Goal: Information Seeking & Learning: Learn about a topic

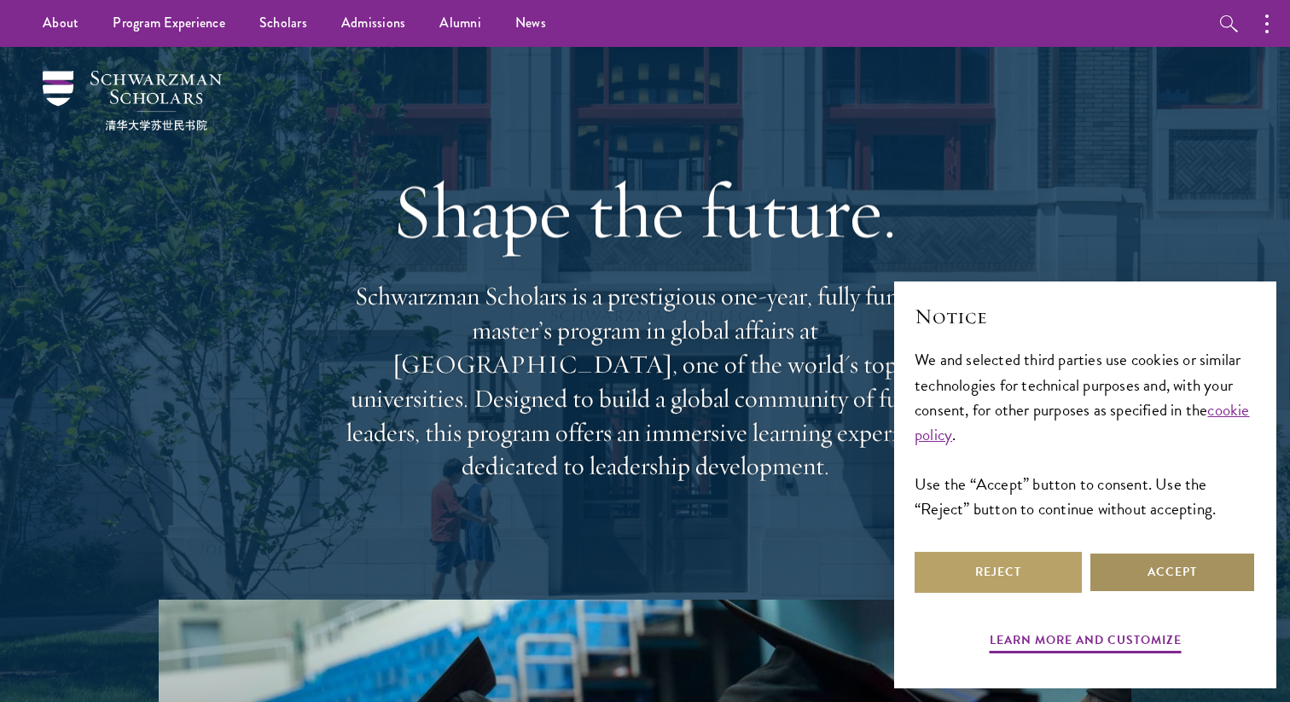
click at [1148, 582] on button "Accept" at bounding box center [1171, 572] width 167 height 41
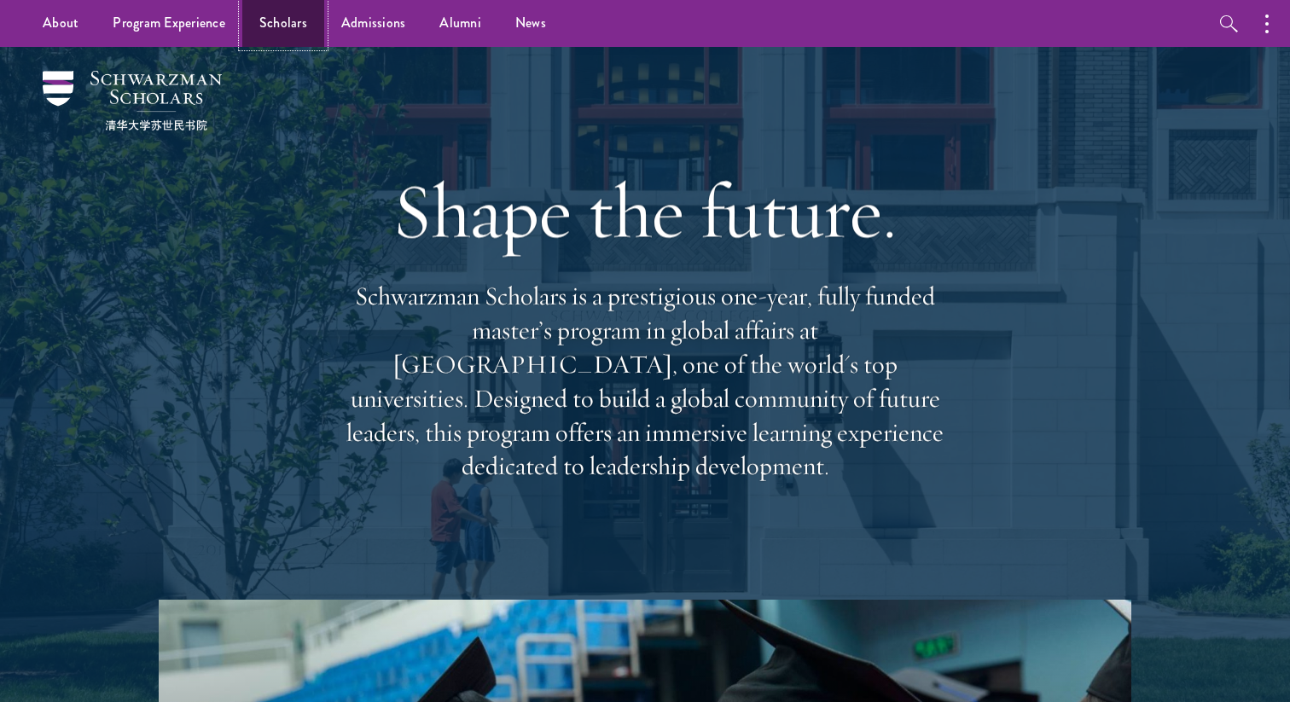
click at [273, 23] on link "Scholars" at bounding box center [283, 23] width 82 height 47
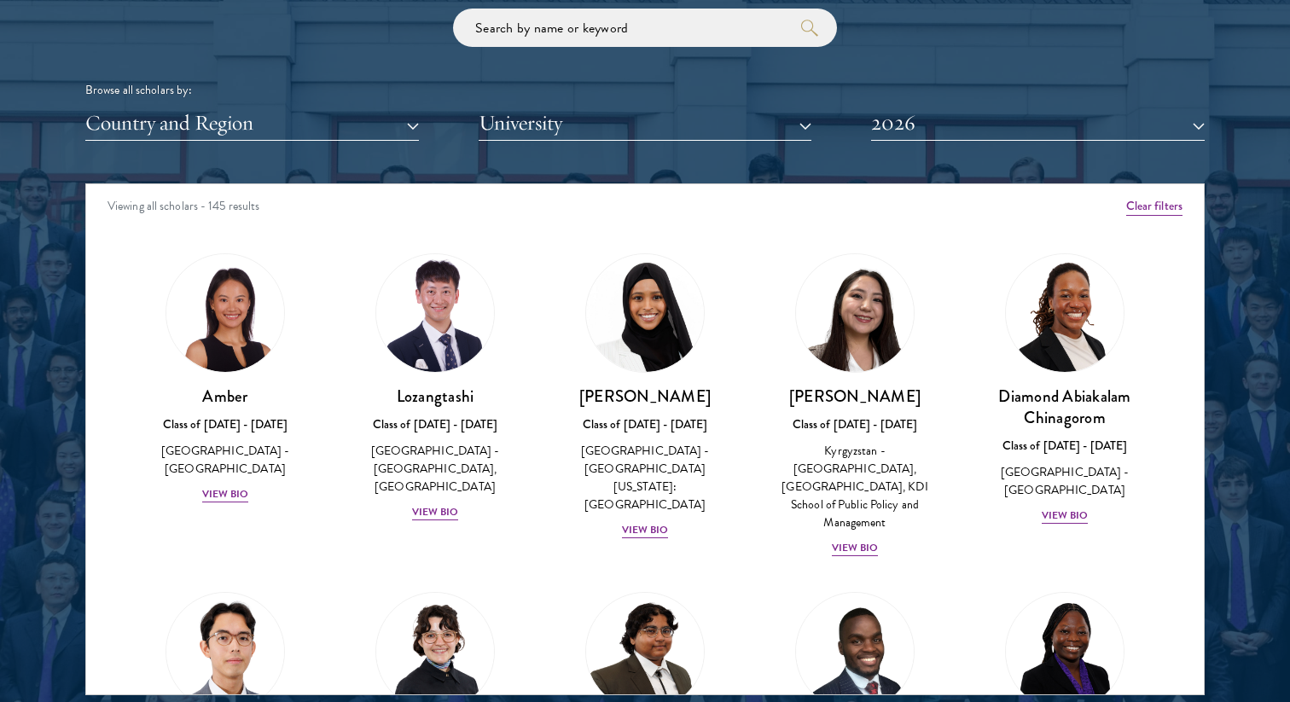
scroll to position [2083, 0]
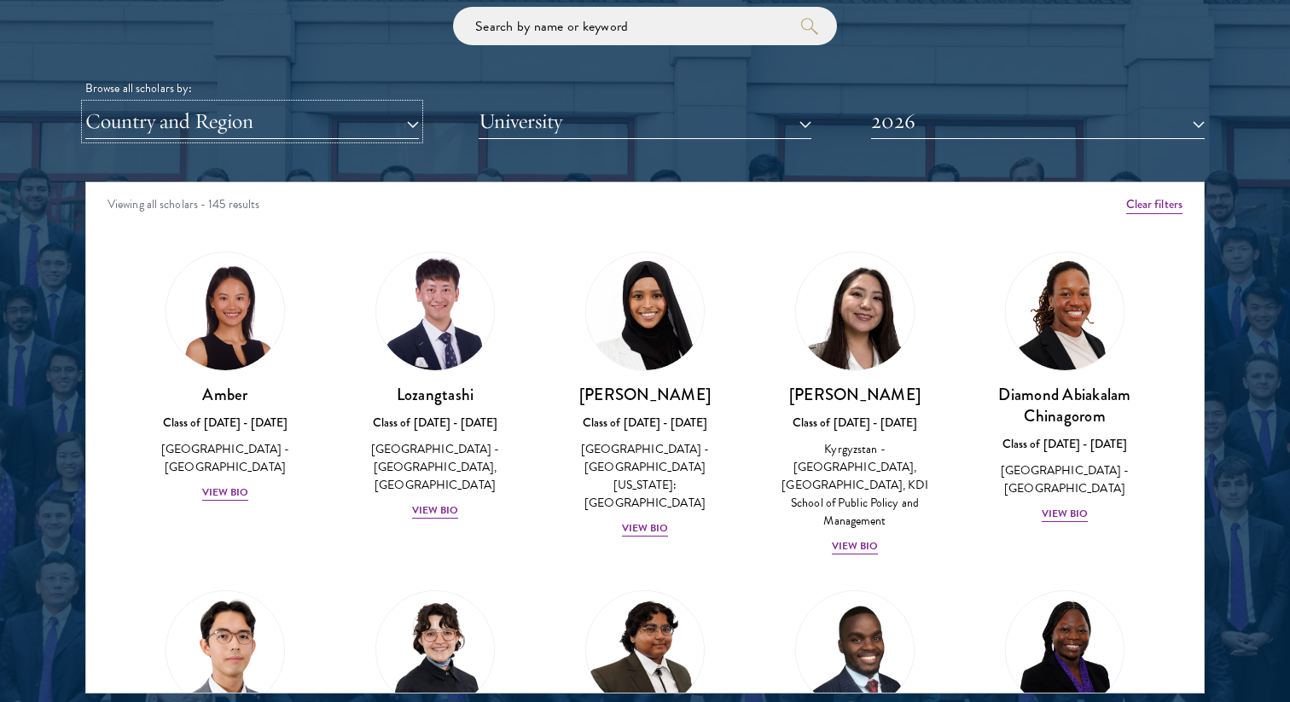
click at [276, 115] on button "Country and Region" at bounding box center [252, 121] width 334 height 35
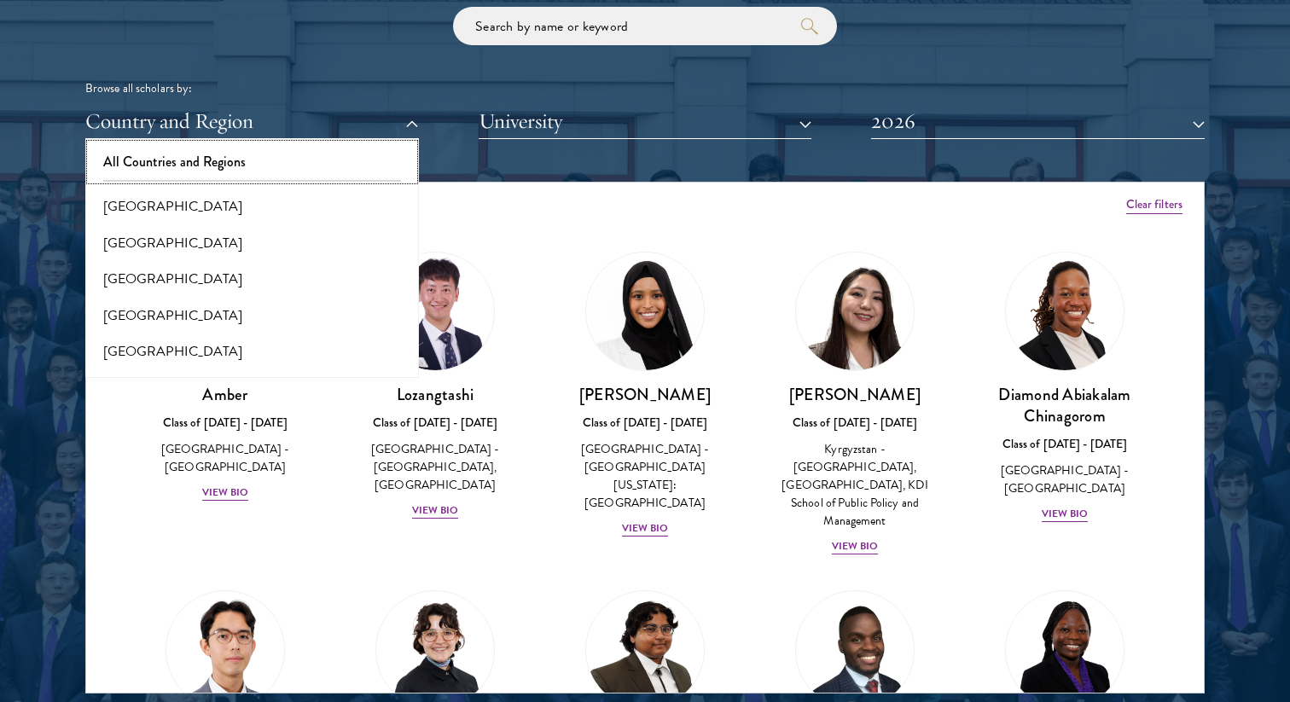
click at [272, 170] on button "All Countries and Regions" at bounding box center [251, 162] width 323 height 36
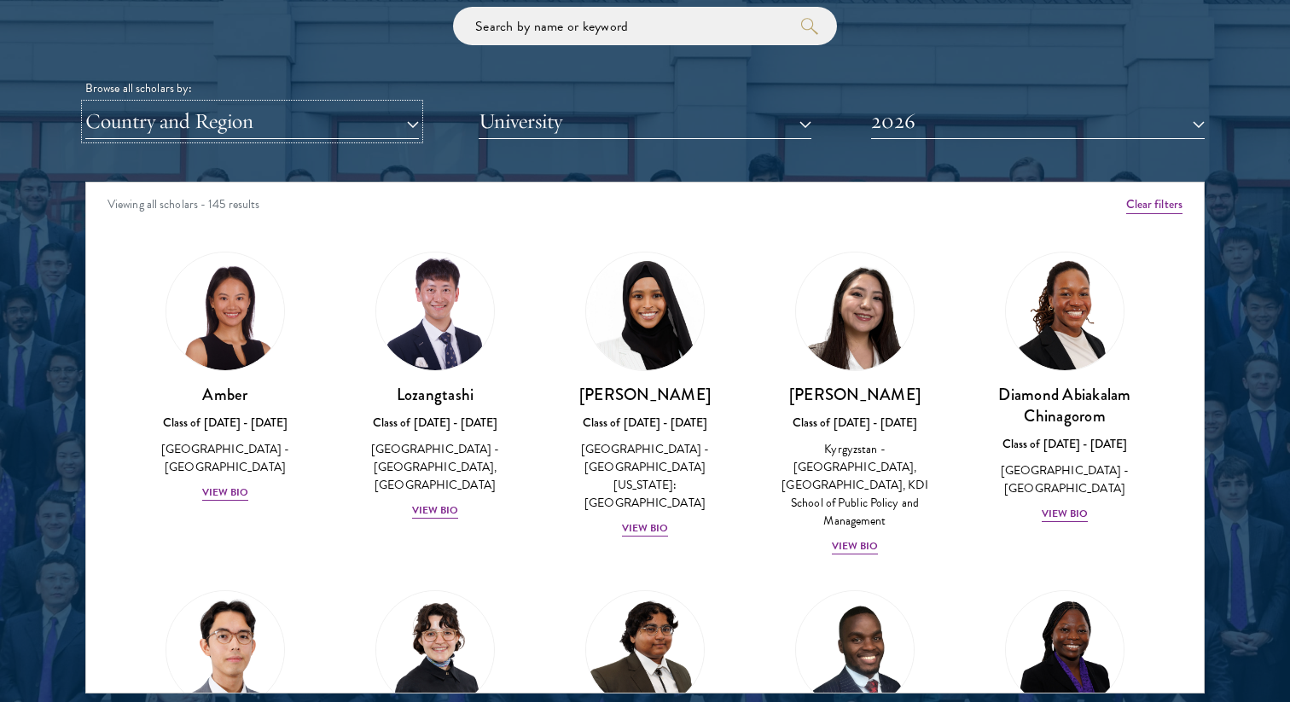
click at [264, 125] on button "Country and Region" at bounding box center [252, 121] width 334 height 35
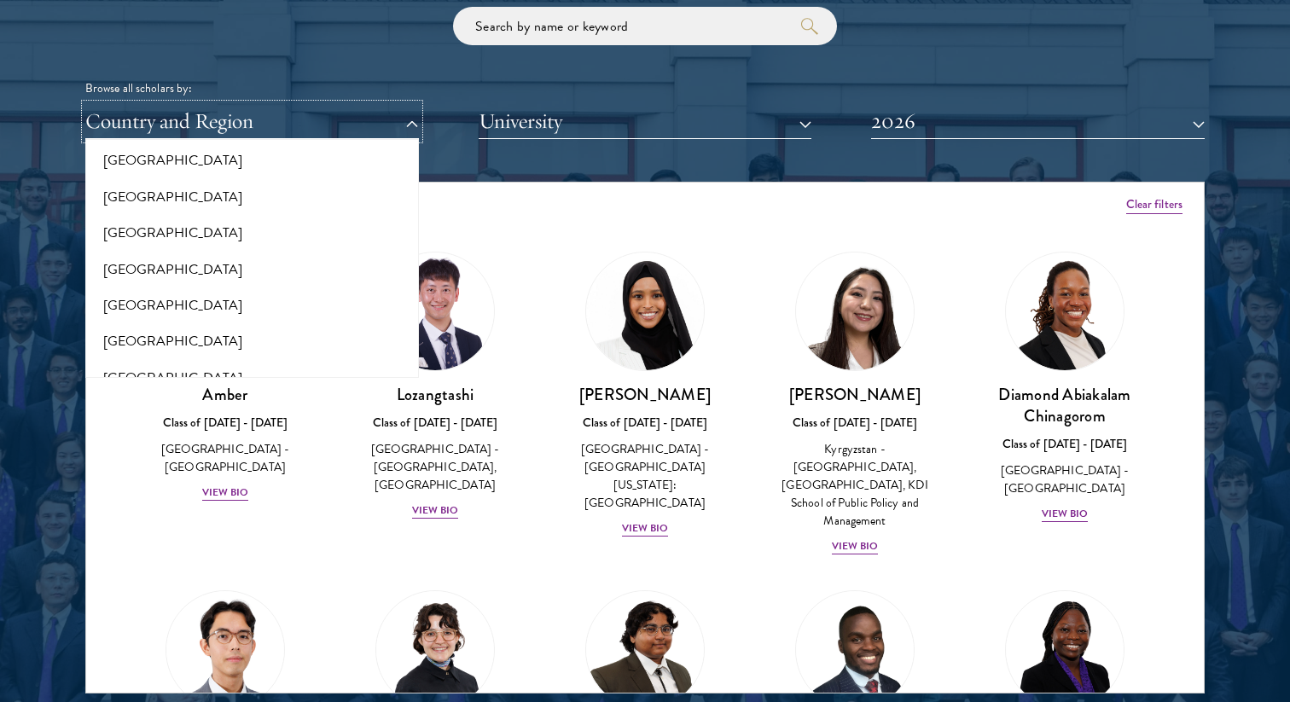
scroll to position [1920, 0]
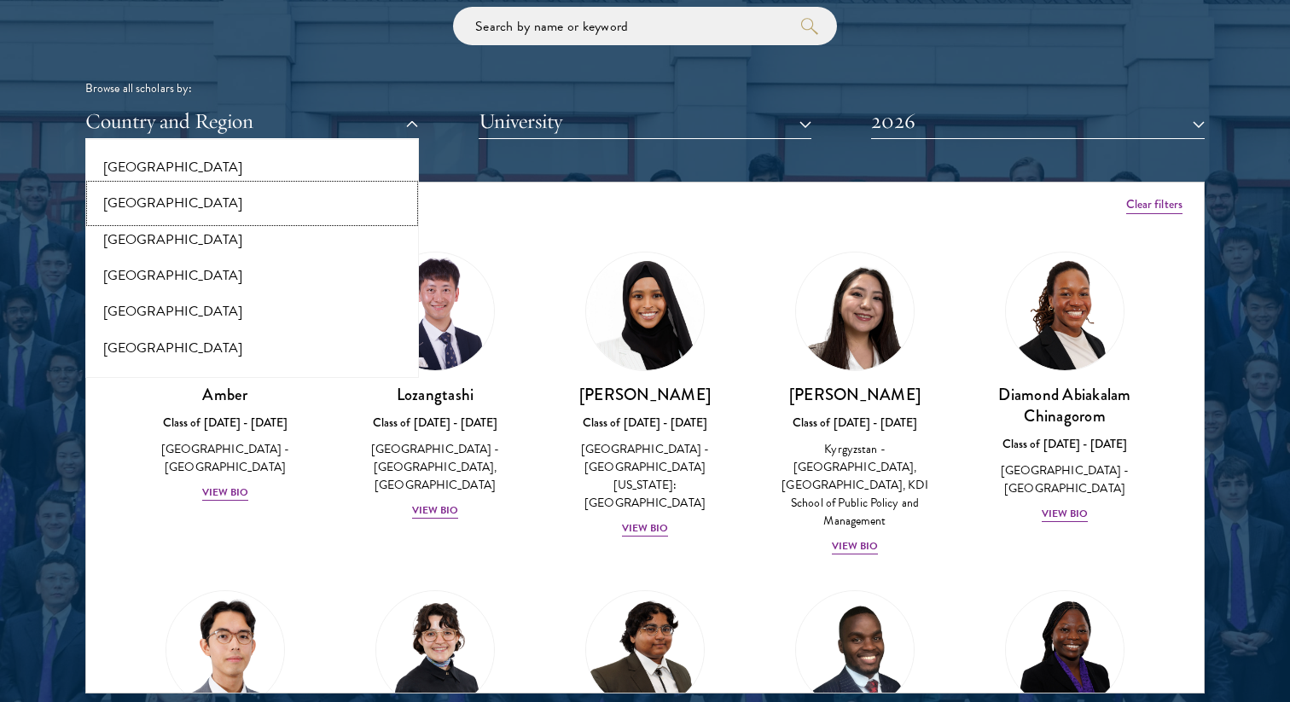
click at [185, 198] on button "[GEOGRAPHIC_DATA]" at bounding box center [251, 203] width 323 height 36
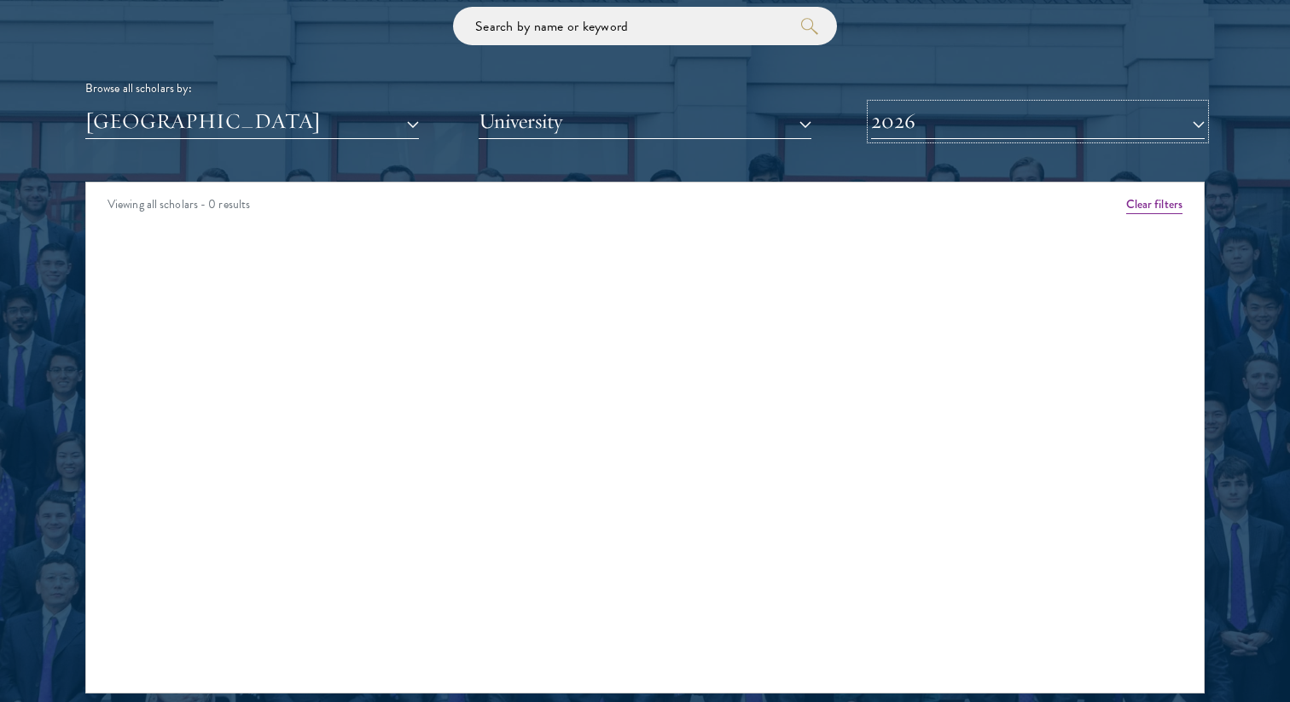
click at [988, 125] on button "2026" at bounding box center [1038, 121] width 334 height 35
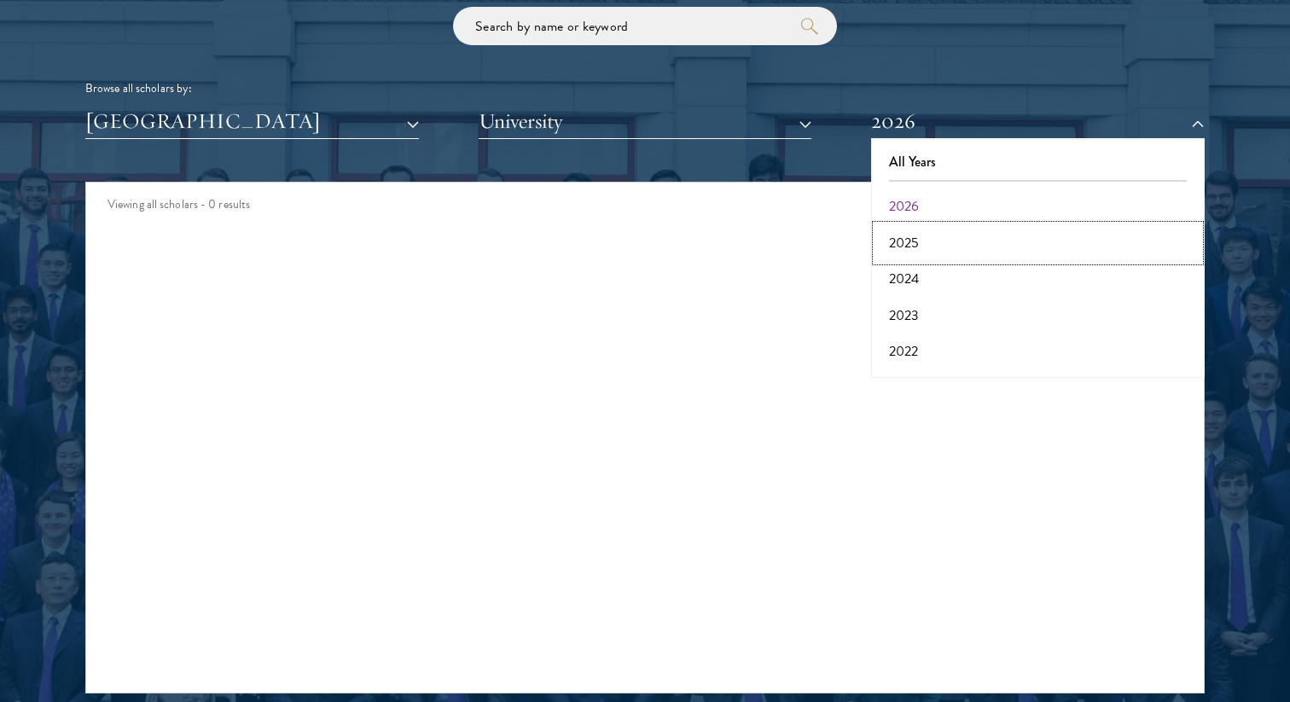
click at [948, 247] on button "2025" at bounding box center [1037, 243] width 323 height 36
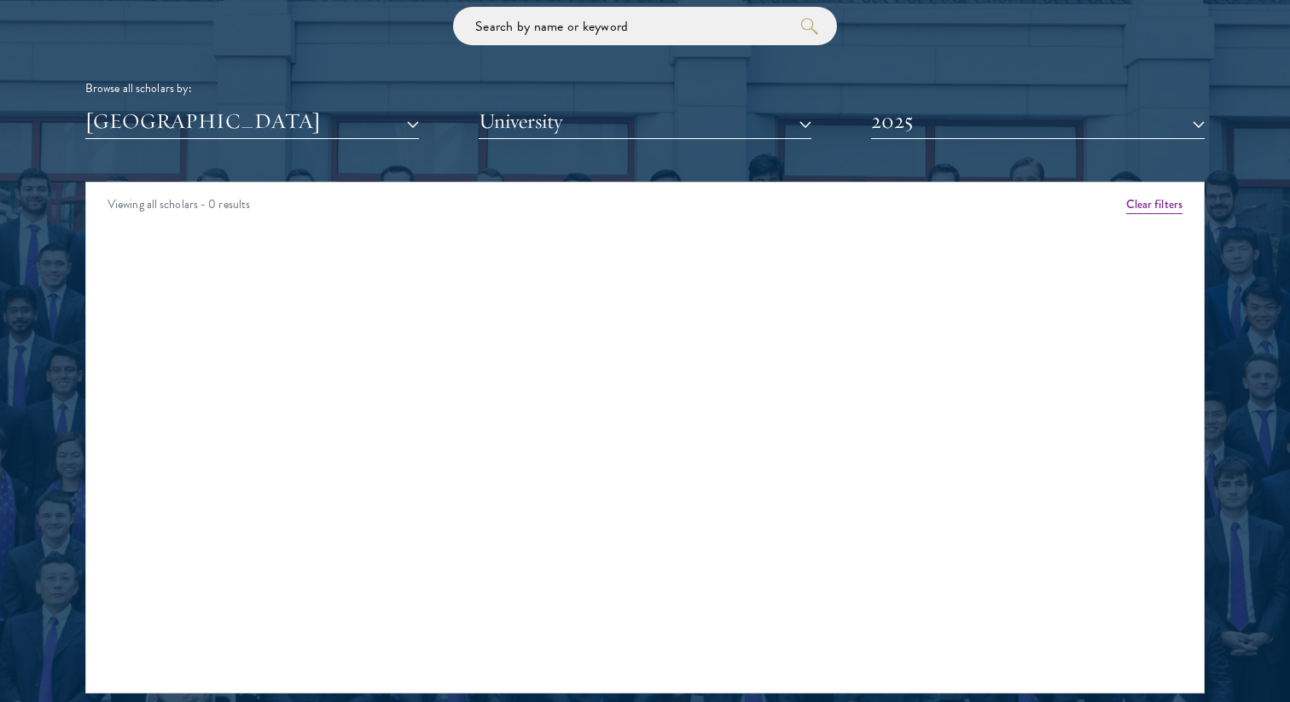
click at [977, 100] on div "Browse all scholars by: Malaysia All Countries and Regions Afghanistan Antigua …" at bounding box center [644, 73] width 1119 height 132
click at [977, 113] on button "2025" at bounding box center [1038, 121] width 334 height 35
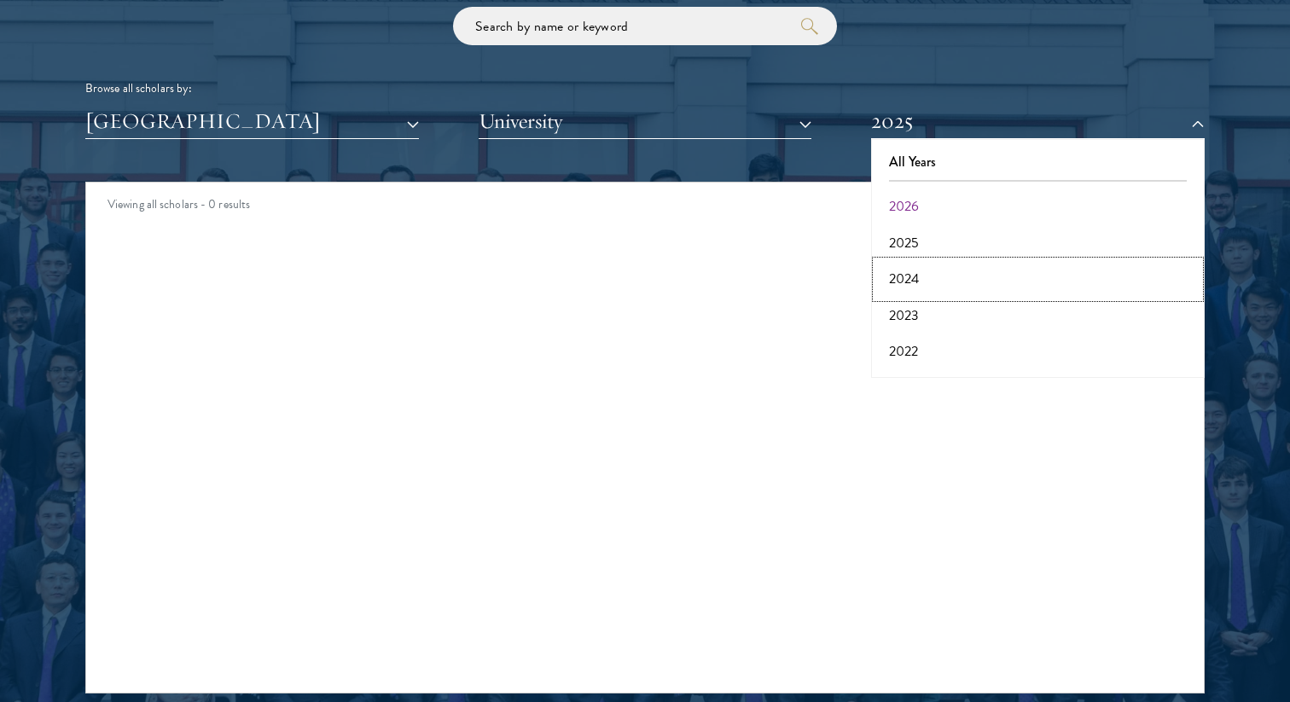
click at [929, 276] on button "2024" at bounding box center [1037, 279] width 323 height 36
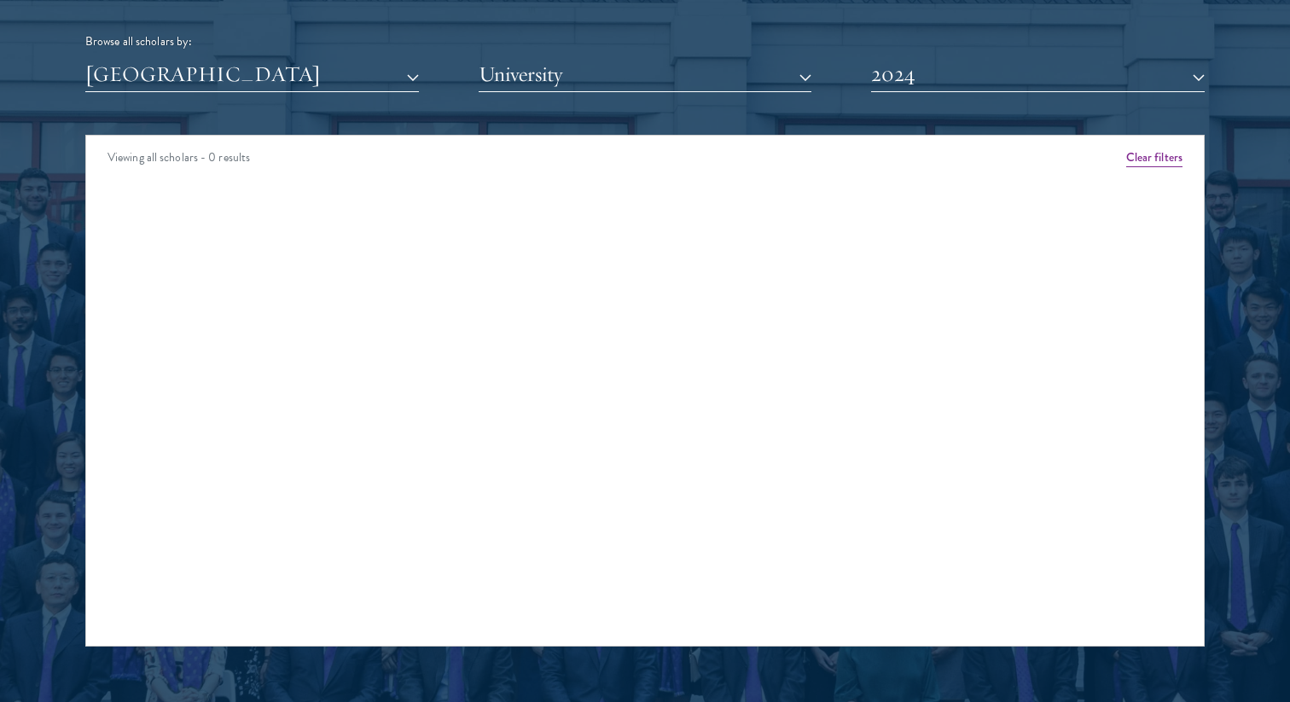
scroll to position [2149, 0]
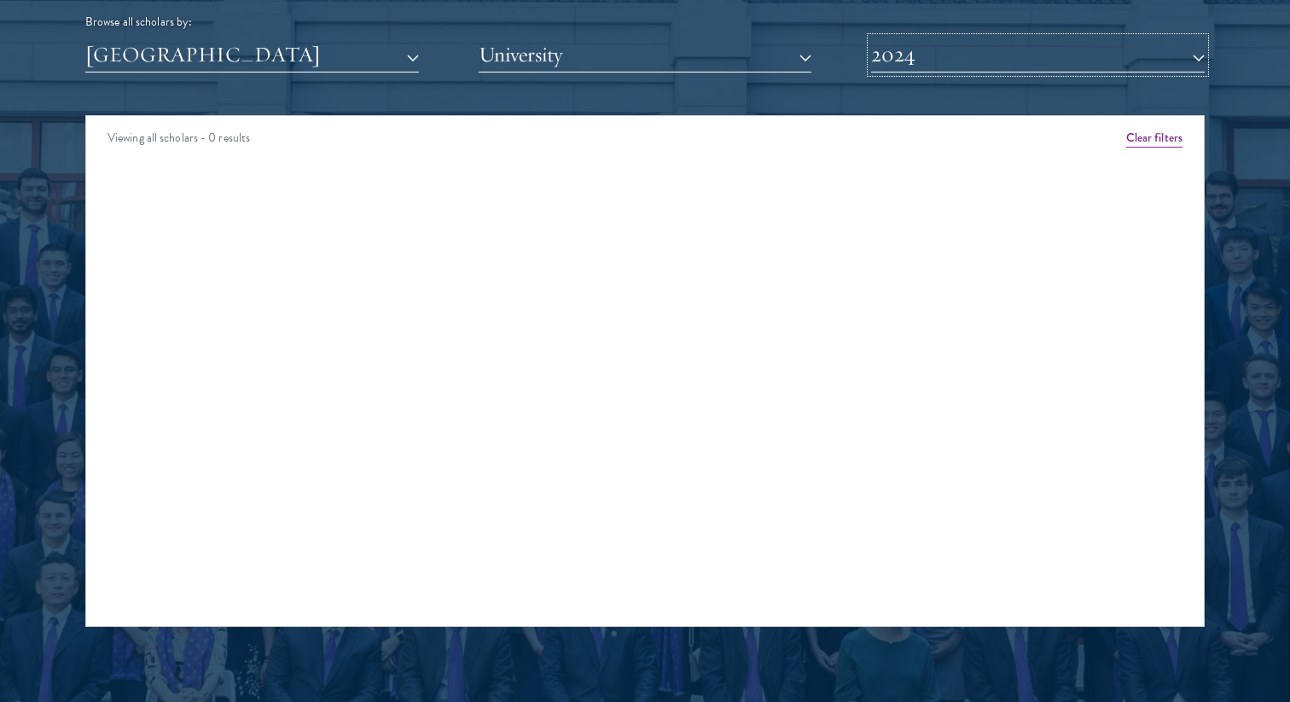
click at [977, 67] on button "2024" at bounding box center [1038, 55] width 334 height 35
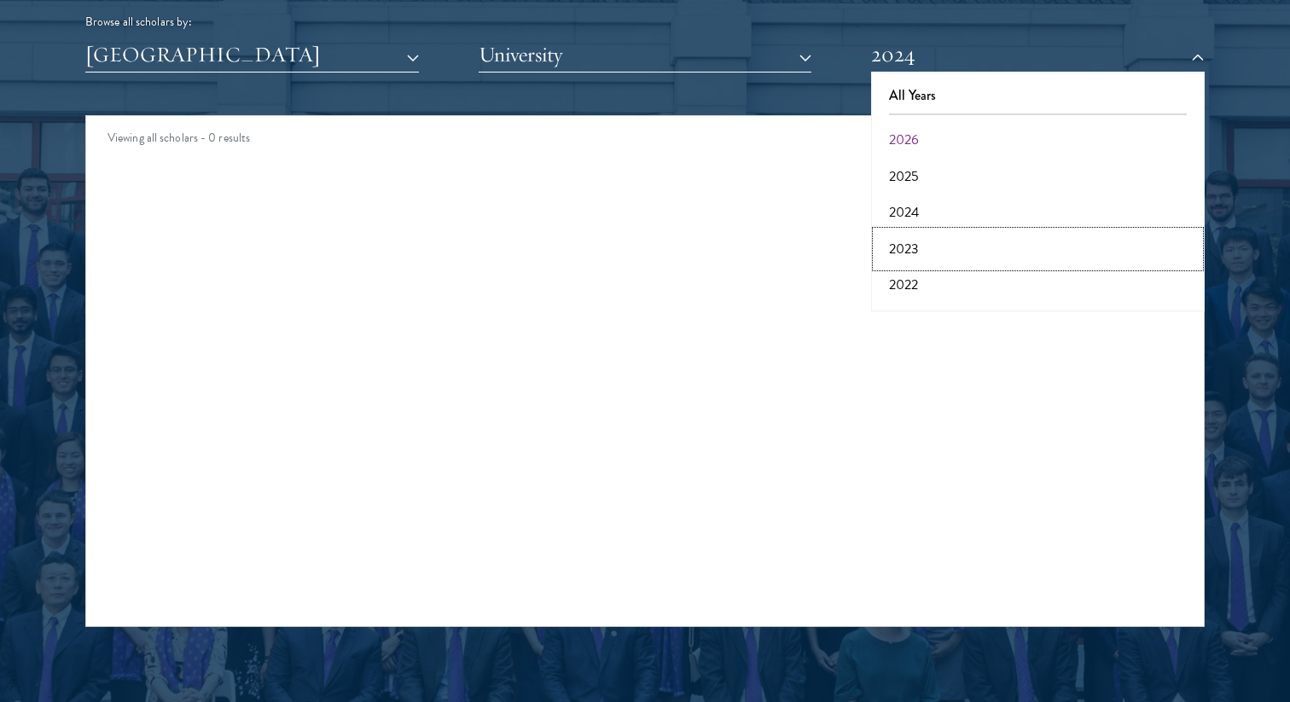
click at [935, 247] on button "2023" at bounding box center [1037, 249] width 323 height 36
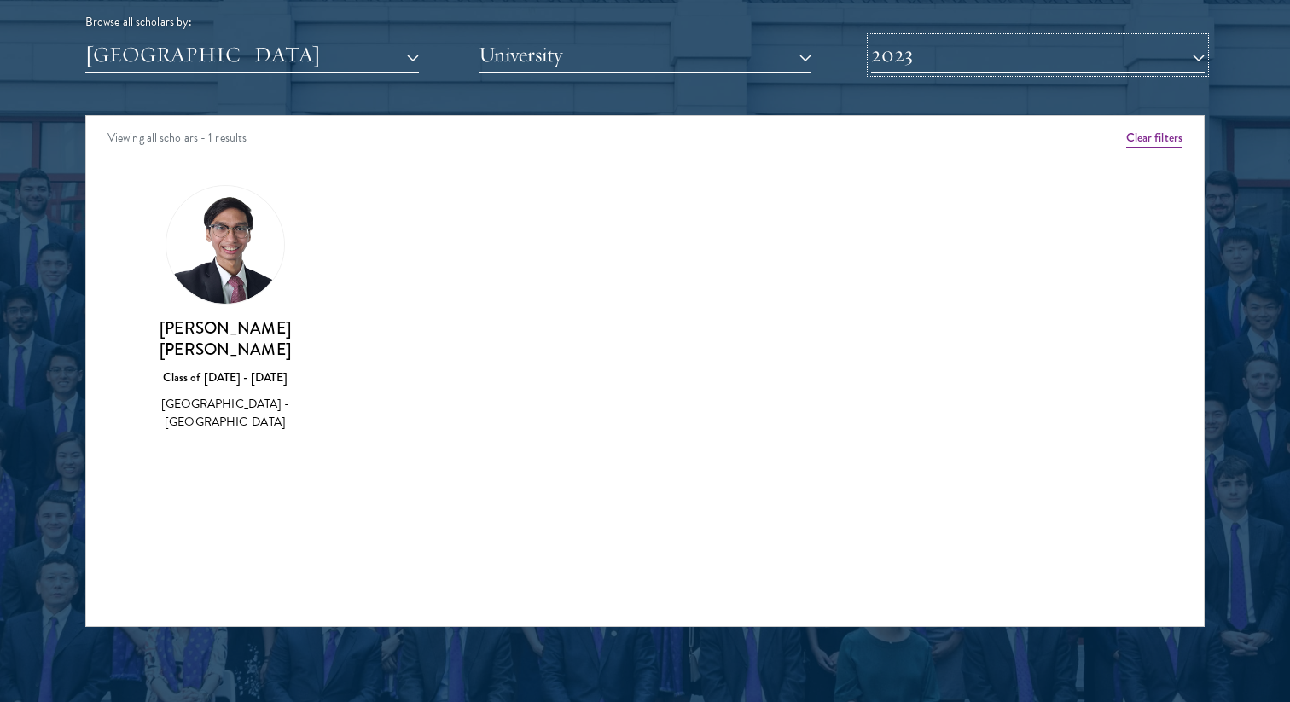
click at [987, 52] on button "2023" at bounding box center [1038, 55] width 334 height 35
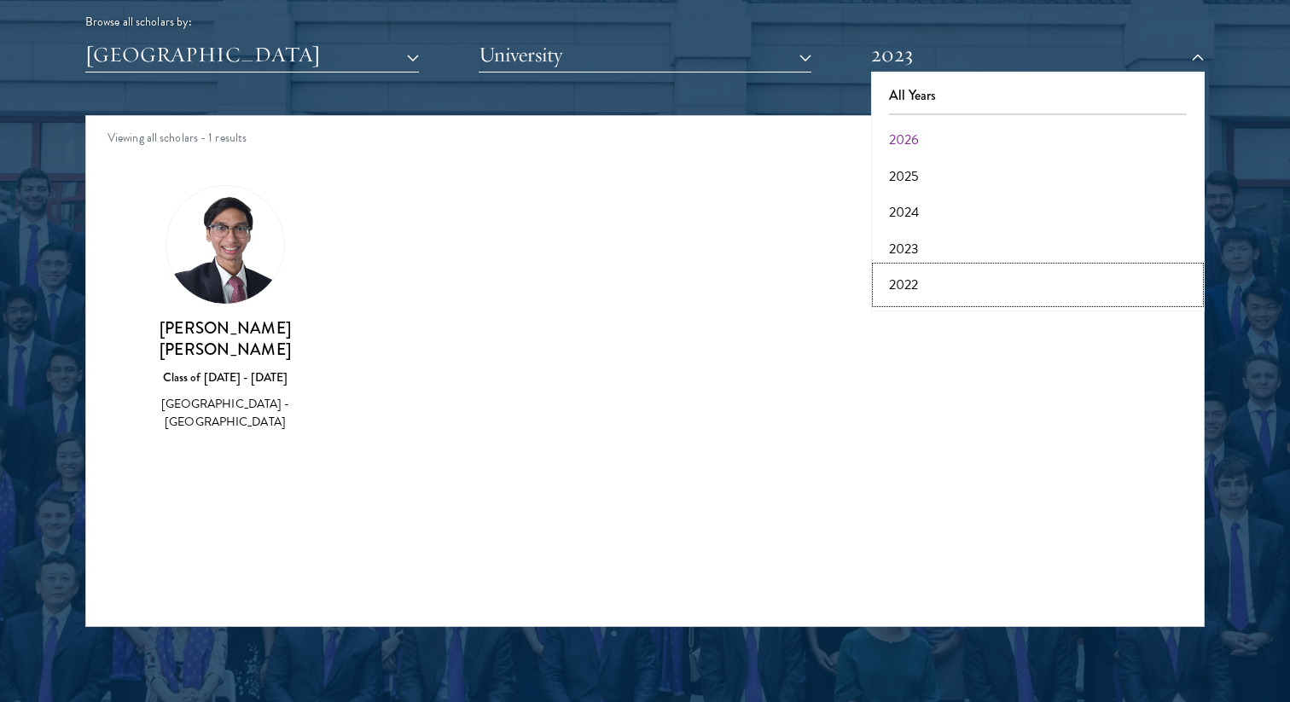
click at [943, 286] on button "2022" at bounding box center [1037, 285] width 323 height 36
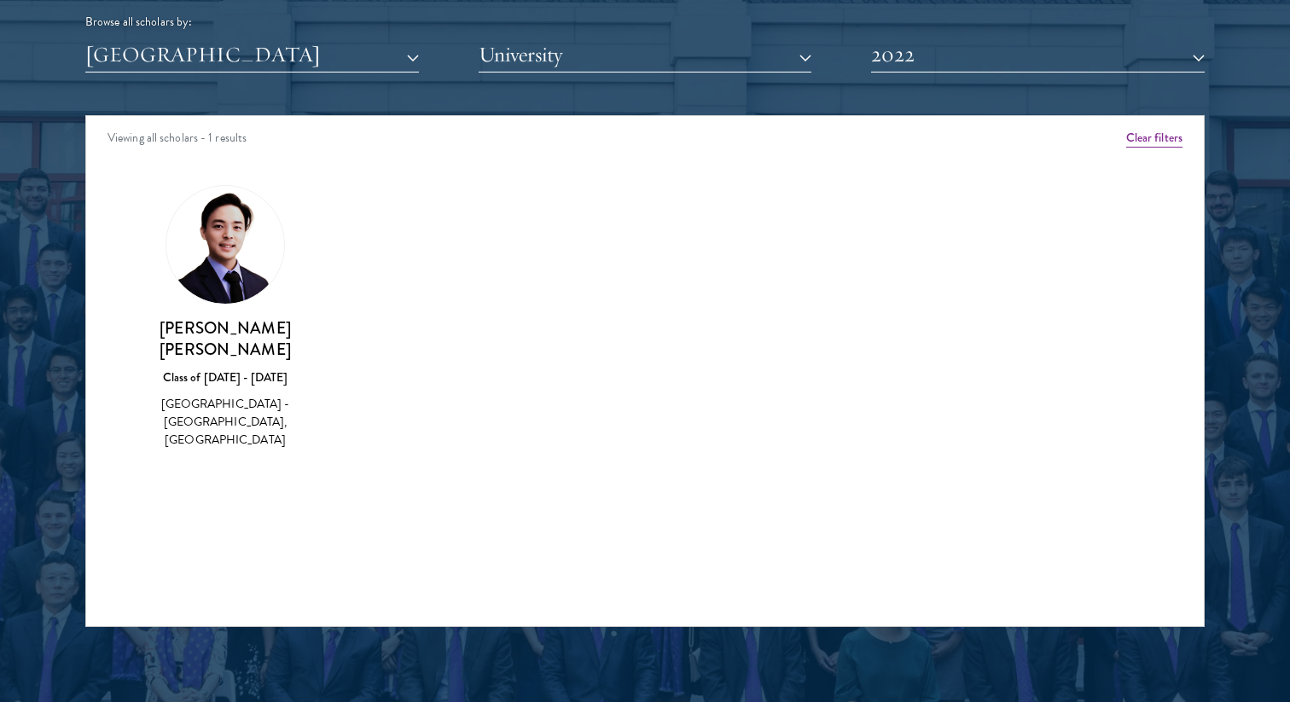
click at [224, 224] on img at bounding box center [225, 245] width 118 height 118
click at [219, 328] on h3 "Jin Young Lim" at bounding box center [225, 338] width 176 height 43
click at [242, 404] on div "Malaysia - Peking University, Waseda University" at bounding box center [225, 422] width 176 height 54
click at [232, 287] on img at bounding box center [225, 245] width 118 height 118
click at [232, 257] on img at bounding box center [225, 245] width 118 height 118
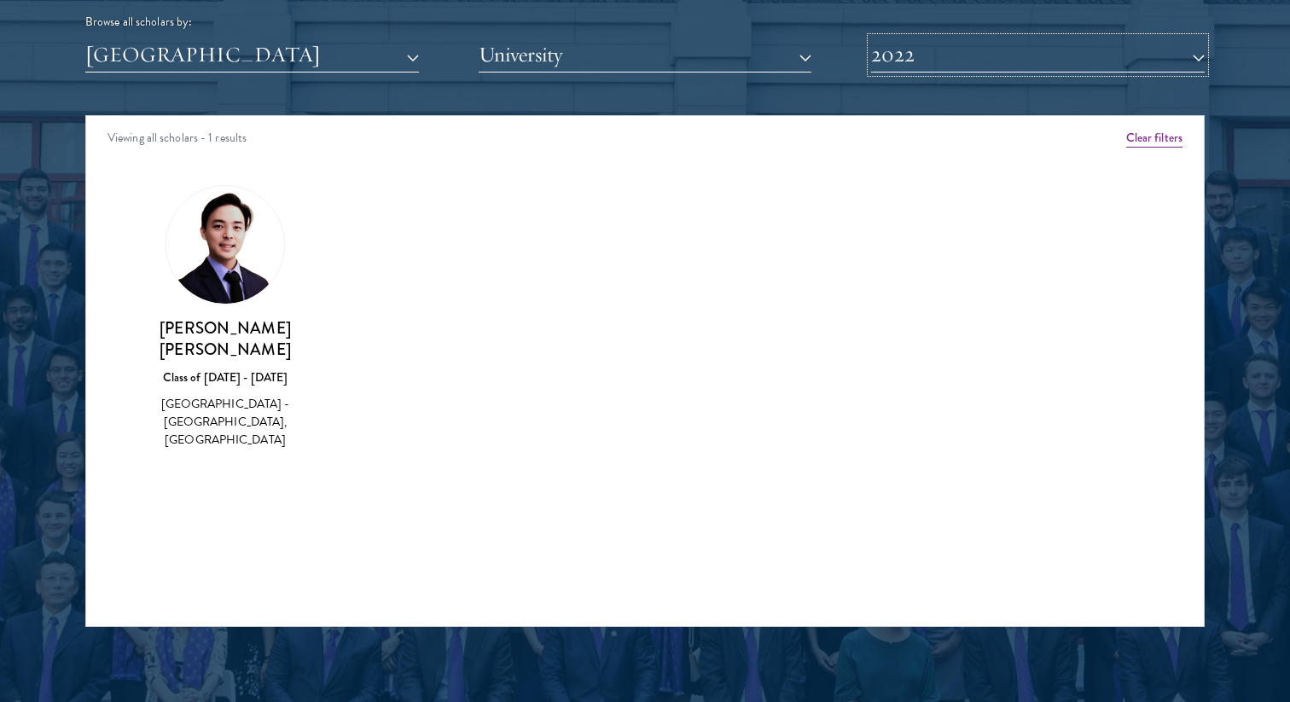
click at [1061, 50] on button "2022" at bounding box center [1038, 55] width 334 height 35
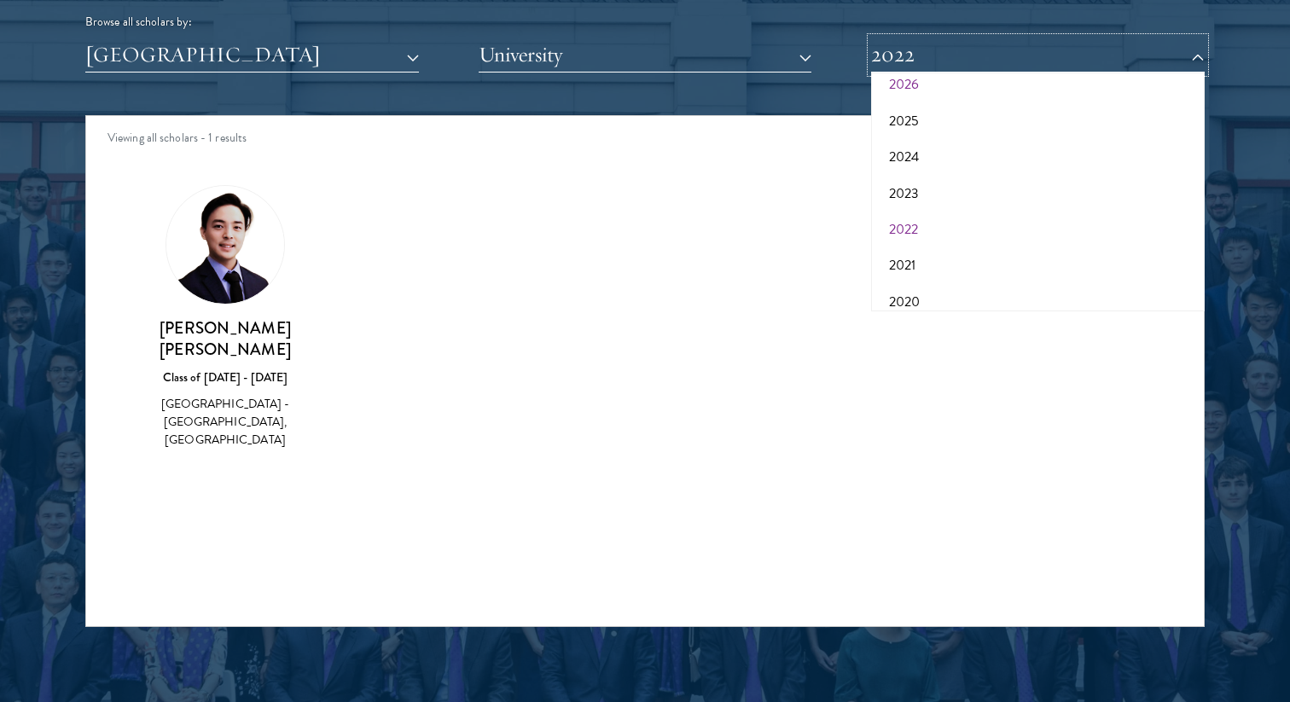
scroll to position [57, 0]
click at [935, 266] on button "2021" at bounding box center [1037, 264] width 323 height 36
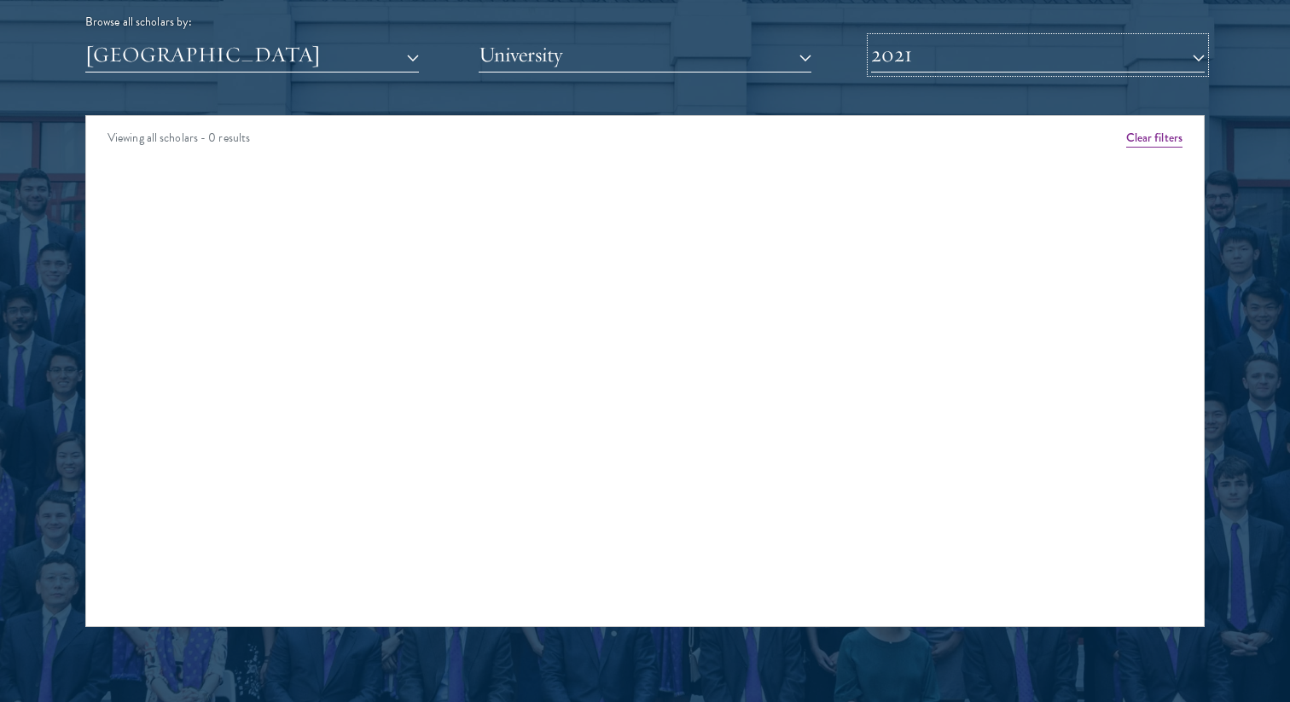
click at [1010, 61] on button "2021" at bounding box center [1038, 55] width 334 height 35
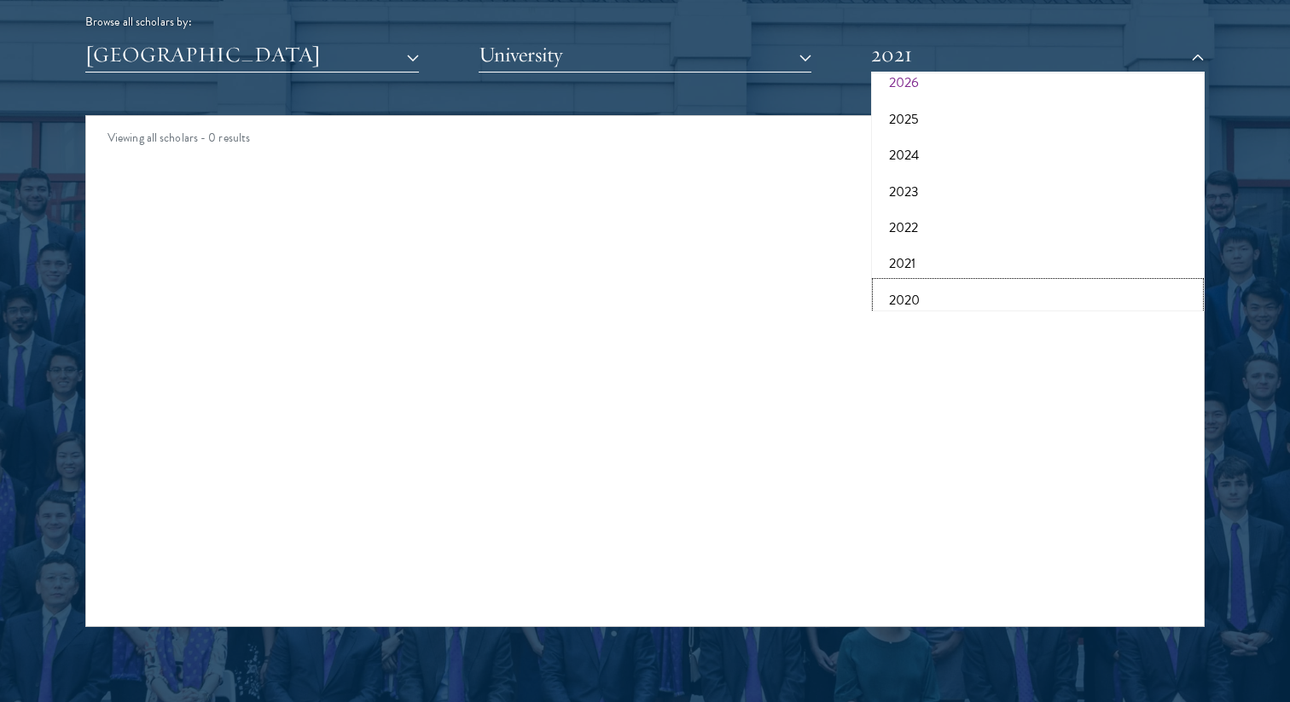
click at [930, 294] on button "2020" at bounding box center [1037, 300] width 323 height 36
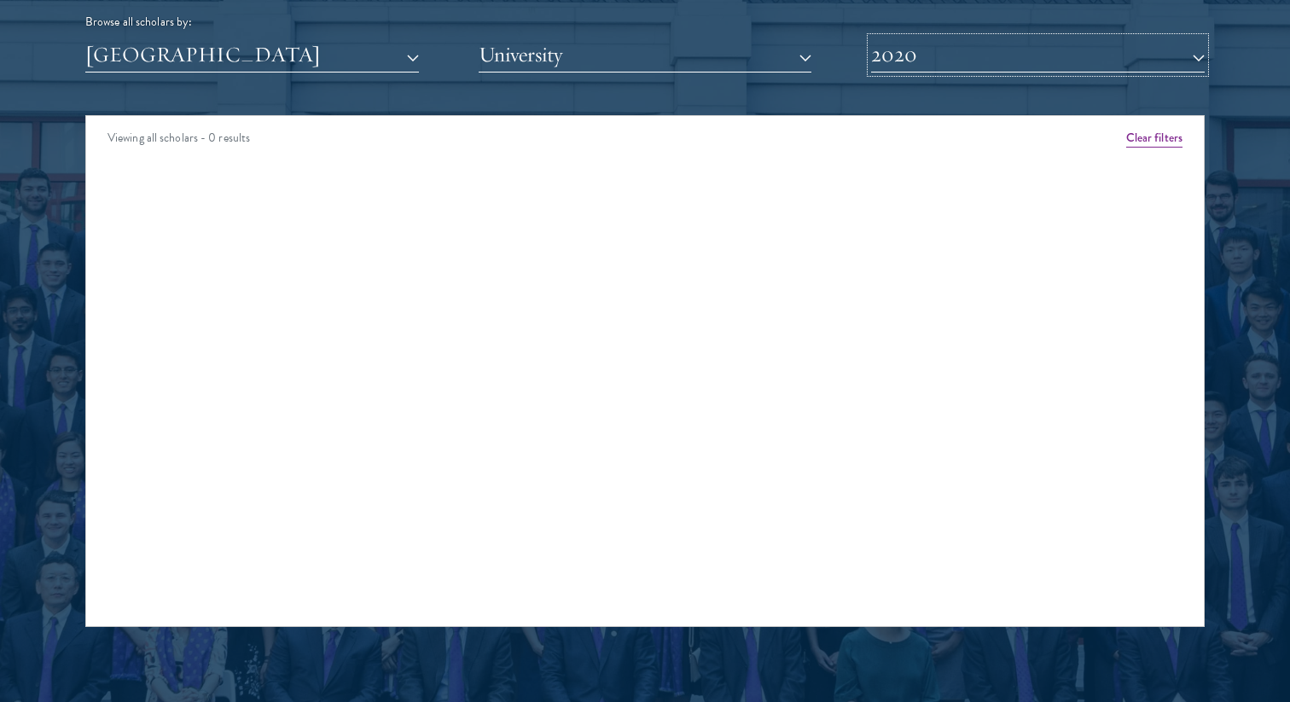
click at [996, 53] on button "2020" at bounding box center [1038, 55] width 334 height 35
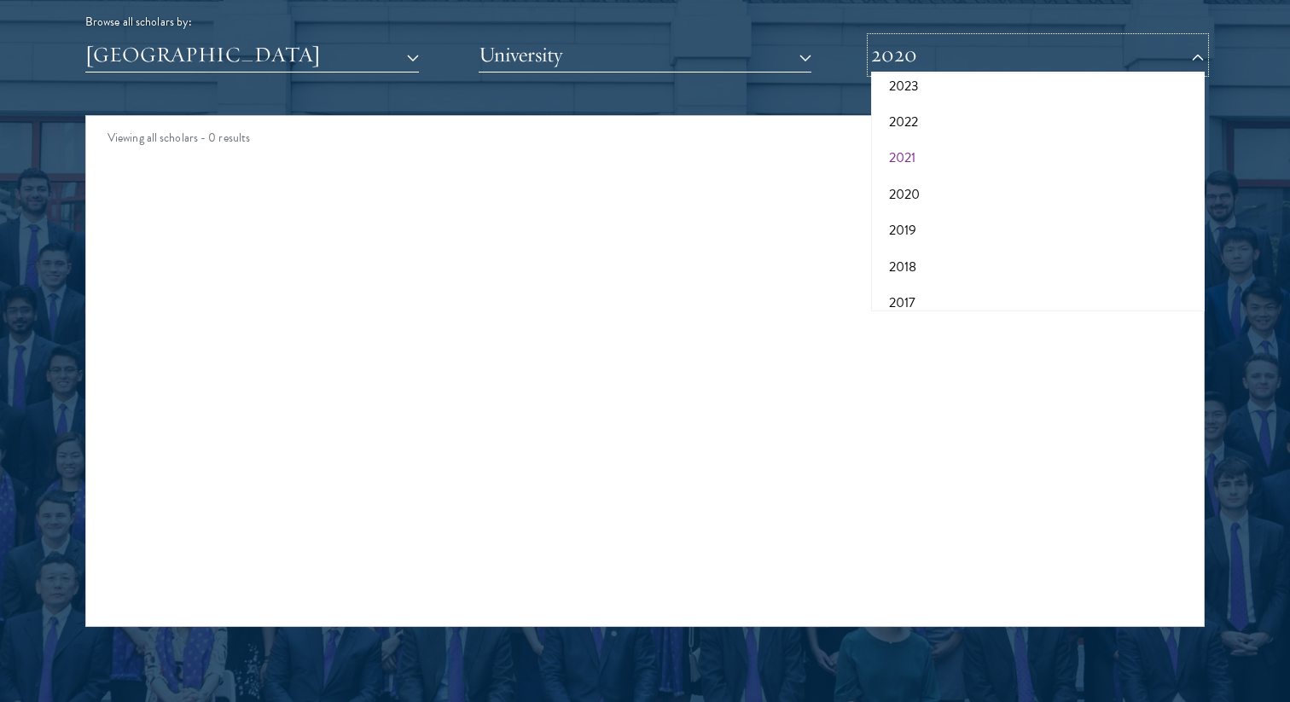
scroll to position [167, 0]
click at [960, 219] on button "2019" at bounding box center [1037, 226] width 323 height 36
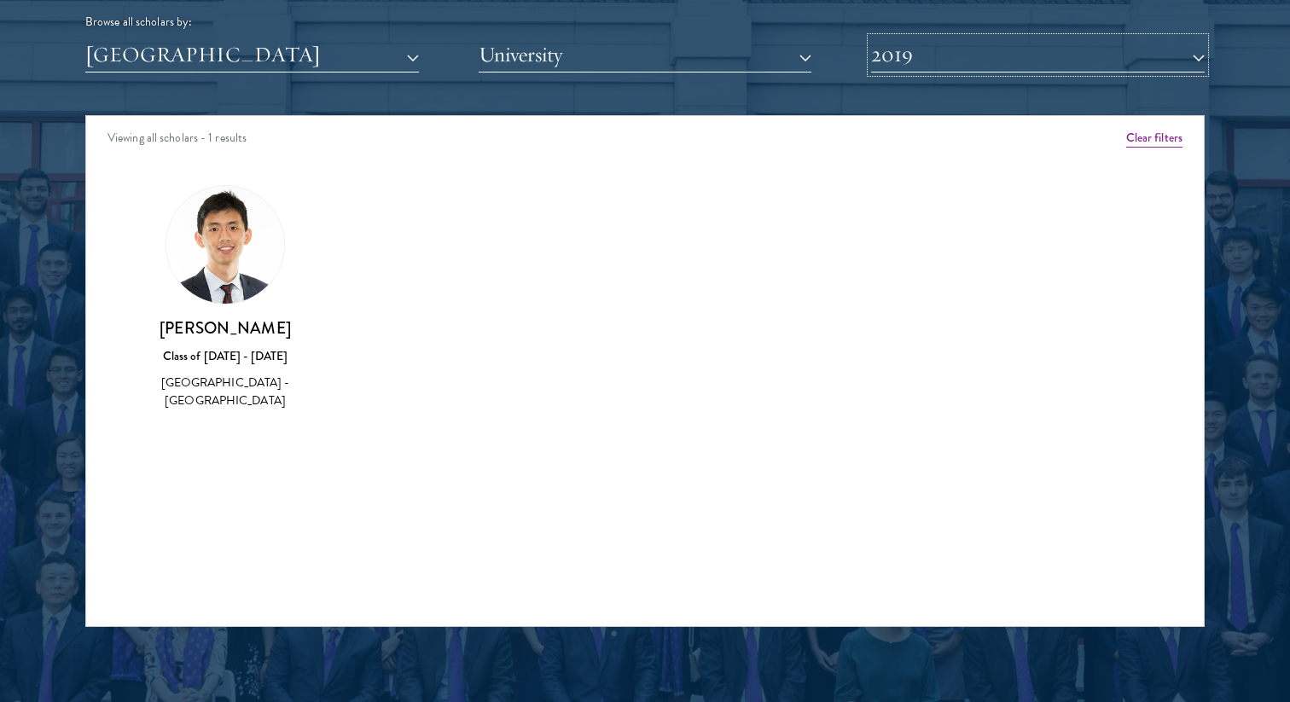
click at [982, 58] on button "2019" at bounding box center [1038, 55] width 334 height 35
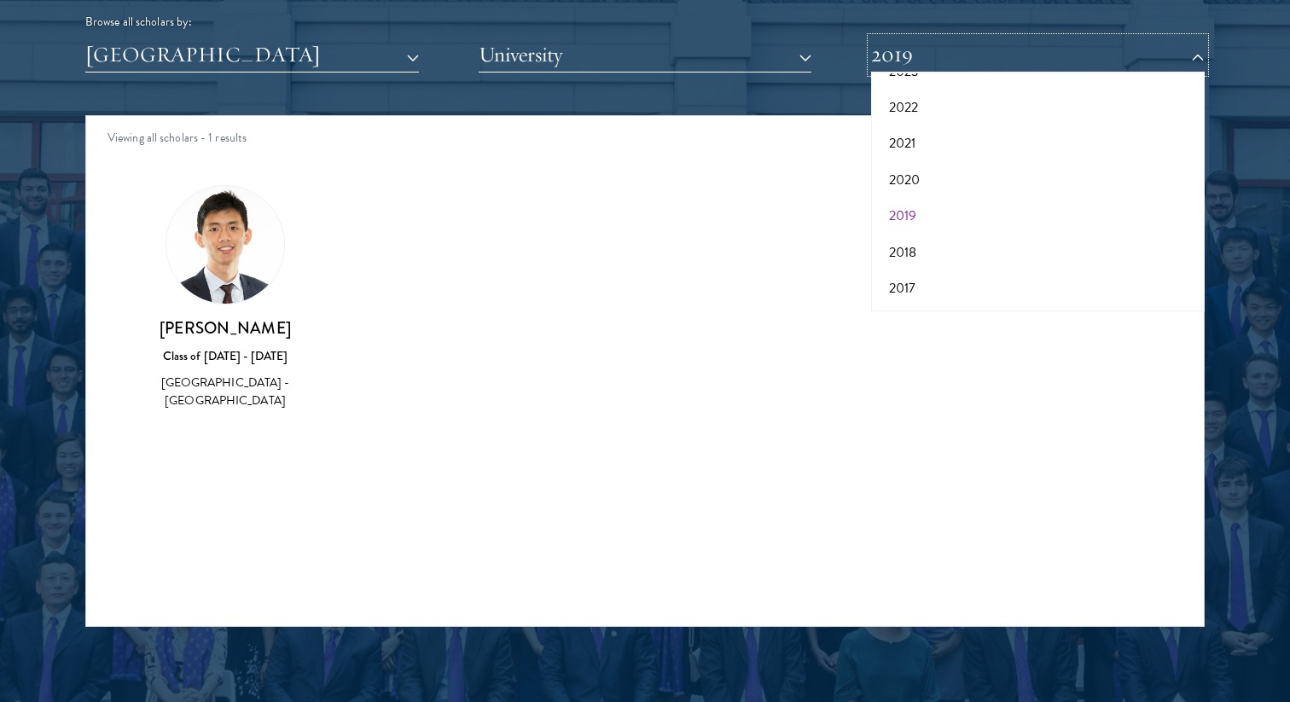
scroll to position [176, 0]
click at [942, 281] on button "2017" at bounding box center [1037, 290] width 323 height 36
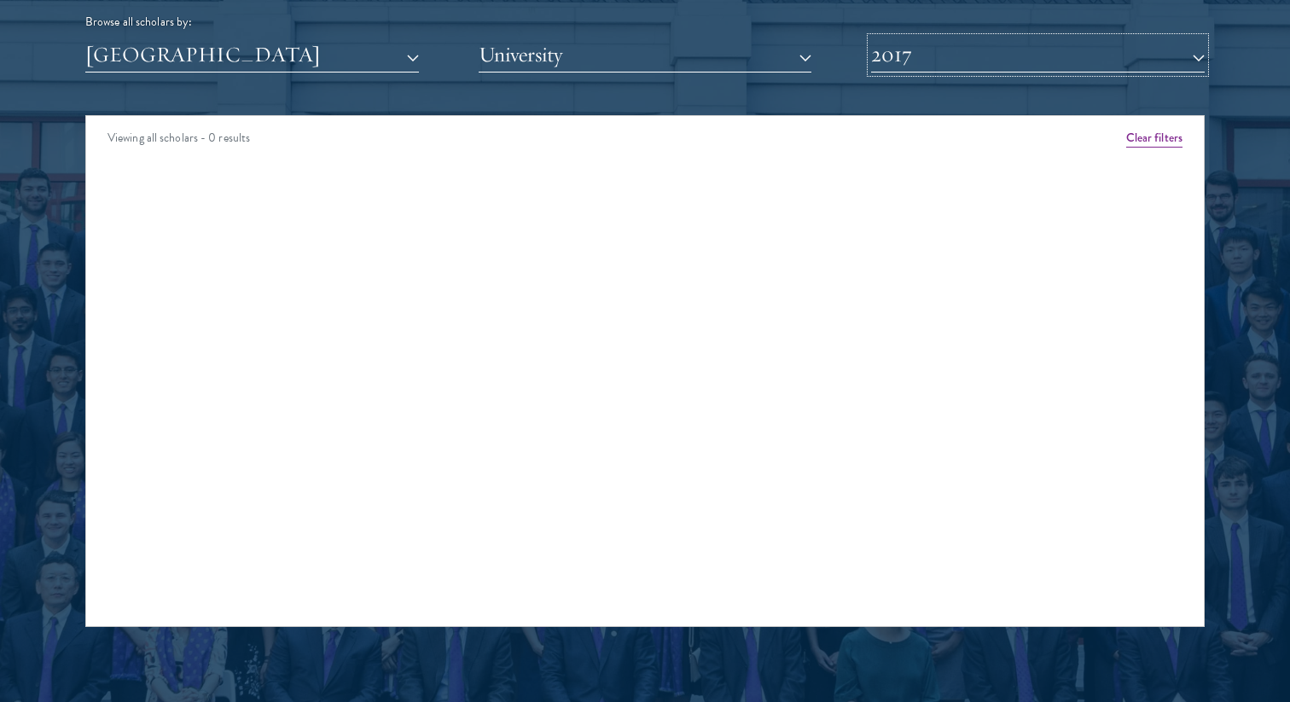
click at [990, 66] on button "2017" at bounding box center [1038, 55] width 334 height 35
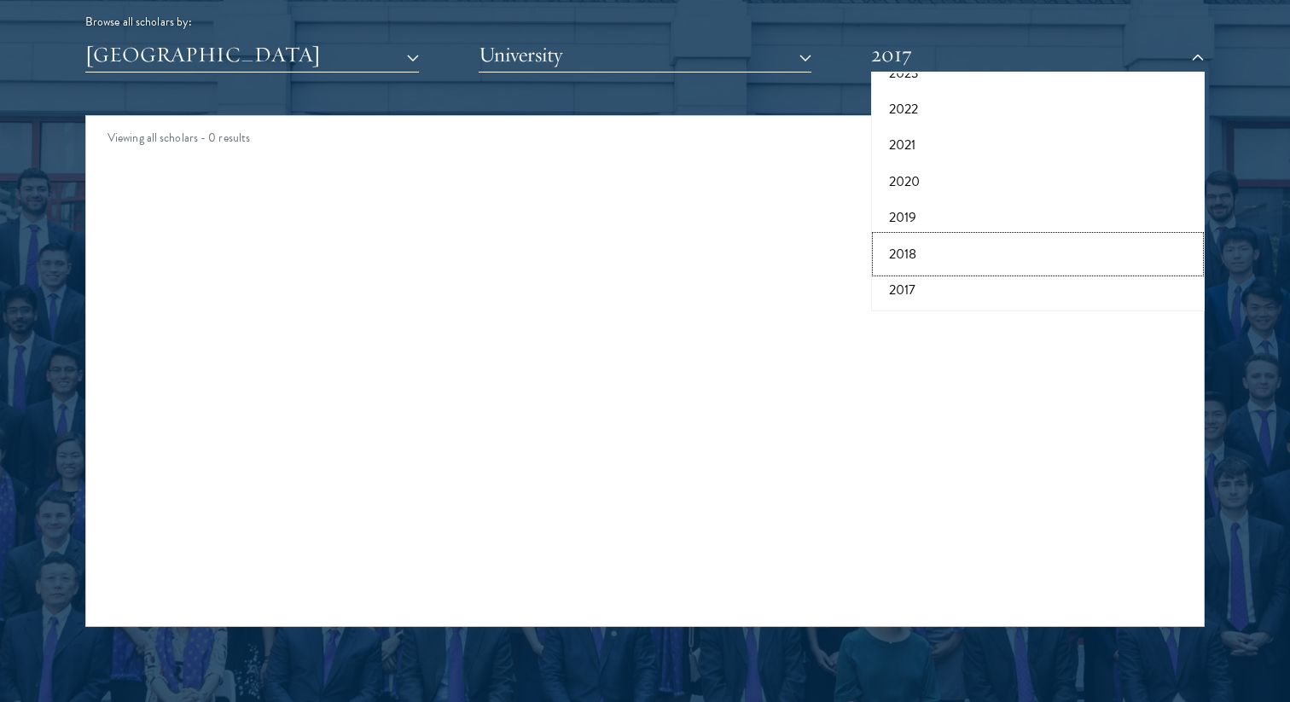
click at [951, 243] on button "2018" at bounding box center [1037, 254] width 323 height 36
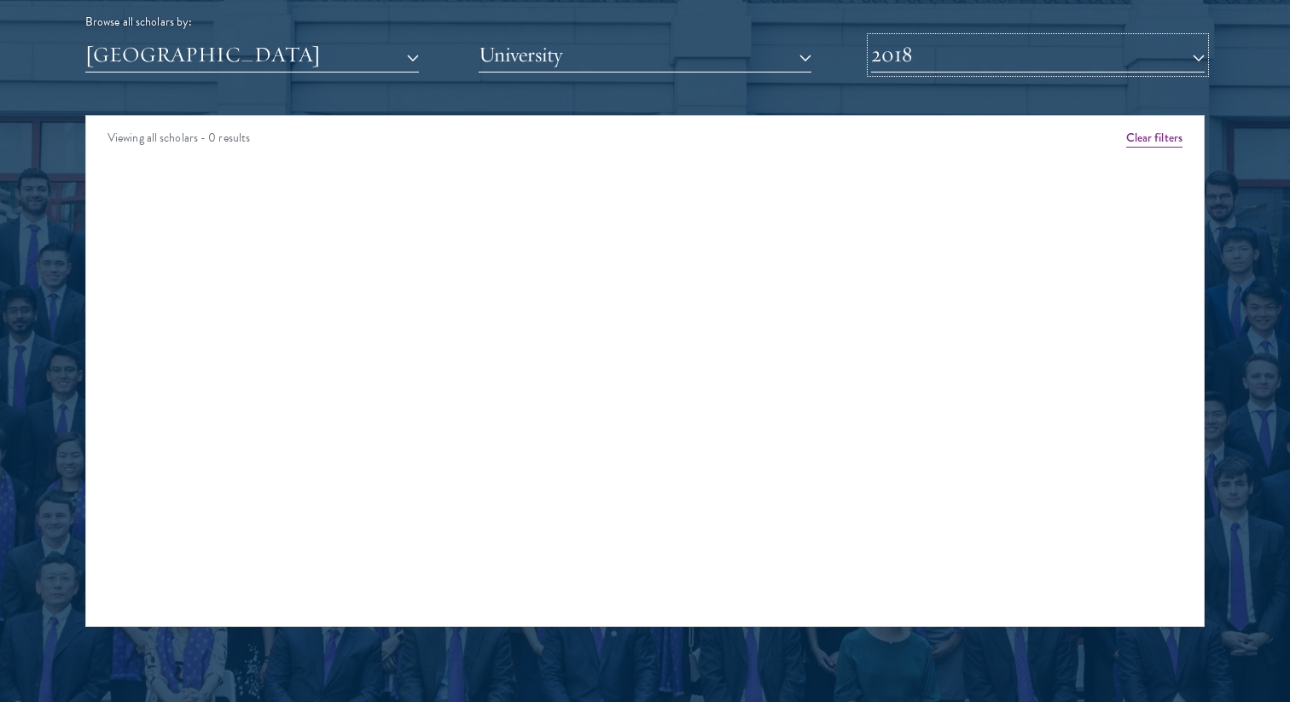
click at [982, 55] on button "2018" at bounding box center [1038, 55] width 334 height 35
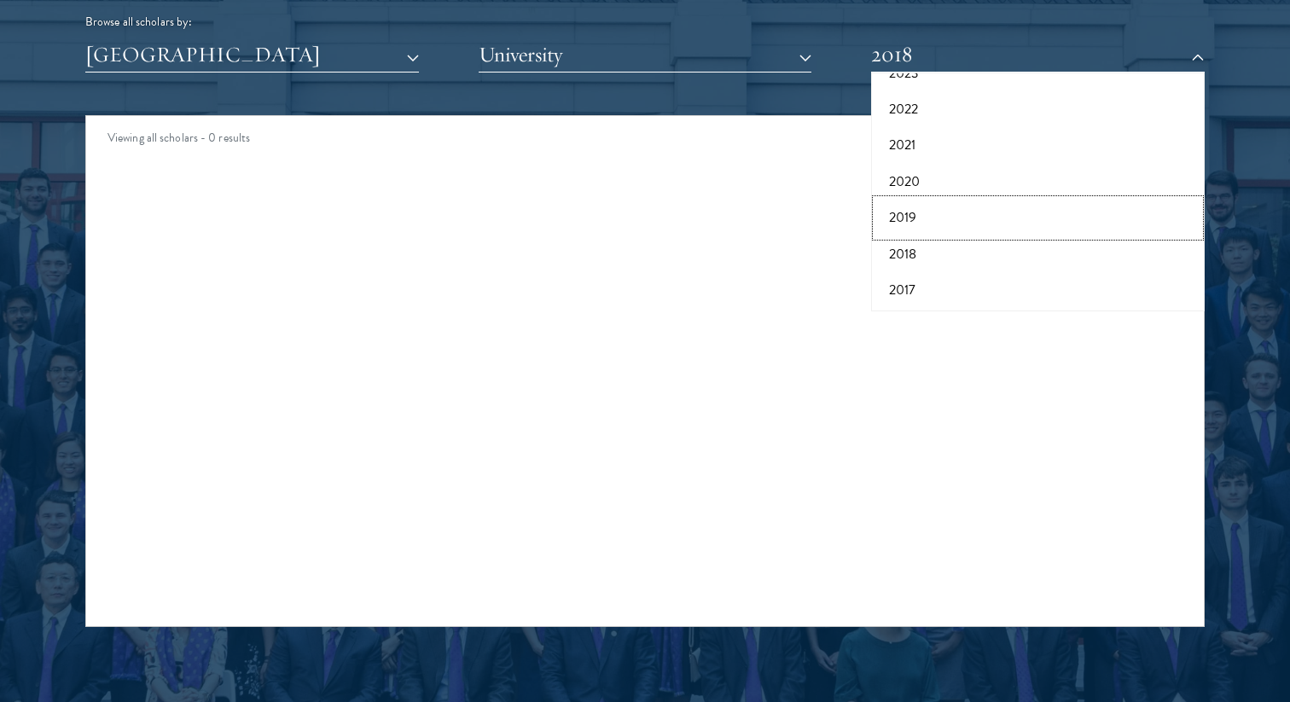
click at [945, 212] on button "2019" at bounding box center [1037, 218] width 323 height 36
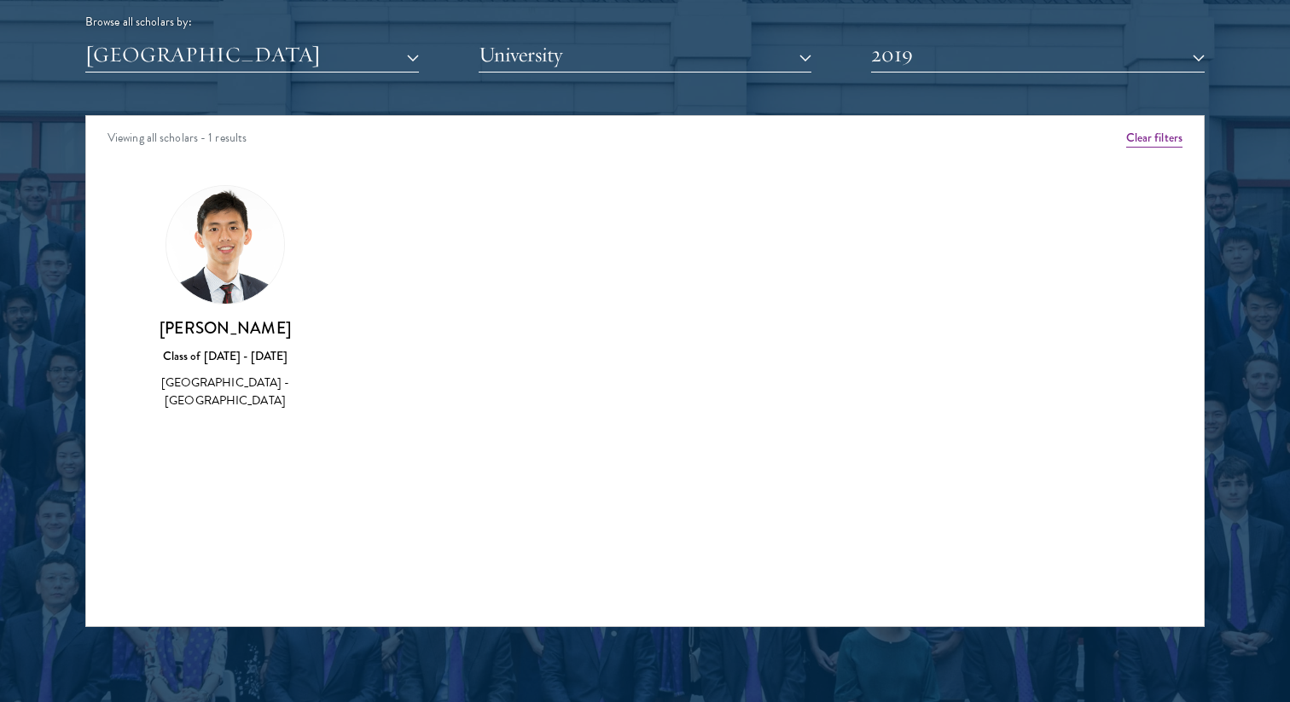
click at [250, 334] on h3 "Bor Hung Chong" at bounding box center [225, 327] width 176 height 21
click at [241, 366] on div "Bor Hung Chong Class of 2018 - 2019 Malaysia - Hong Kong University of Science …" at bounding box center [225, 364] width 176 height 94
click at [233, 251] on img at bounding box center [225, 245] width 118 height 118
click at [939, 81] on div "Scholar Directory Congratulations and welcome to the Schwarzman Scholars Class …" at bounding box center [644, 192] width 1119 height 867
click at [939, 41] on button "2019" at bounding box center [1038, 55] width 334 height 35
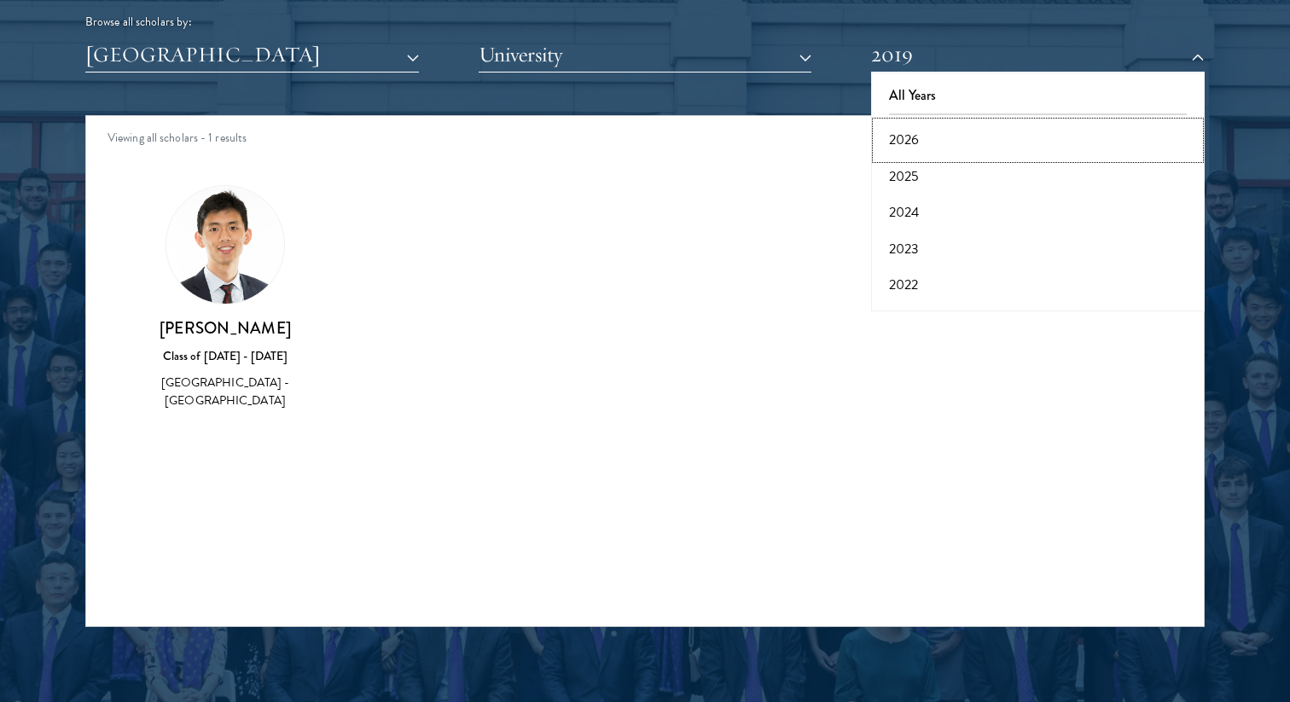
click at [942, 137] on button "2026" at bounding box center [1037, 140] width 323 height 36
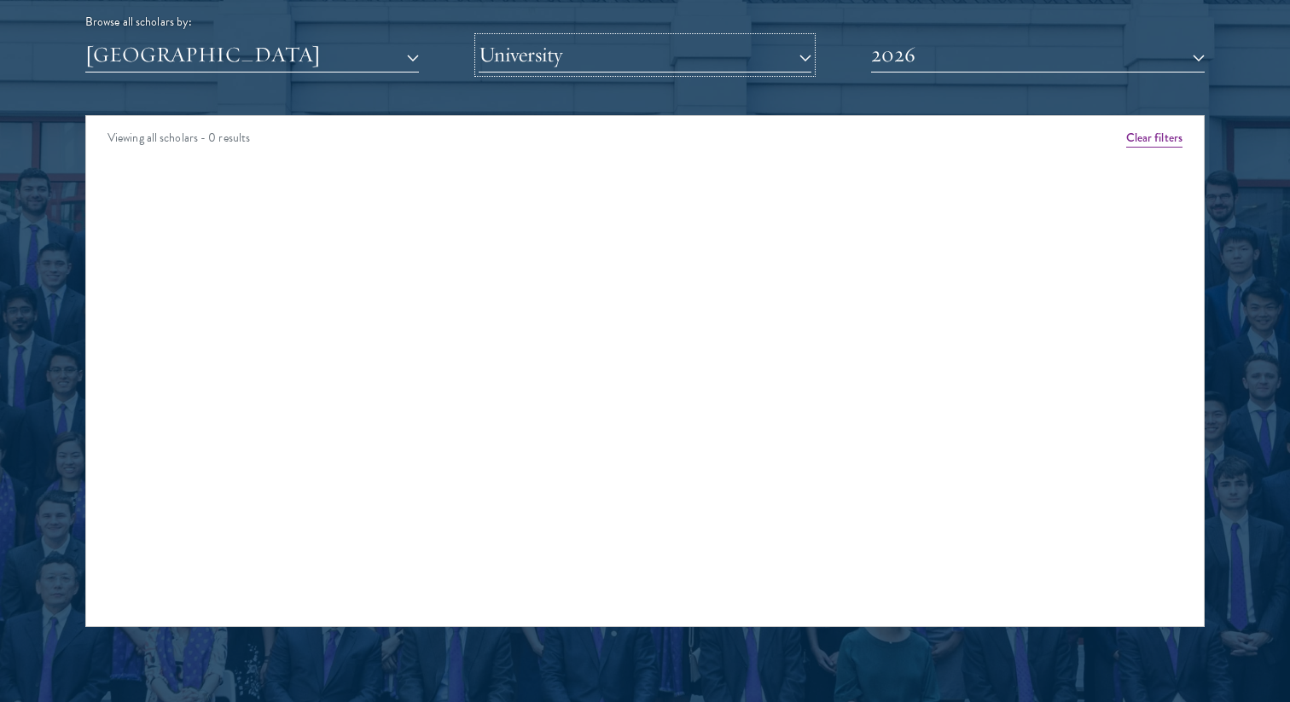
click at [635, 55] on button "University" at bounding box center [646, 55] width 334 height 35
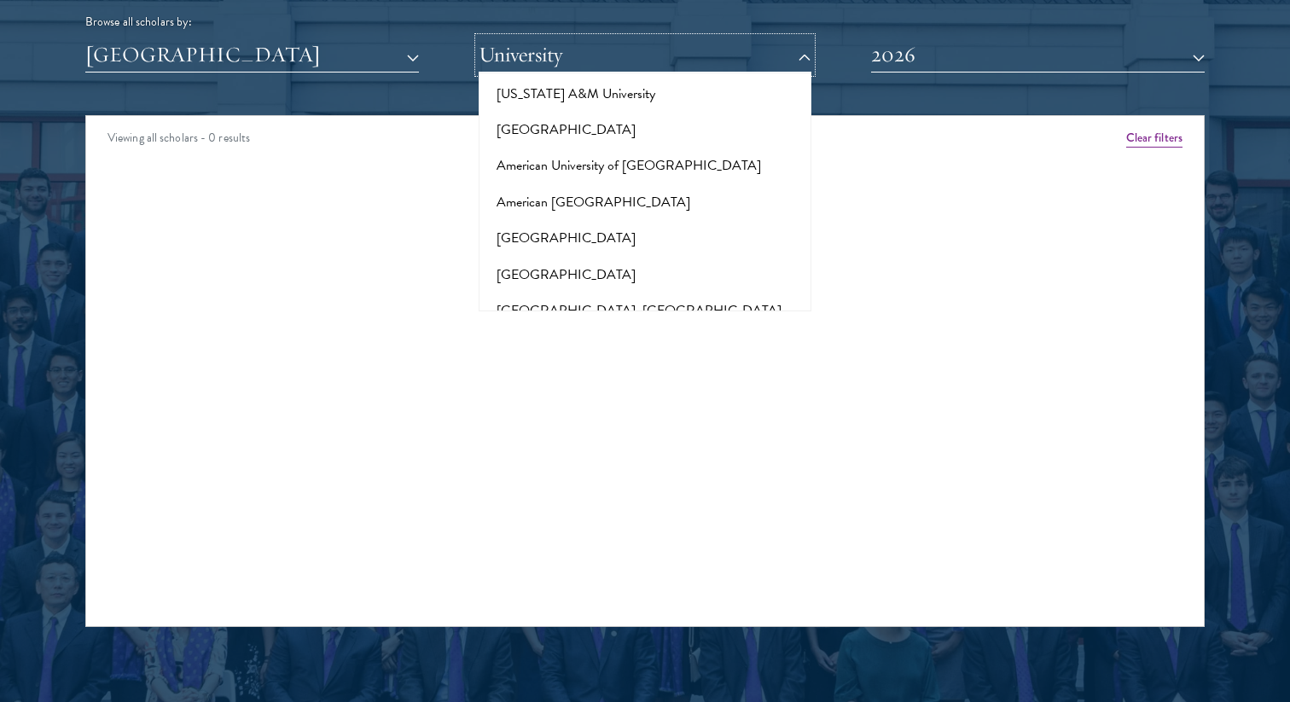
scroll to position [136, 0]
click at [313, 258] on div "Viewing all scholars - 0 results Clear filters Amber Class of 2025 - 2026 China…" at bounding box center [644, 371] width 1119 height 512
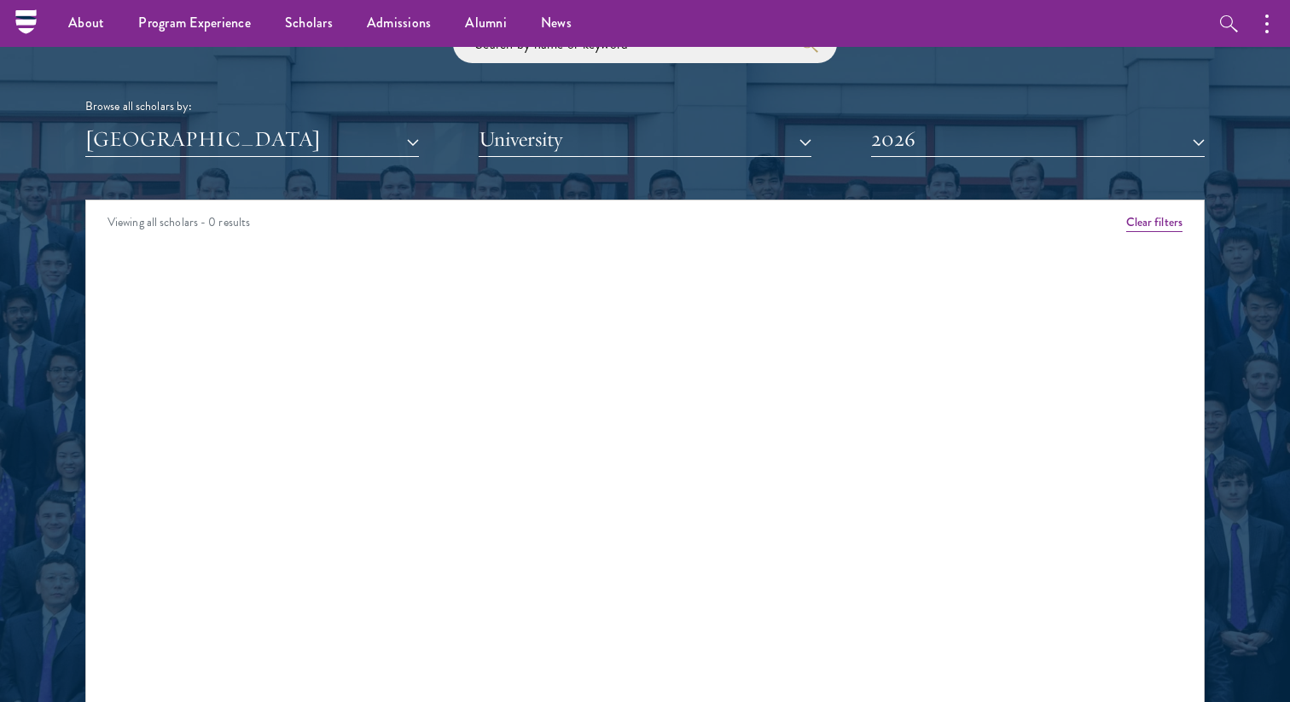
scroll to position [2064, 0]
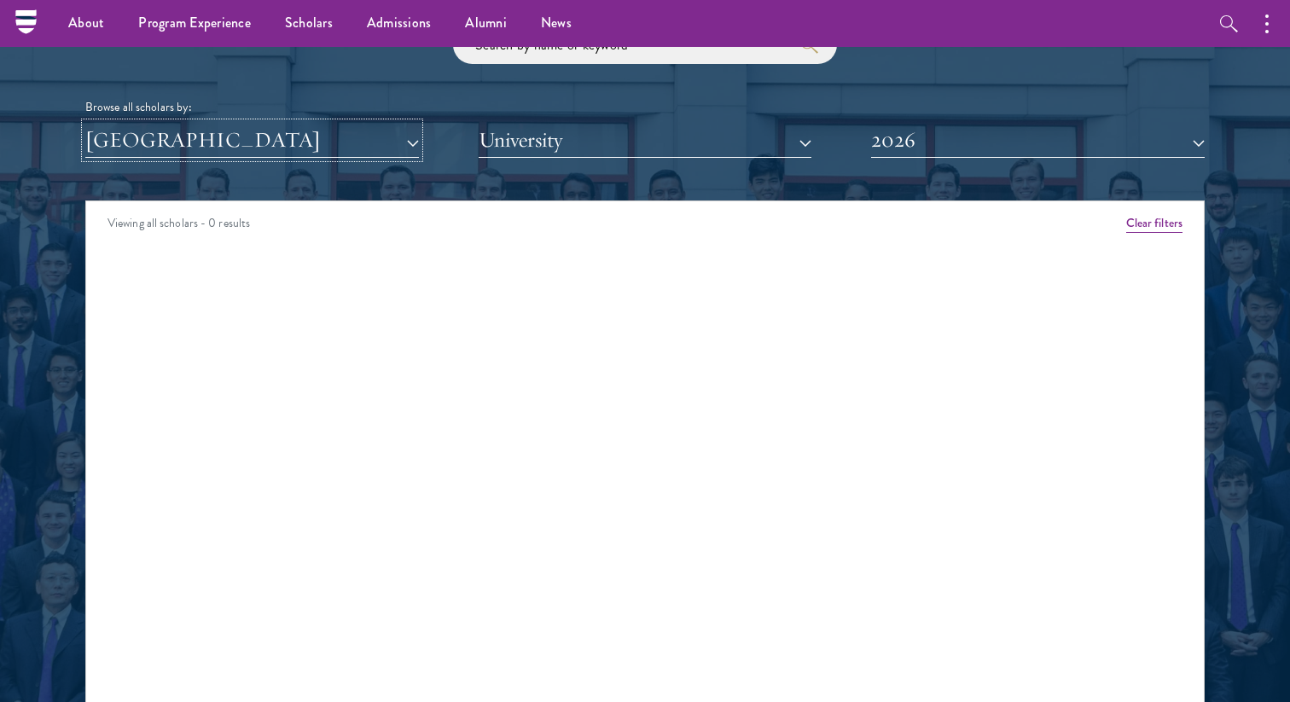
click at [282, 130] on button "[GEOGRAPHIC_DATA]" at bounding box center [252, 140] width 334 height 35
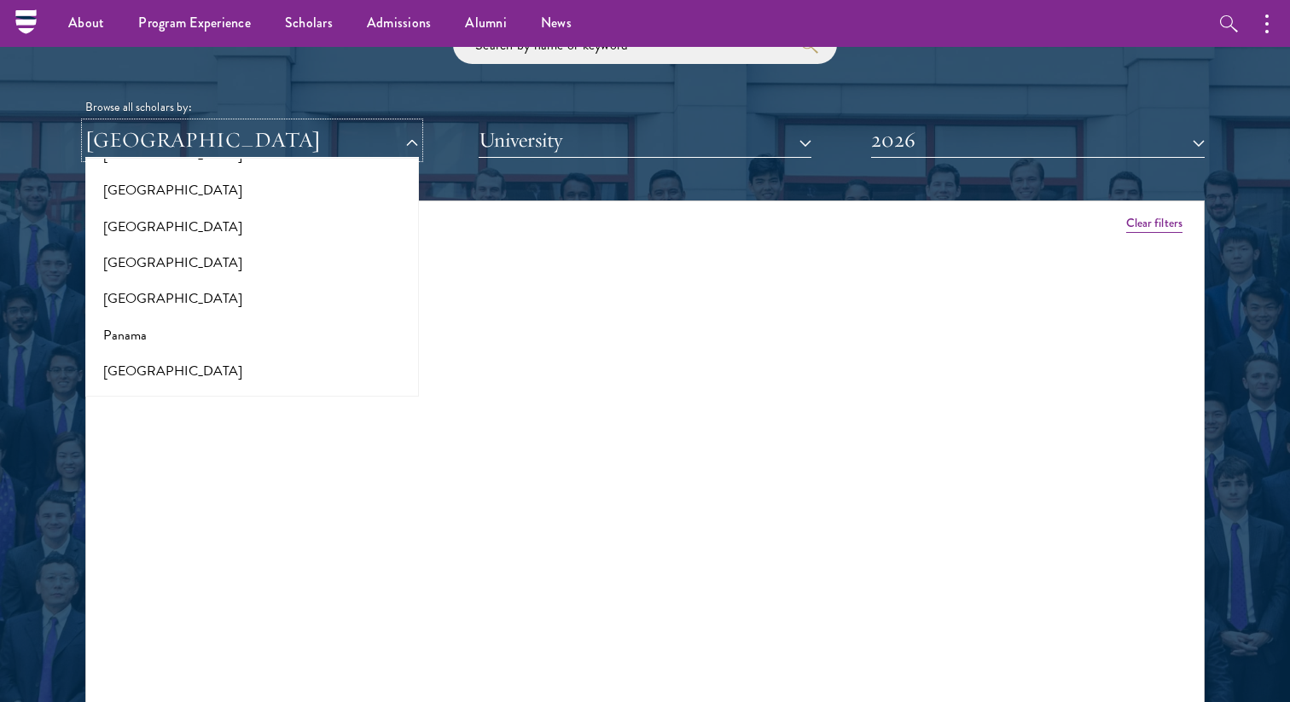
scroll to position [2473, 0]
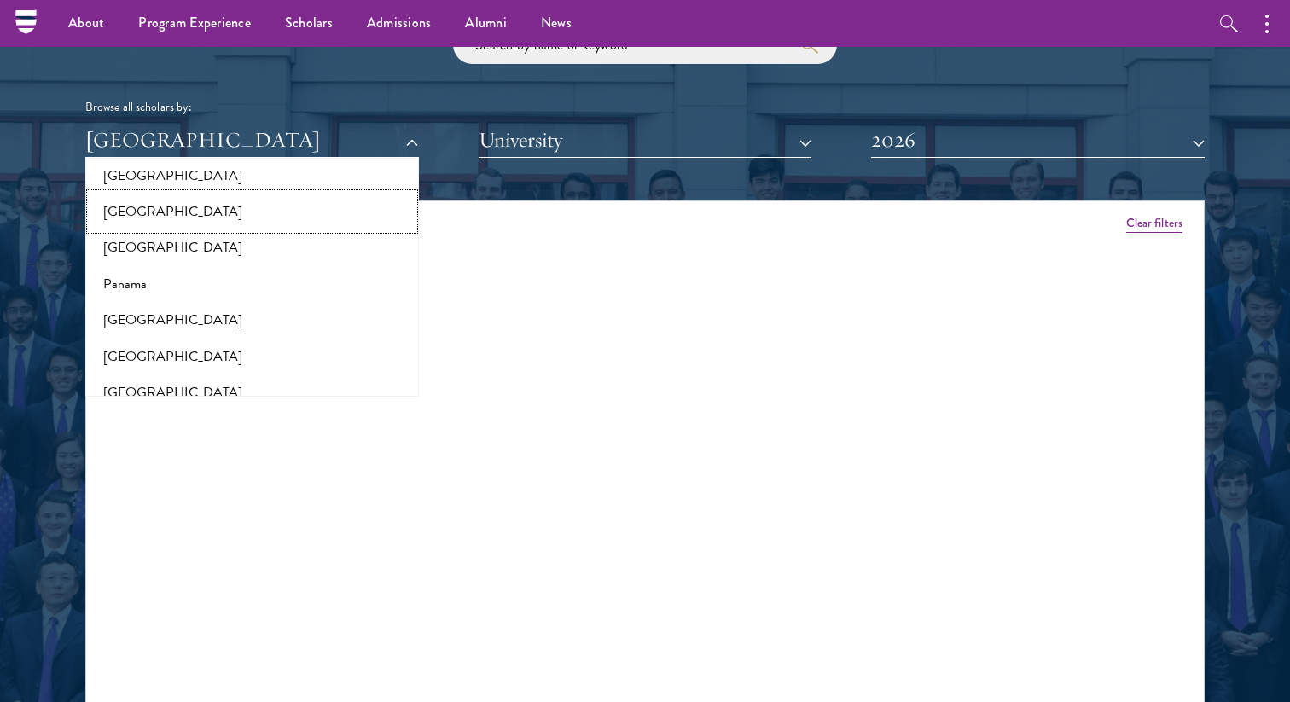
click at [143, 194] on button "[GEOGRAPHIC_DATA]" at bounding box center [251, 212] width 323 height 36
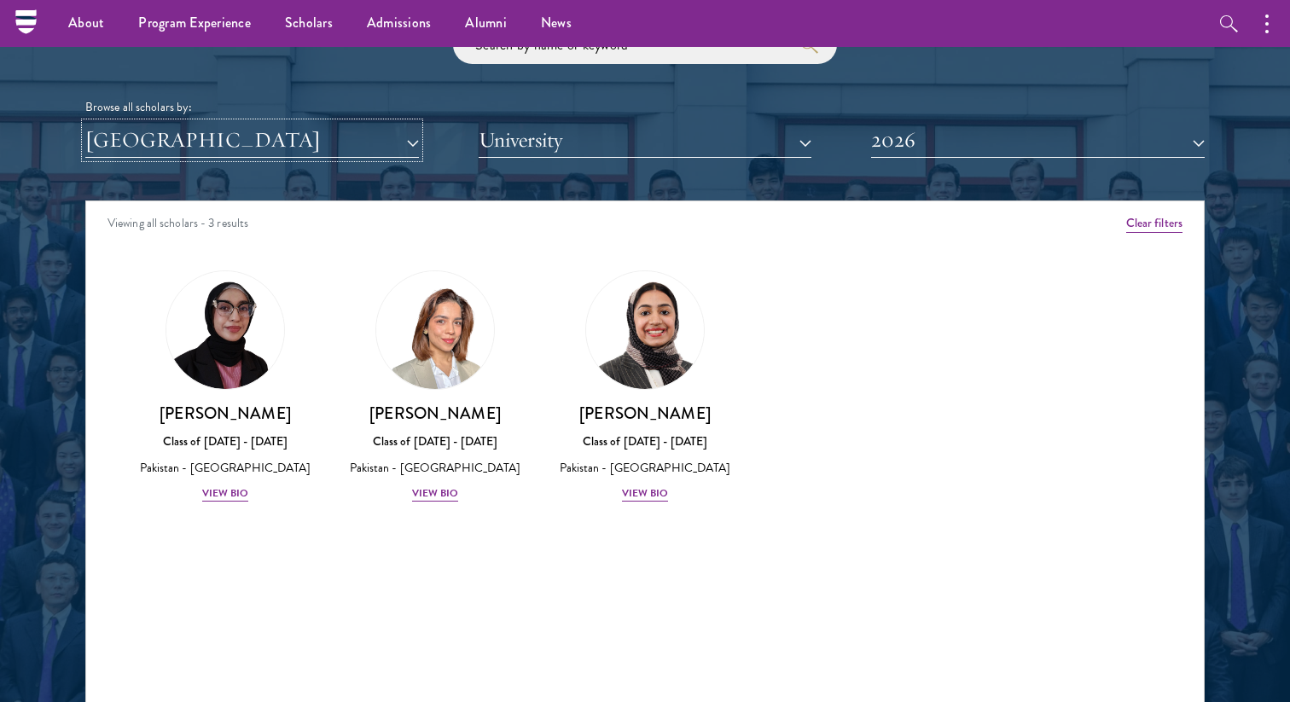
click at [216, 148] on button "[GEOGRAPHIC_DATA]" at bounding box center [252, 140] width 334 height 35
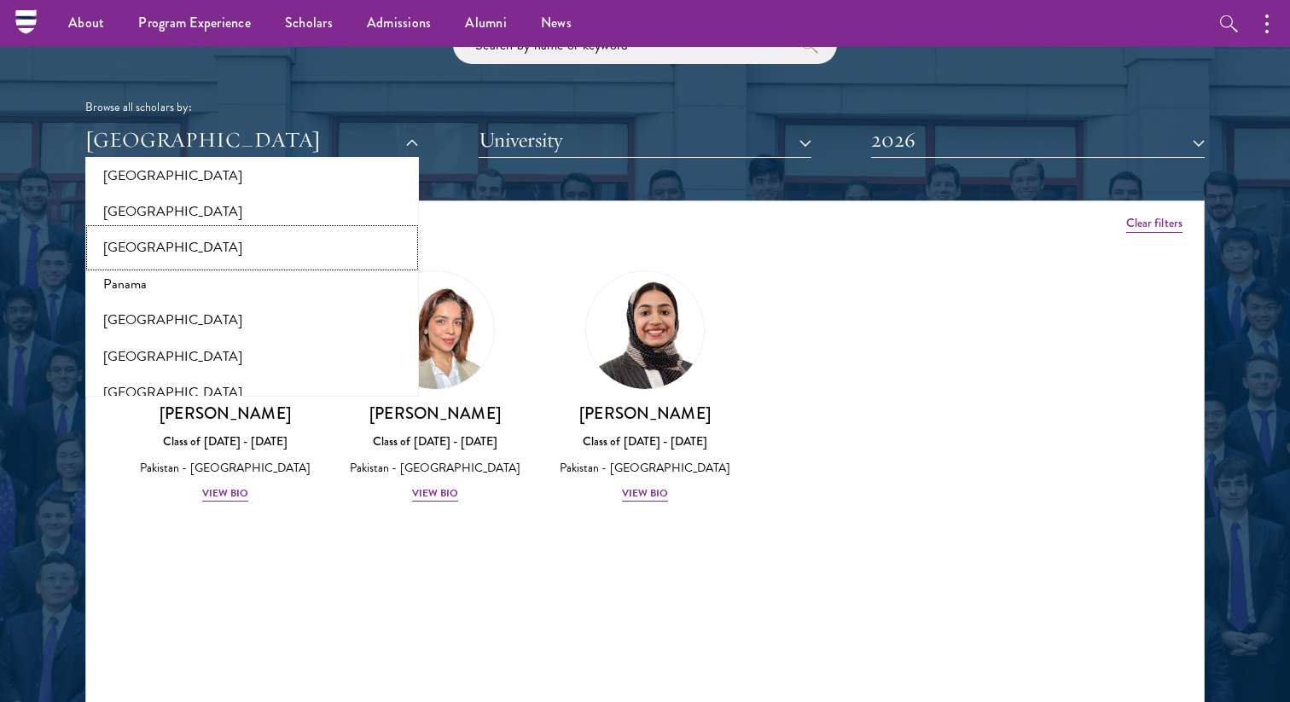
click at [199, 243] on button "[GEOGRAPHIC_DATA]" at bounding box center [251, 247] width 323 height 36
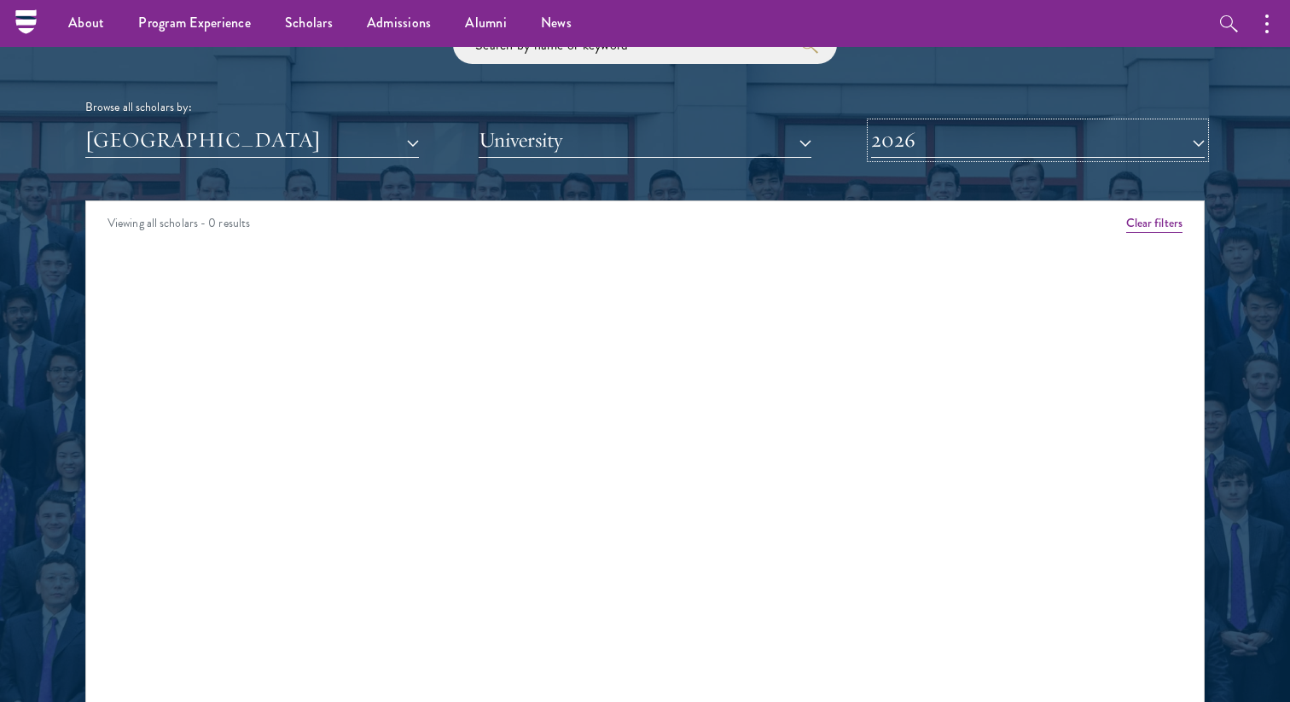
click at [1039, 134] on button "2026" at bounding box center [1038, 140] width 334 height 35
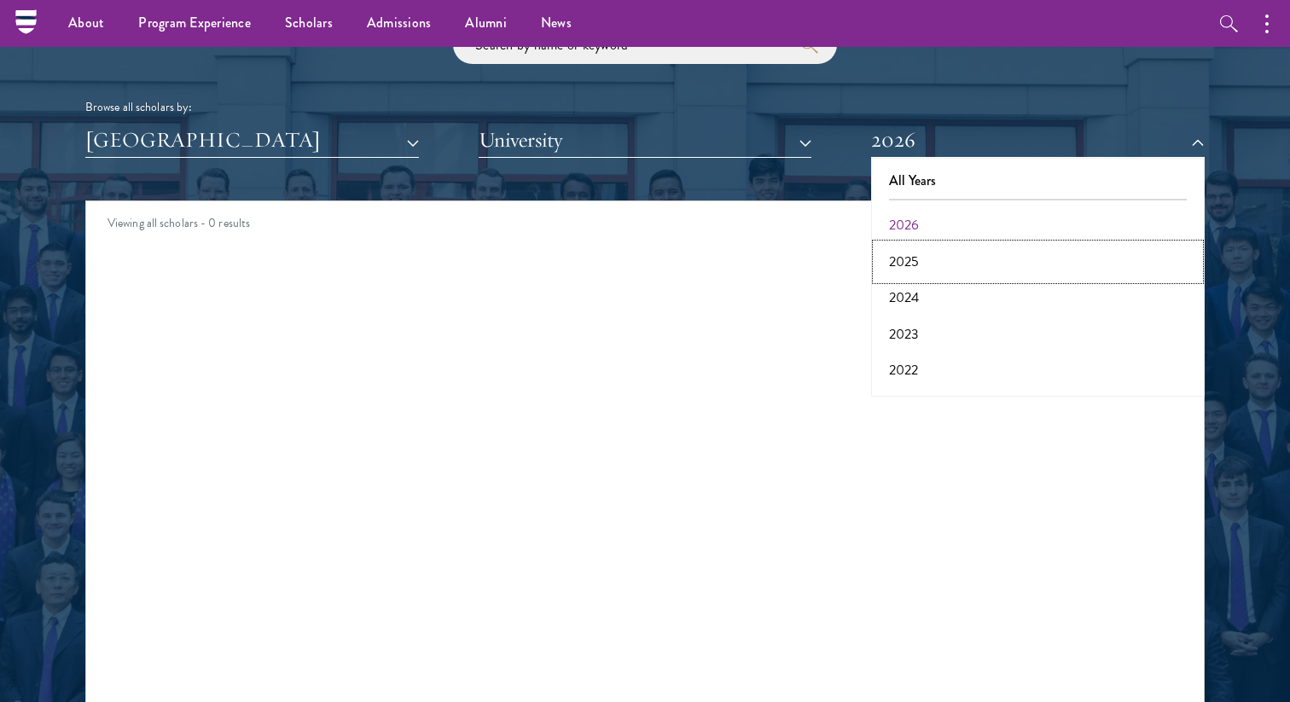
click at [924, 261] on button "2025" at bounding box center [1037, 262] width 323 height 36
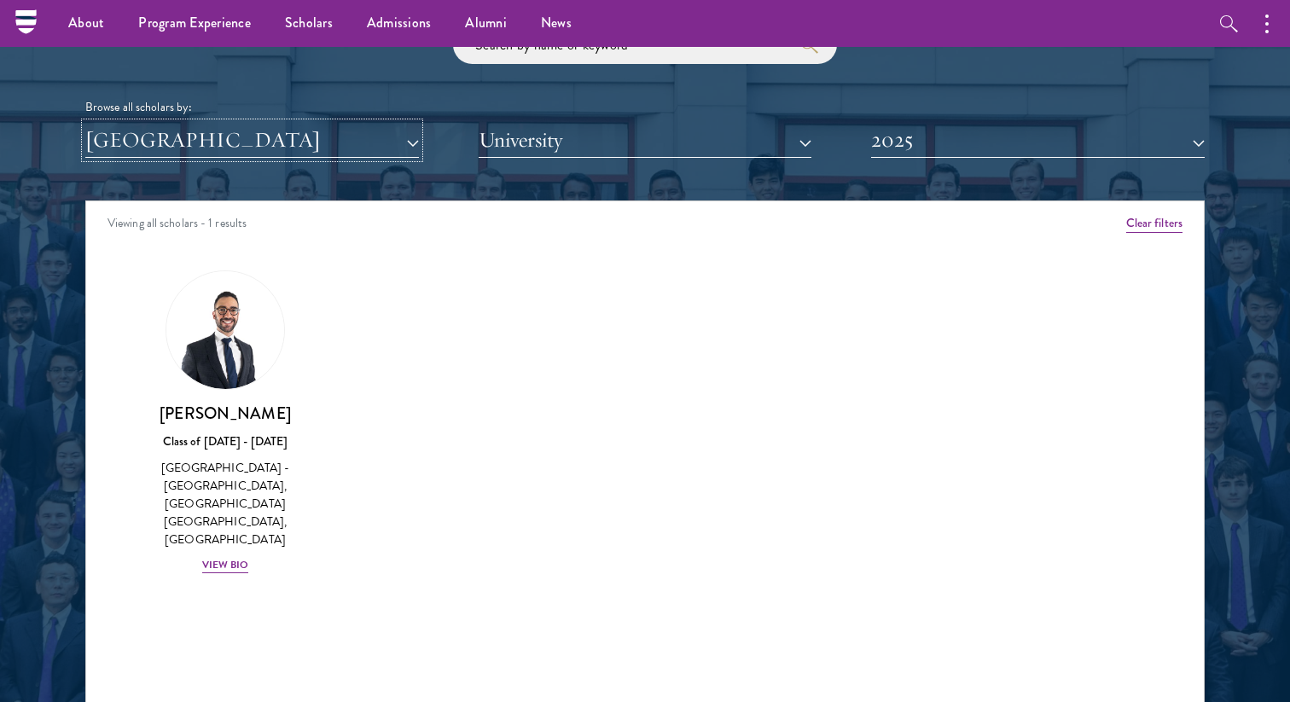
click at [328, 132] on button "[GEOGRAPHIC_DATA]" at bounding box center [252, 140] width 334 height 35
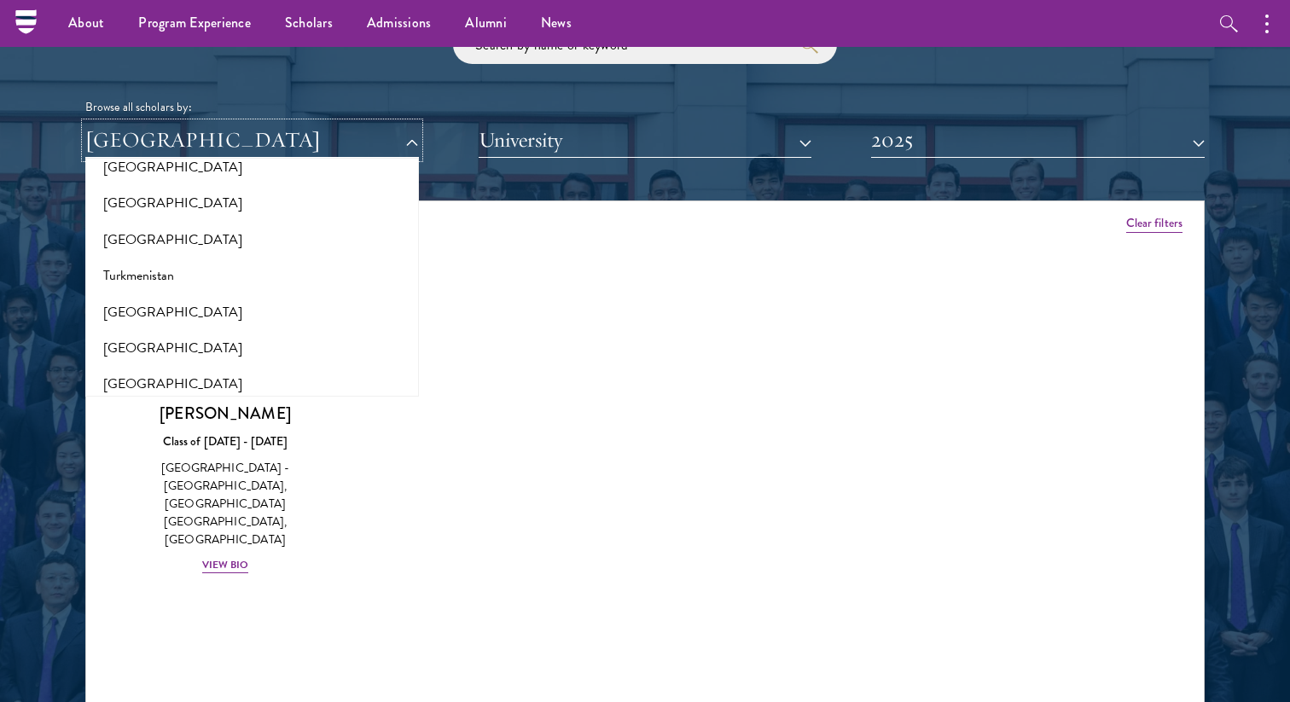
scroll to position [3452, 0]
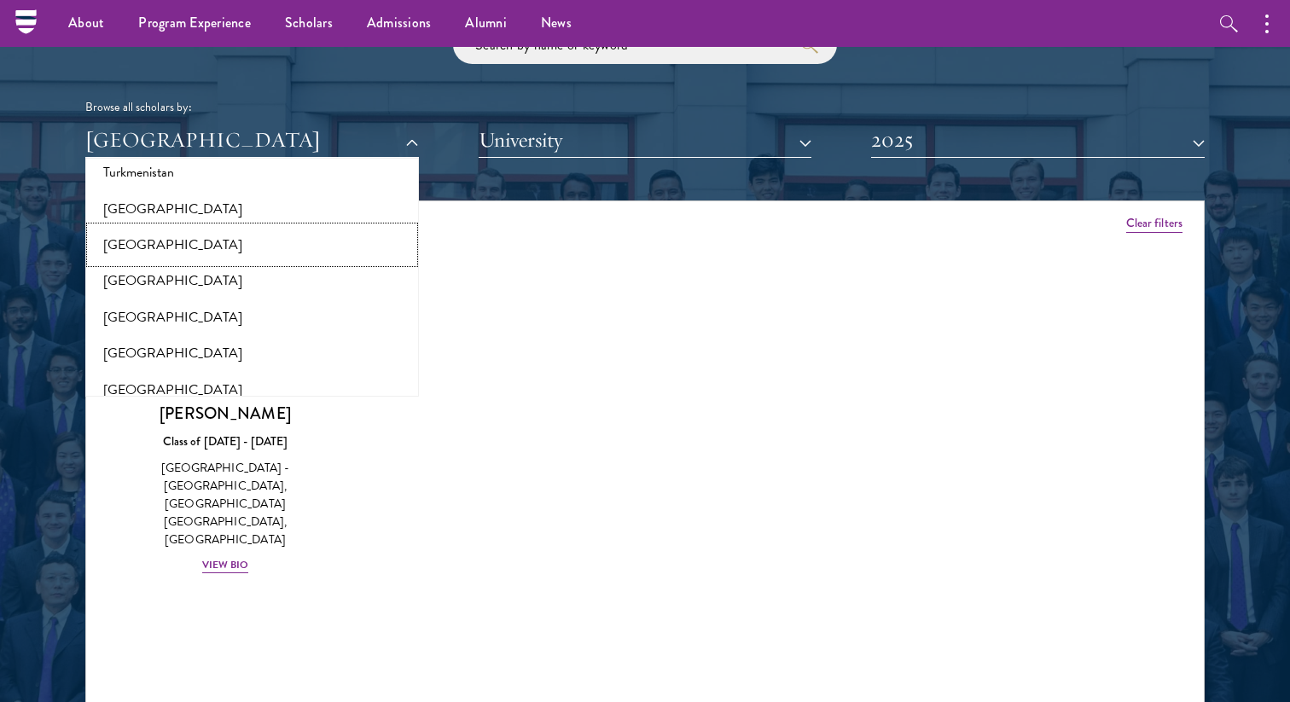
click at [210, 235] on button "[GEOGRAPHIC_DATA]" at bounding box center [251, 245] width 323 height 36
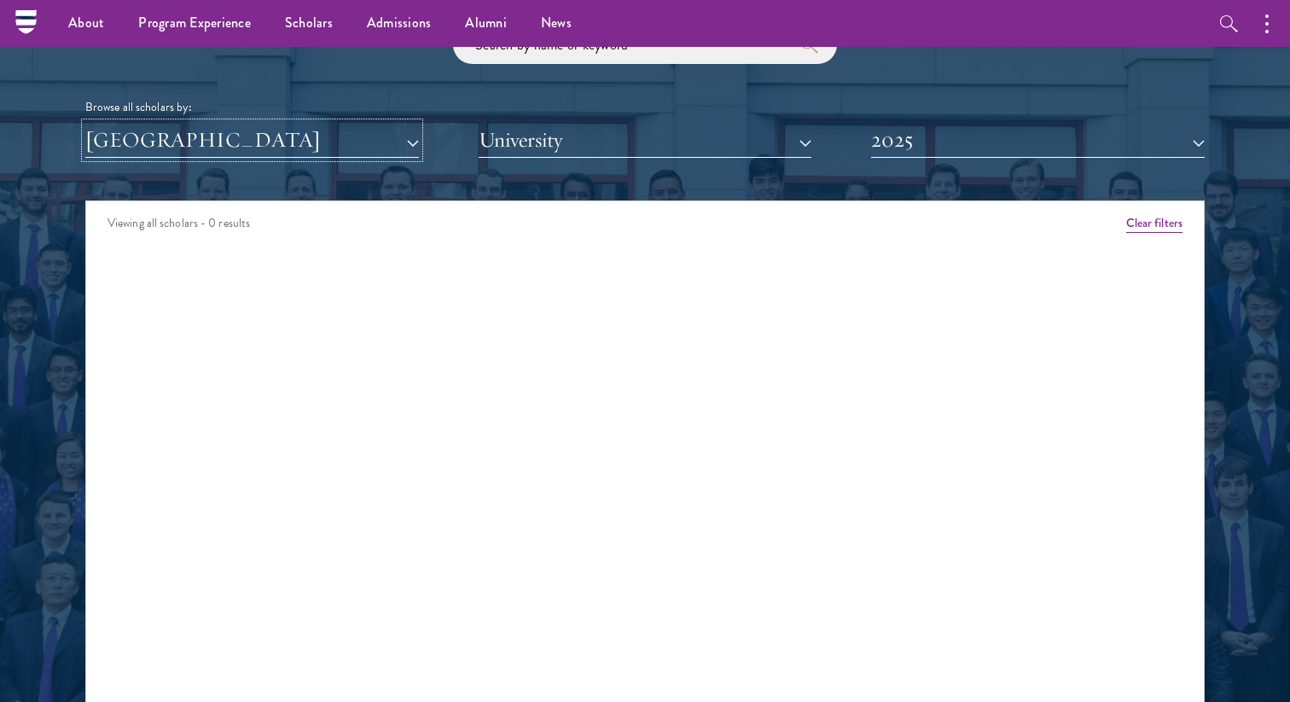
click at [245, 137] on button "[GEOGRAPHIC_DATA]" at bounding box center [252, 140] width 334 height 35
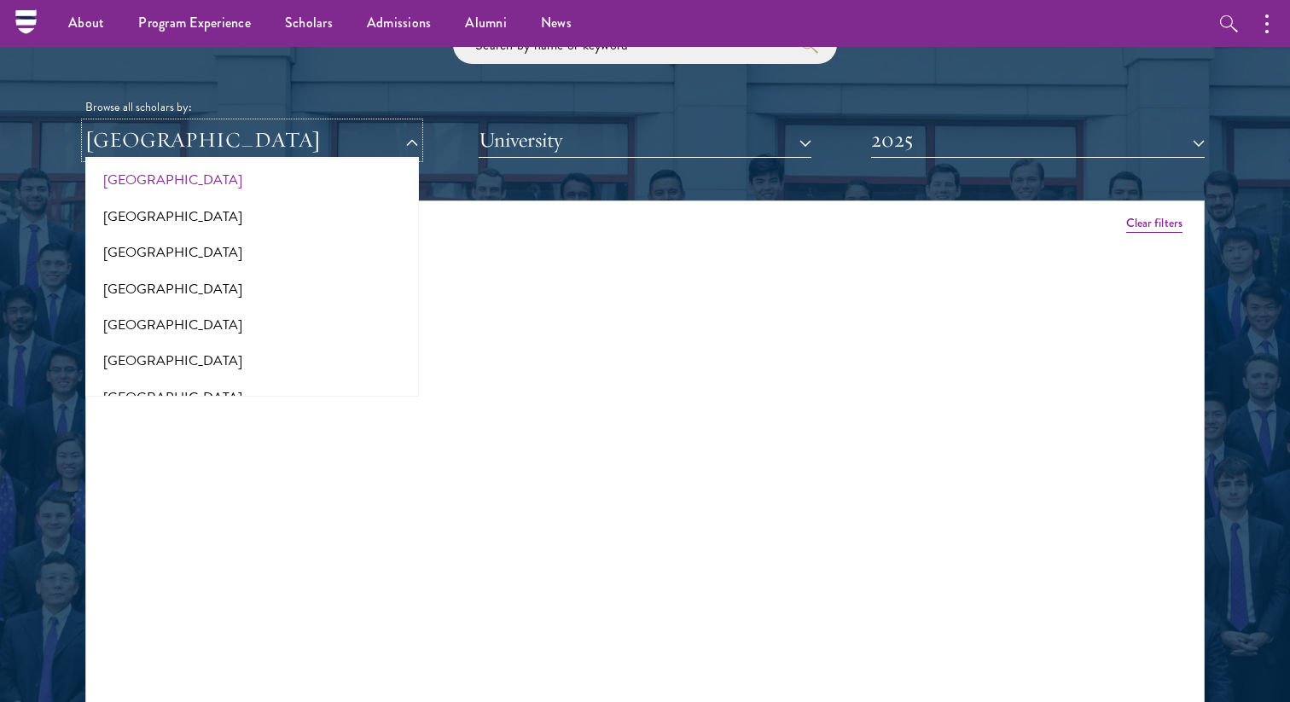
scroll to position [3559, 0]
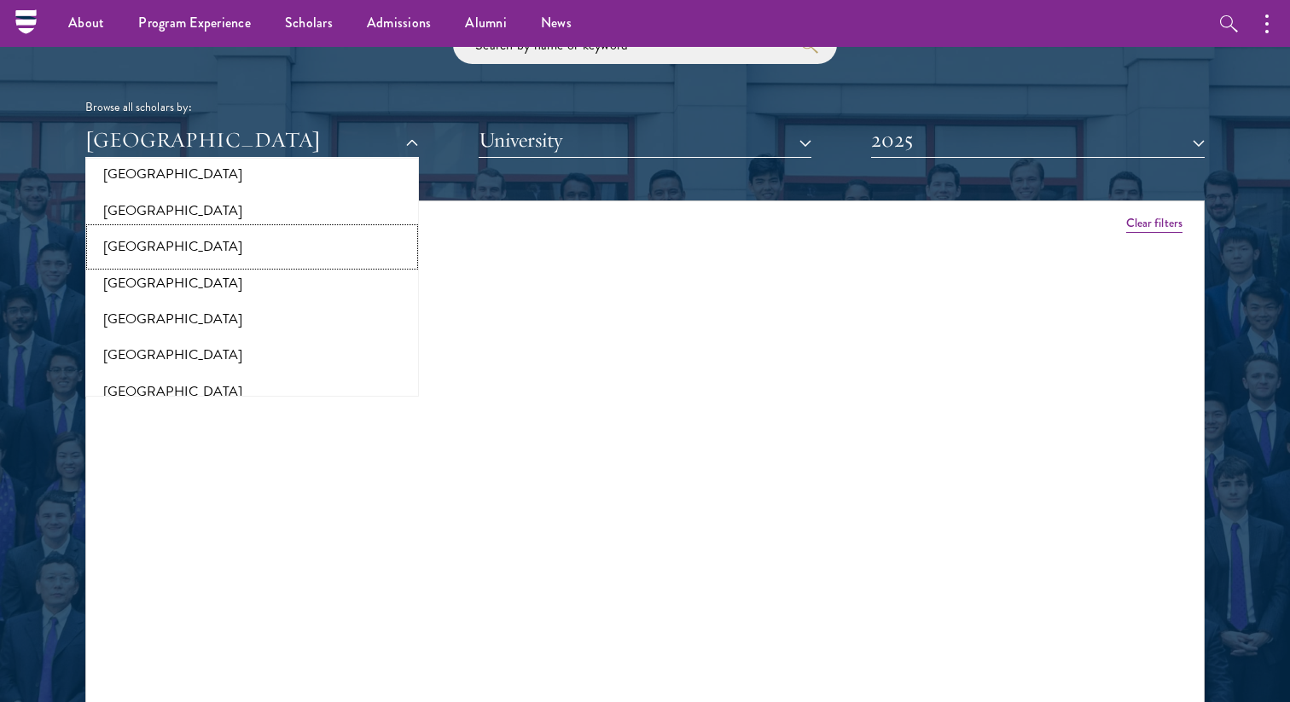
click at [213, 249] on button "[GEOGRAPHIC_DATA]" at bounding box center [251, 247] width 323 height 36
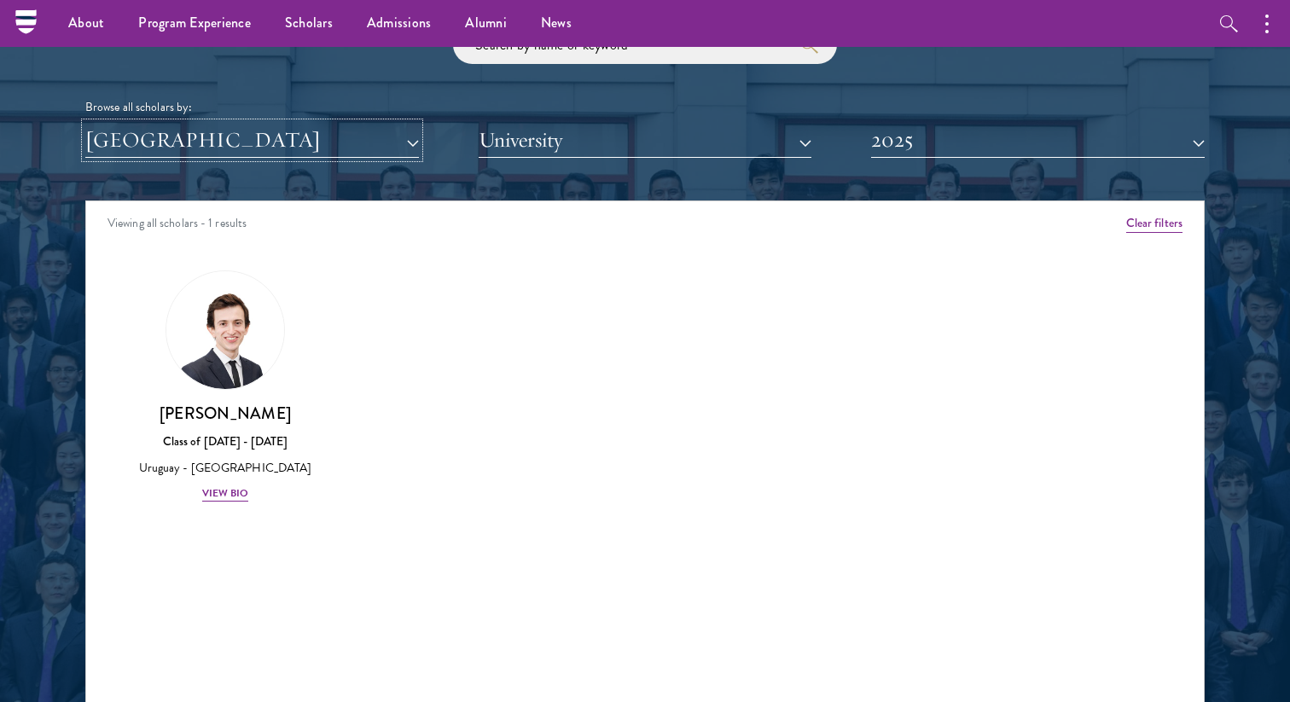
click at [272, 147] on button "[GEOGRAPHIC_DATA]" at bounding box center [252, 140] width 334 height 35
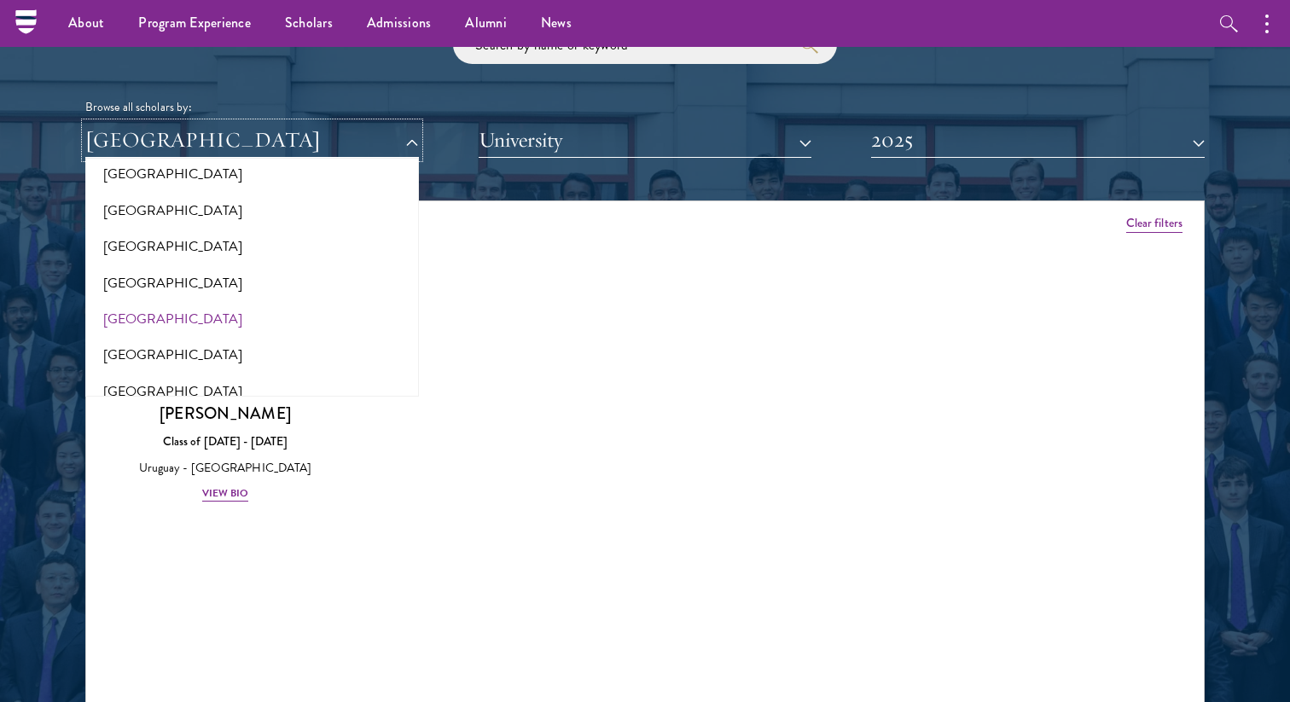
scroll to position [3577, 0]
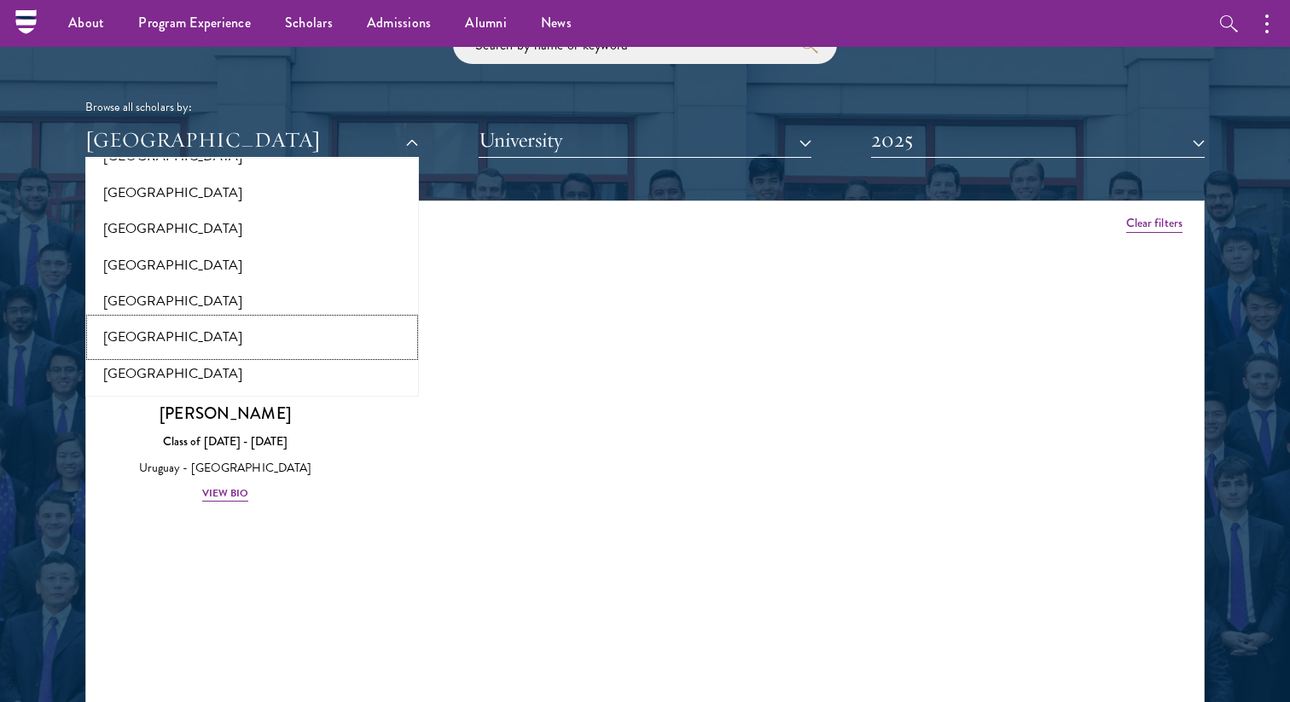
click at [212, 330] on button "[GEOGRAPHIC_DATA]" at bounding box center [251, 337] width 323 height 36
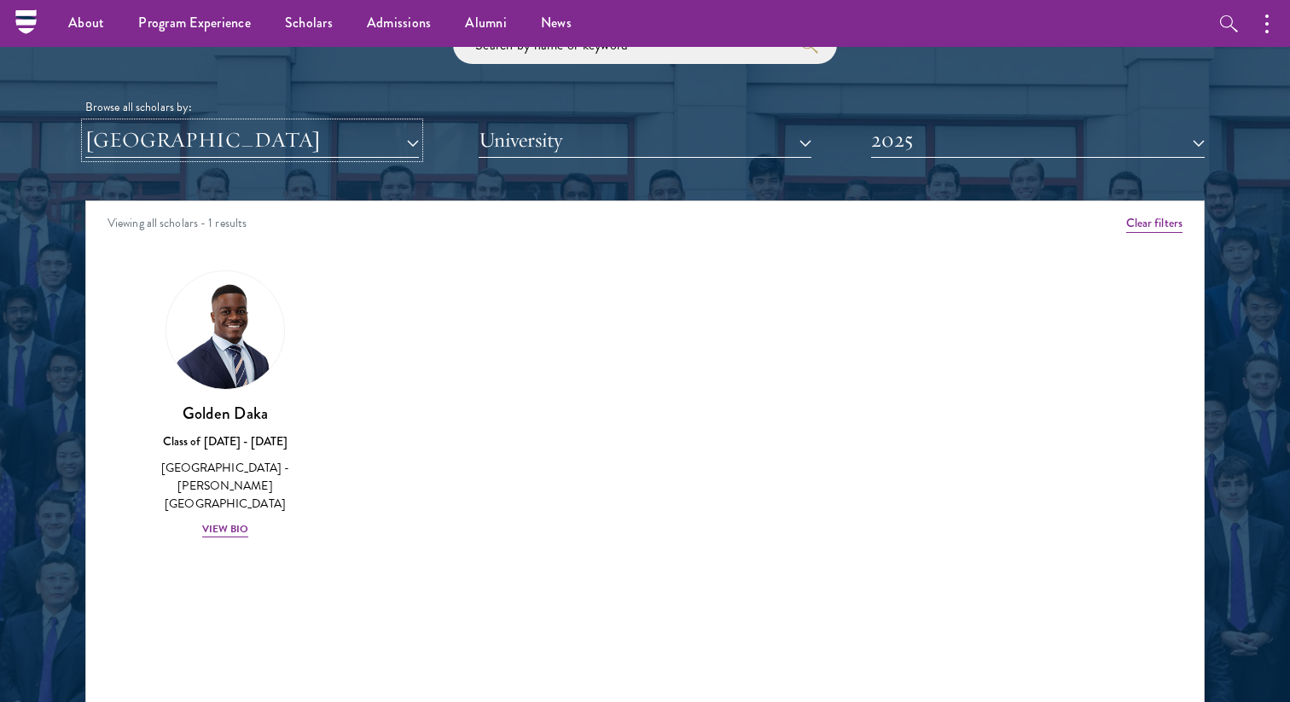
click at [287, 126] on button "[GEOGRAPHIC_DATA]" at bounding box center [252, 140] width 334 height 35
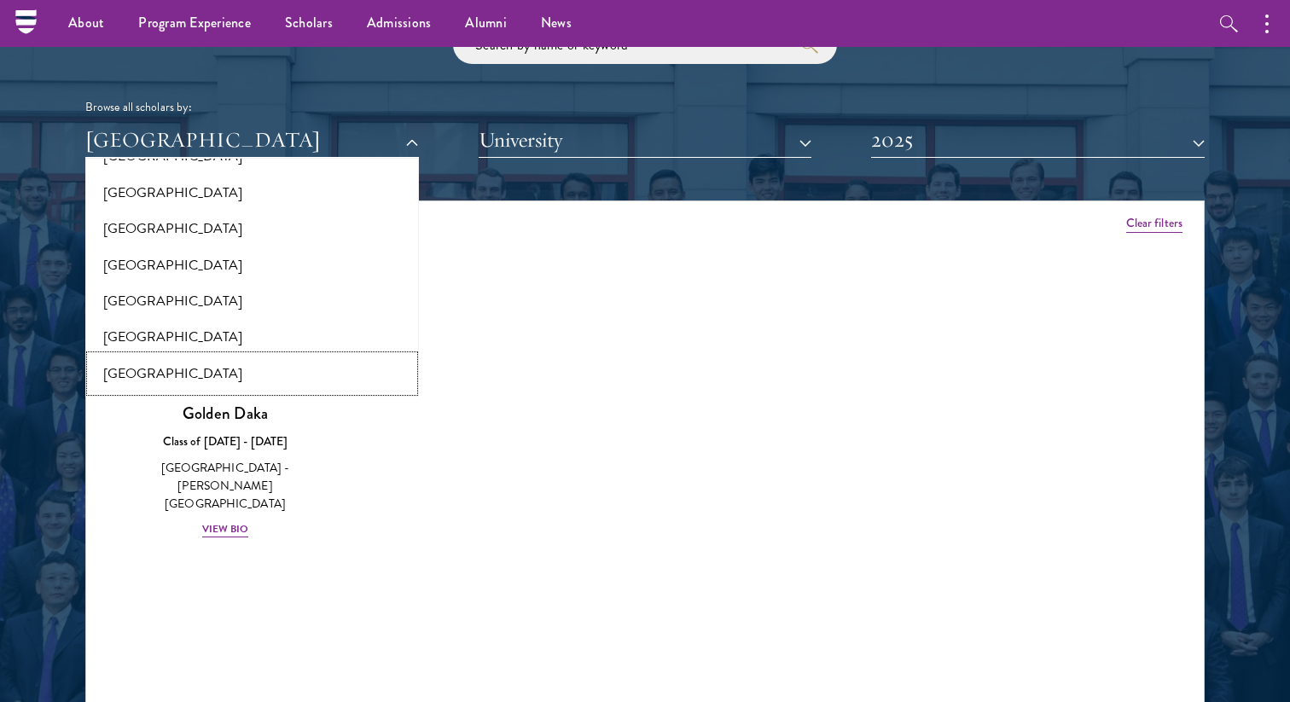
click at [186, 366] on button "[GEOGRAPHIC_DATA]" at bounding box center [251, 374] width 323 height 36
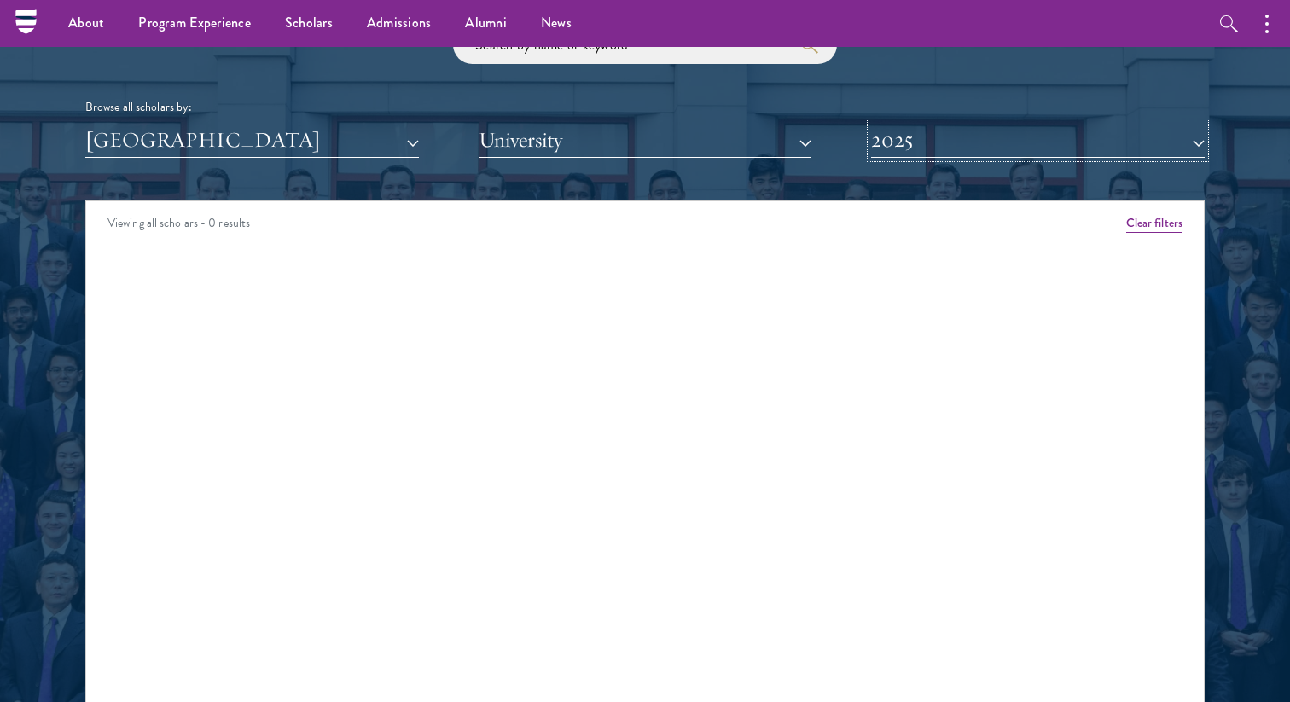
click at [983, 144] on button "2025" at bounding box center [1038, 140] width 334 height 35
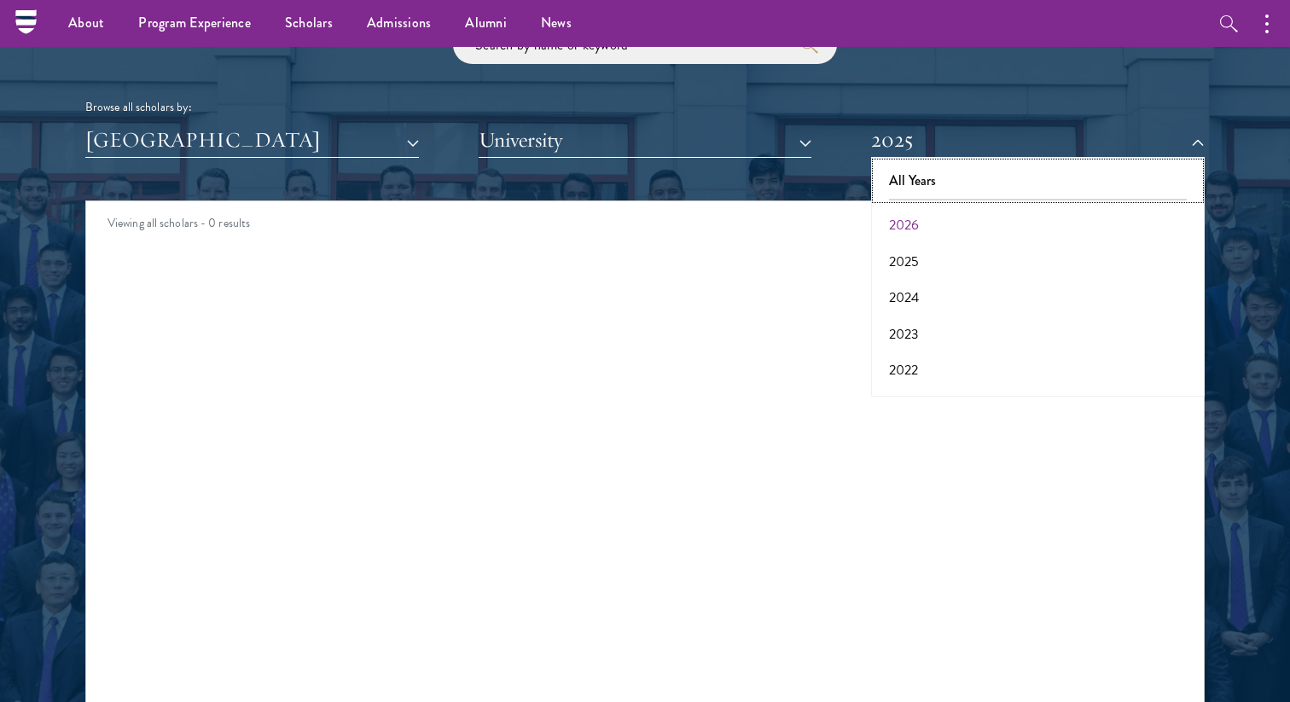
click at [952, 189] on button "All Years" at bounding box center [1037, 181] width 323 height 36
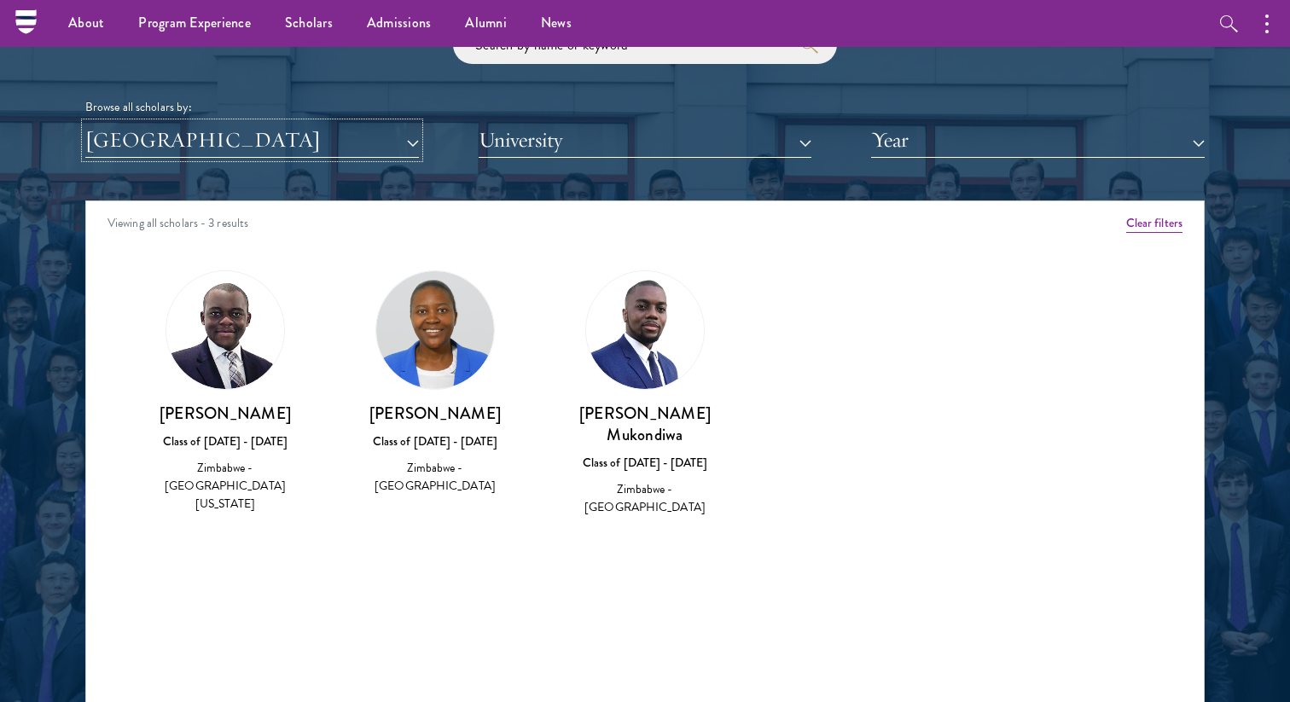
click at [286, 143] on button "[GEOGRAPHIC_DATA]" at bounding box center [252, 140] width 334 height 35
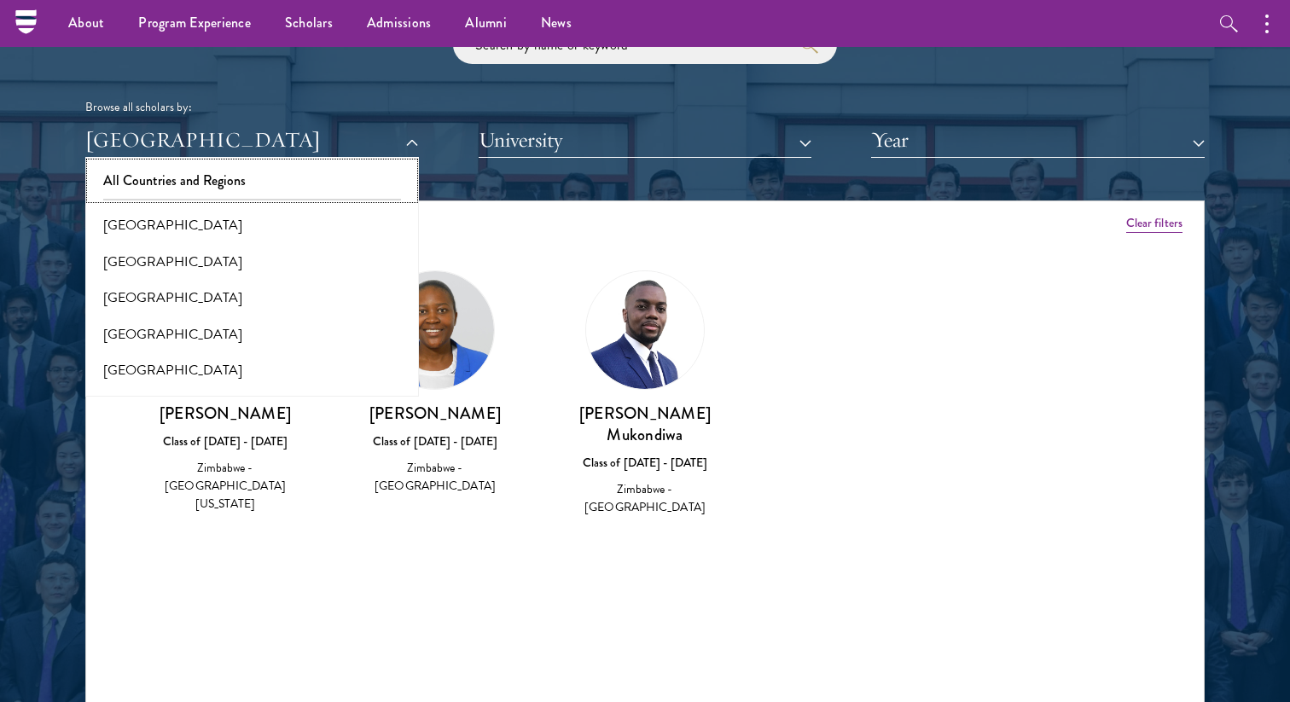
click at [248, 184] on button "All Countries and Regions" at bounding box center [251, 181] width 323 height 36
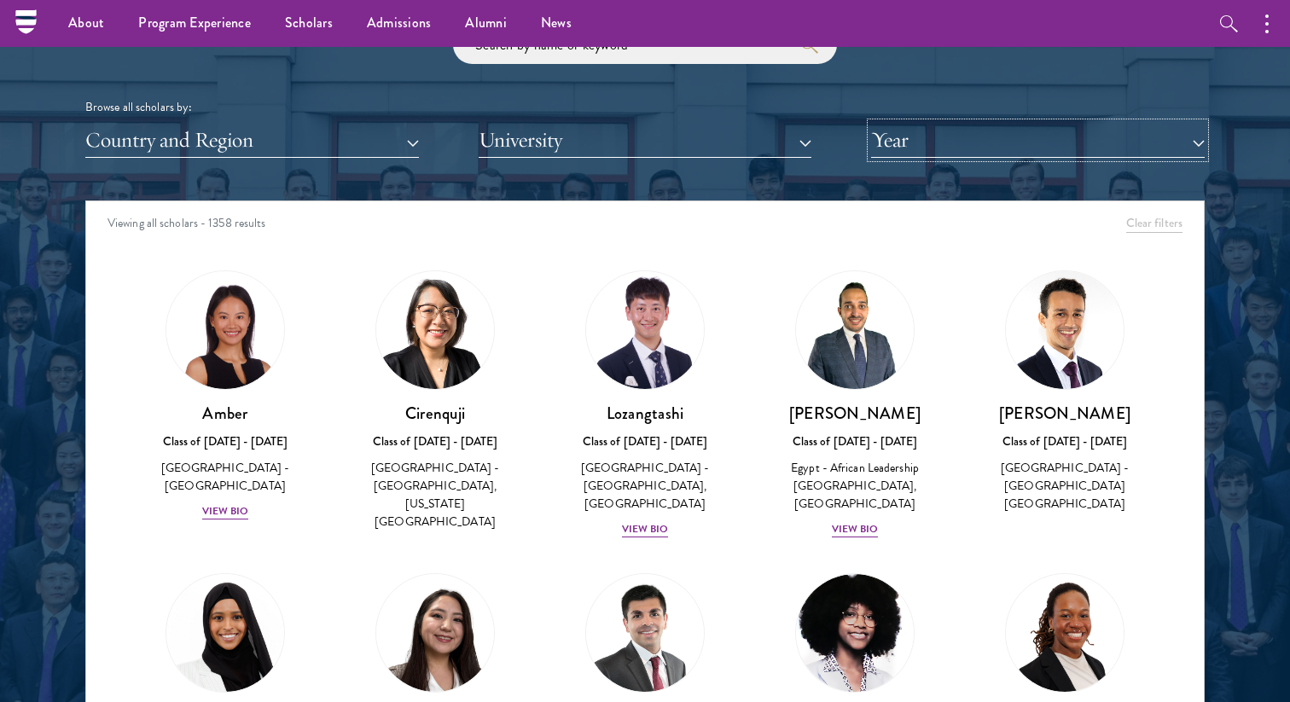
click at [954, 130] on button "Year" at bounding box center [1038, 140] width 334 height 35
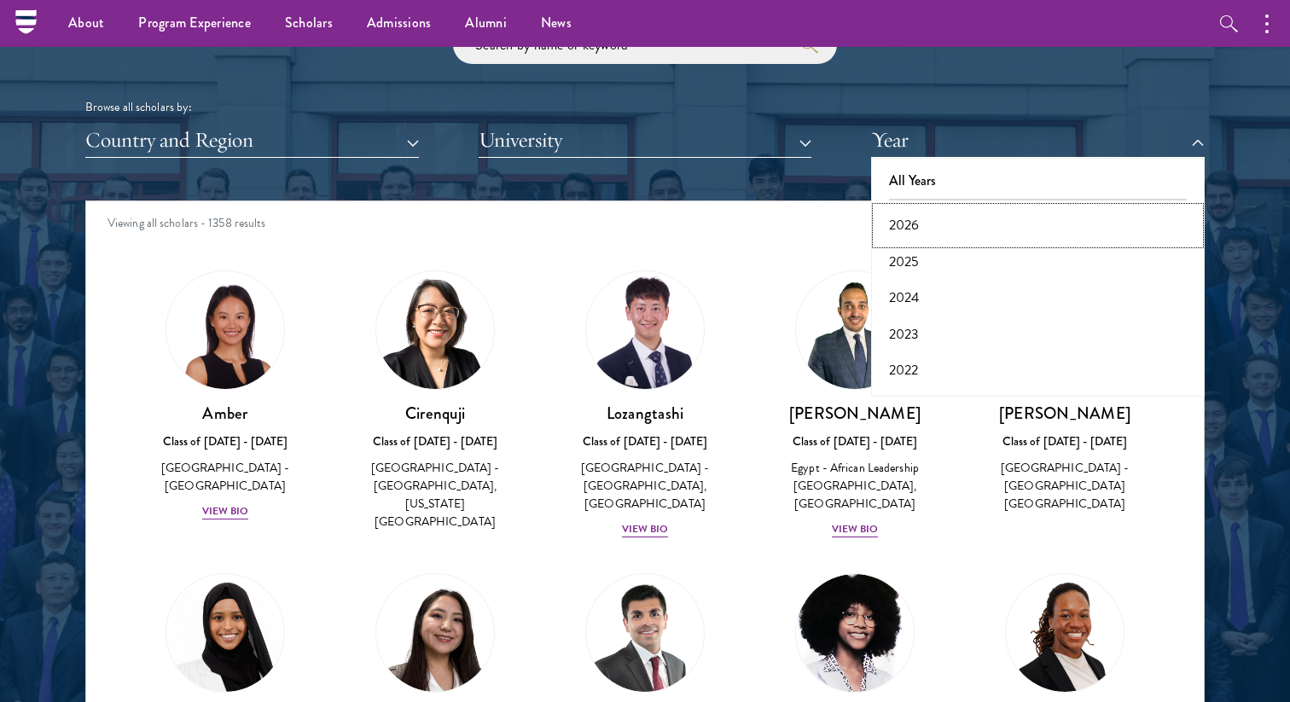
click at [929, 214] on button "2026" at bounding box center [1037, 225] width 323 height 36
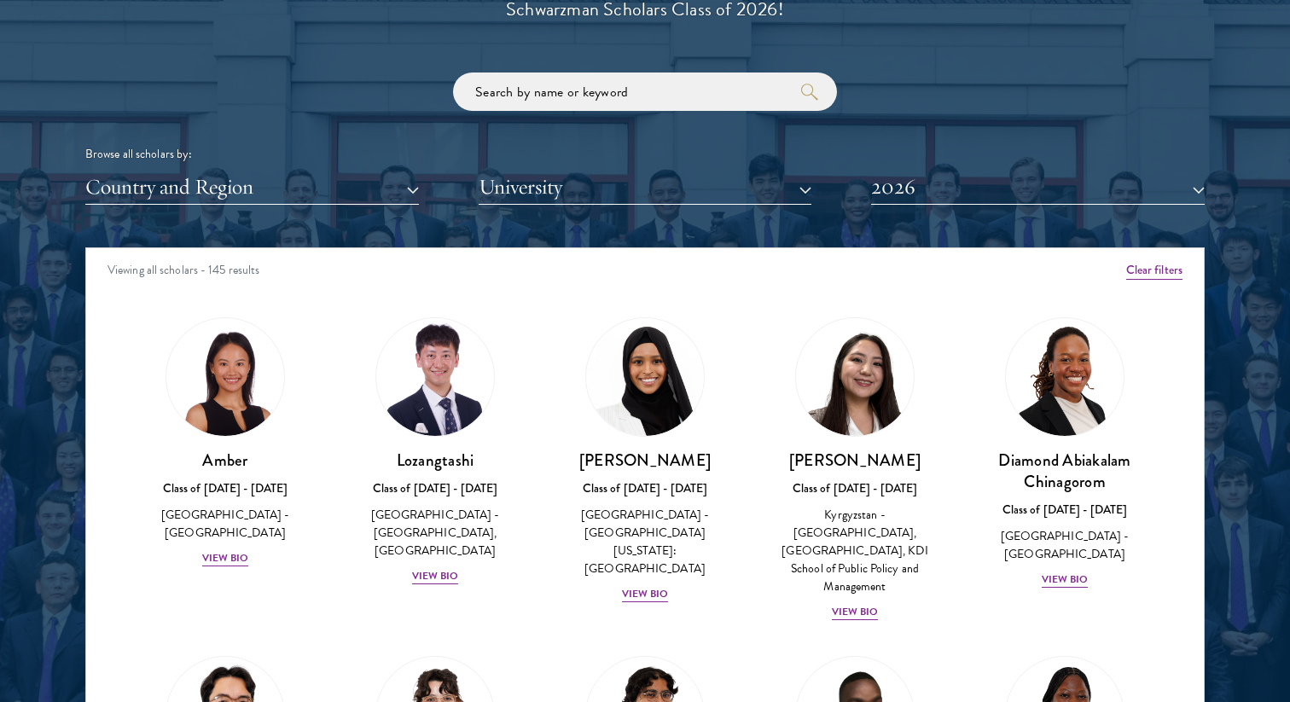
scroll to position [4, 0]
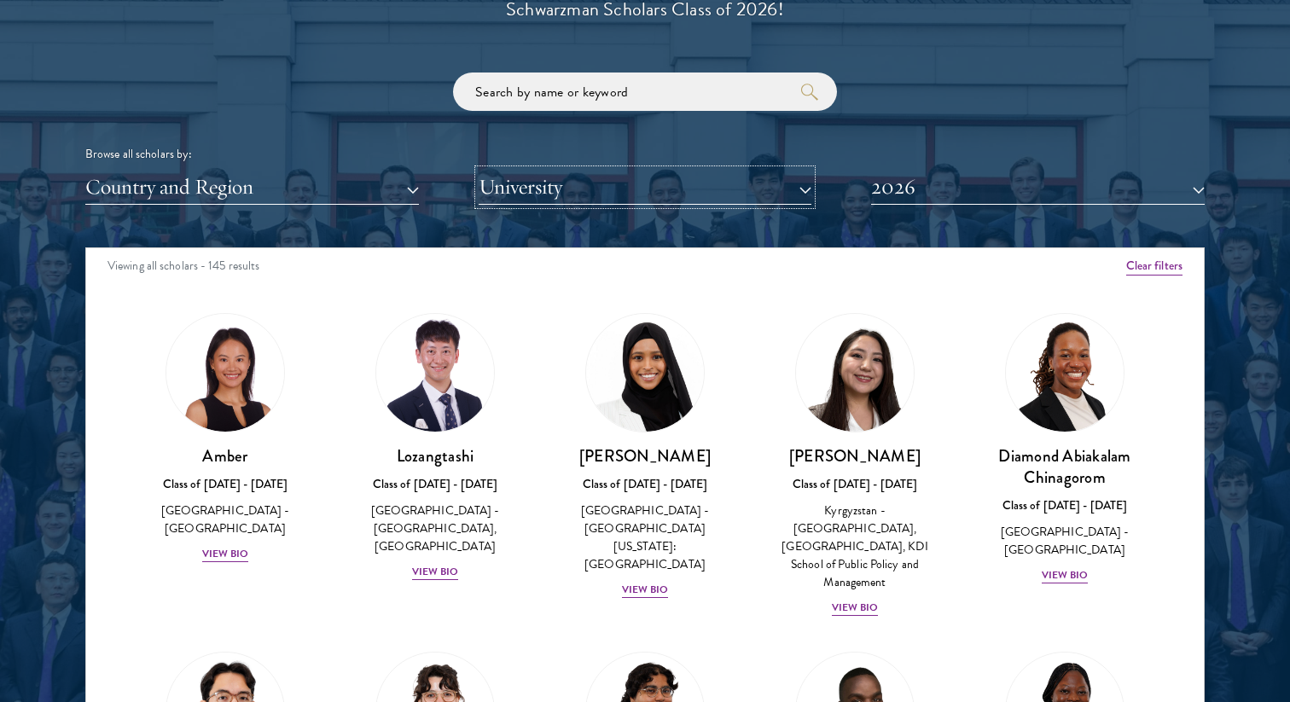
click at [615, 177] on button "University" at bounding box center [646, 187] width 334 height 35
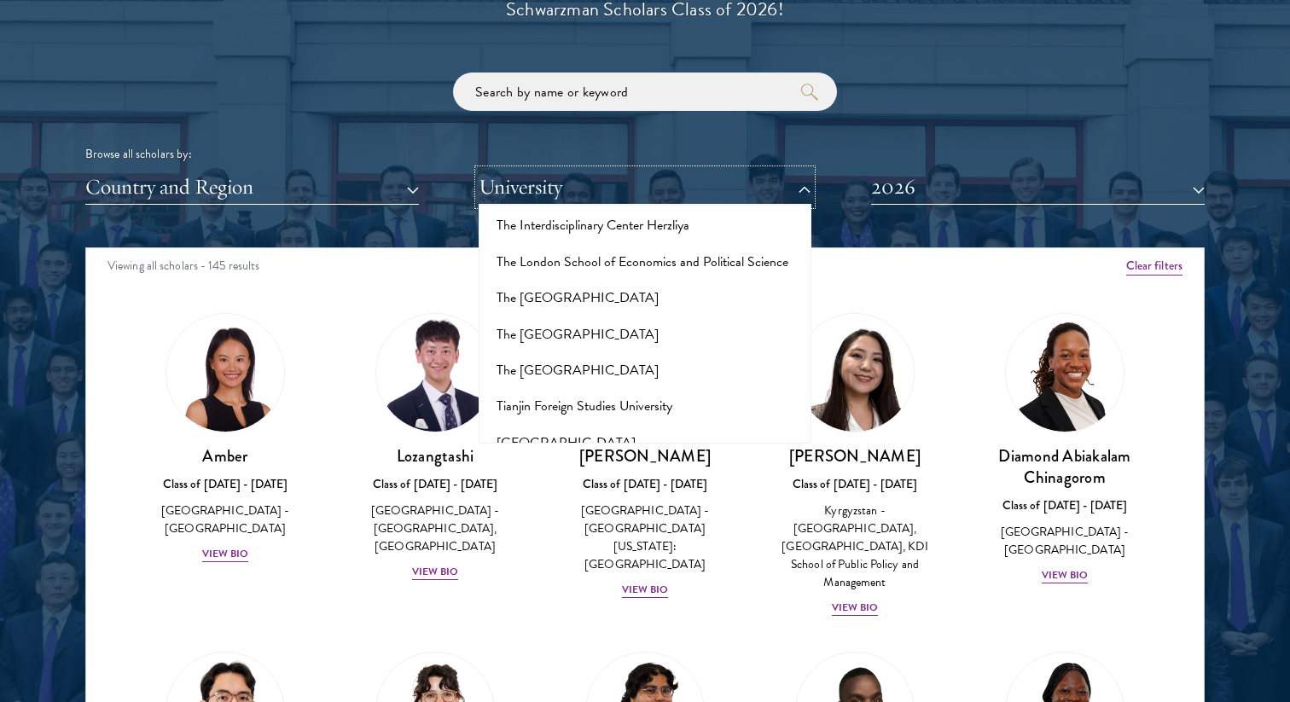
scroll to position [10837, 0]
click at [577, 606] on button "Tsinghua University" at bounding box center [645, 624] width 323 height 36
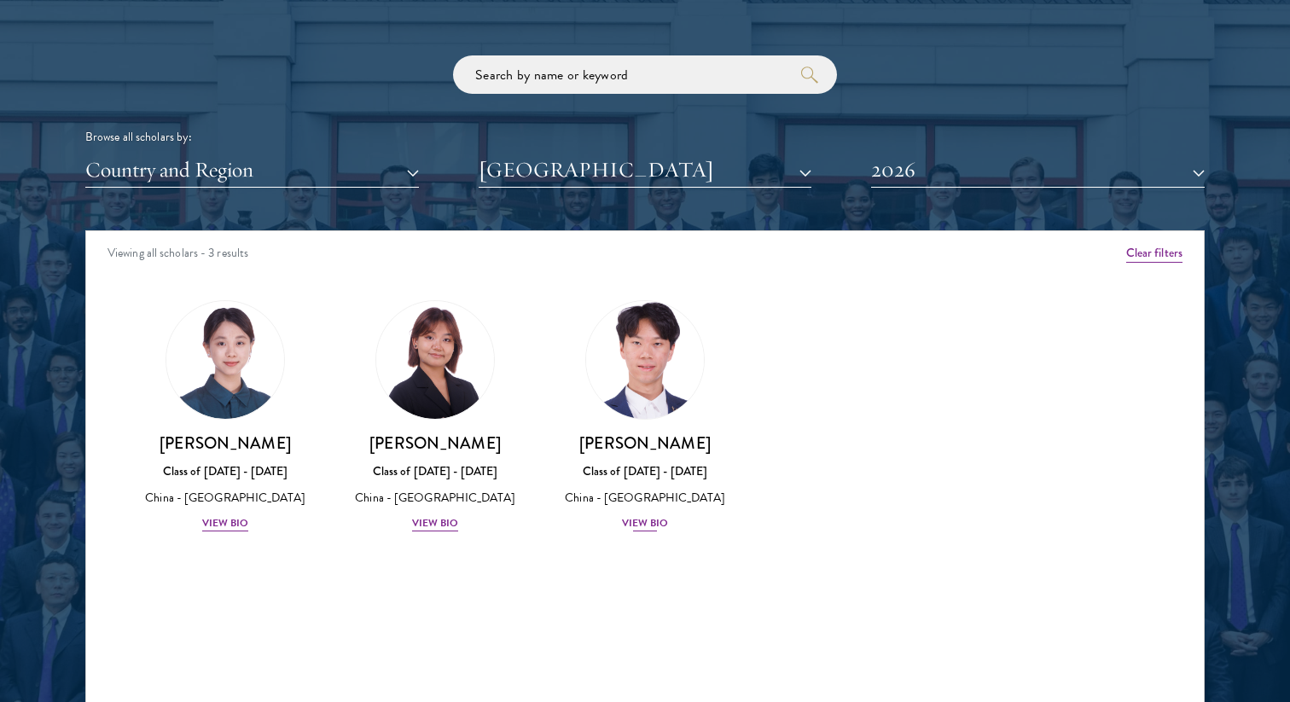
scroll to position [2039, 0]
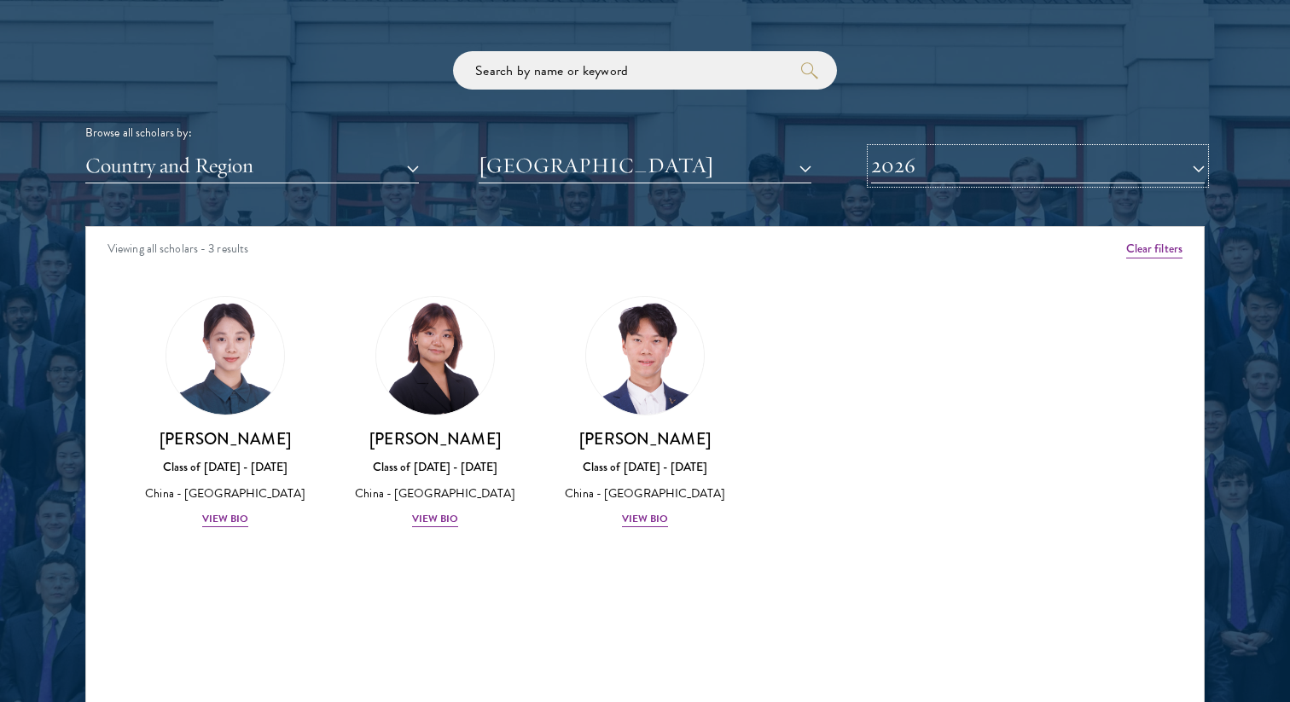
click at [955, 154] on button "2026" at bounding box center [1038, 165] width 334 height 35
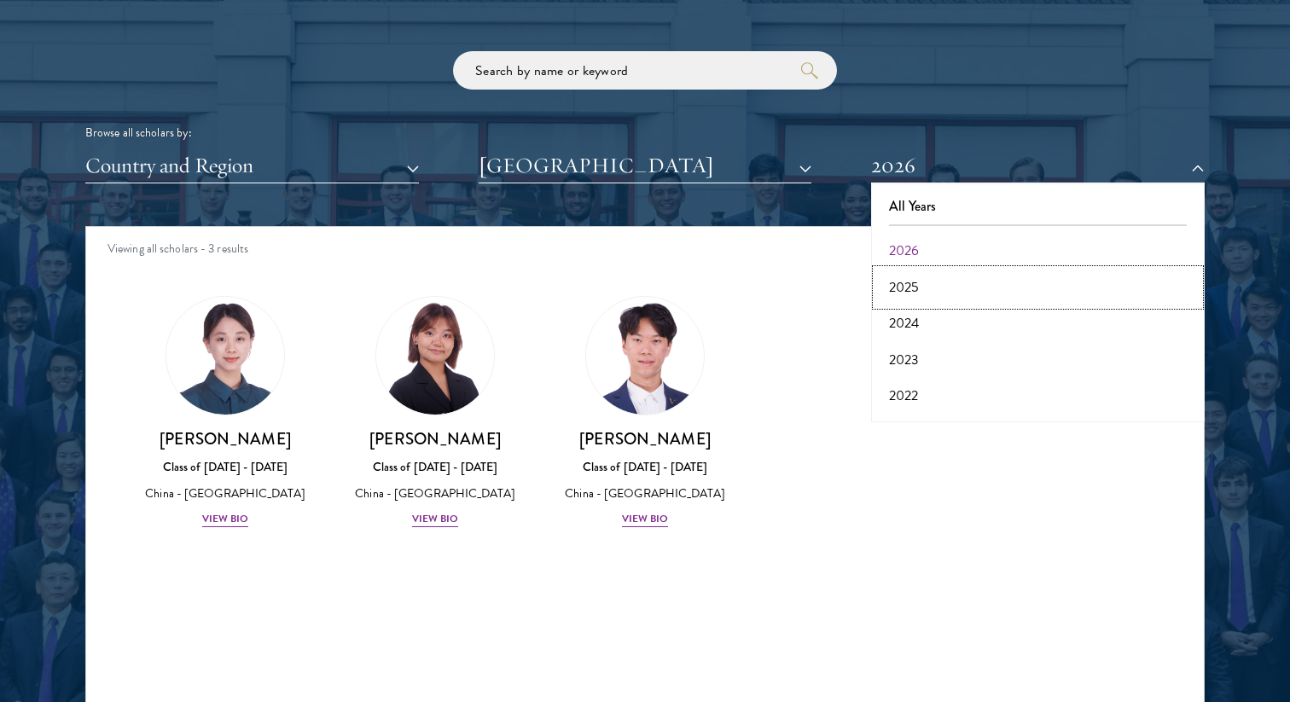
click at [928, 287] on button "2025" at bounding box center [1037, 288] width 323 height 36
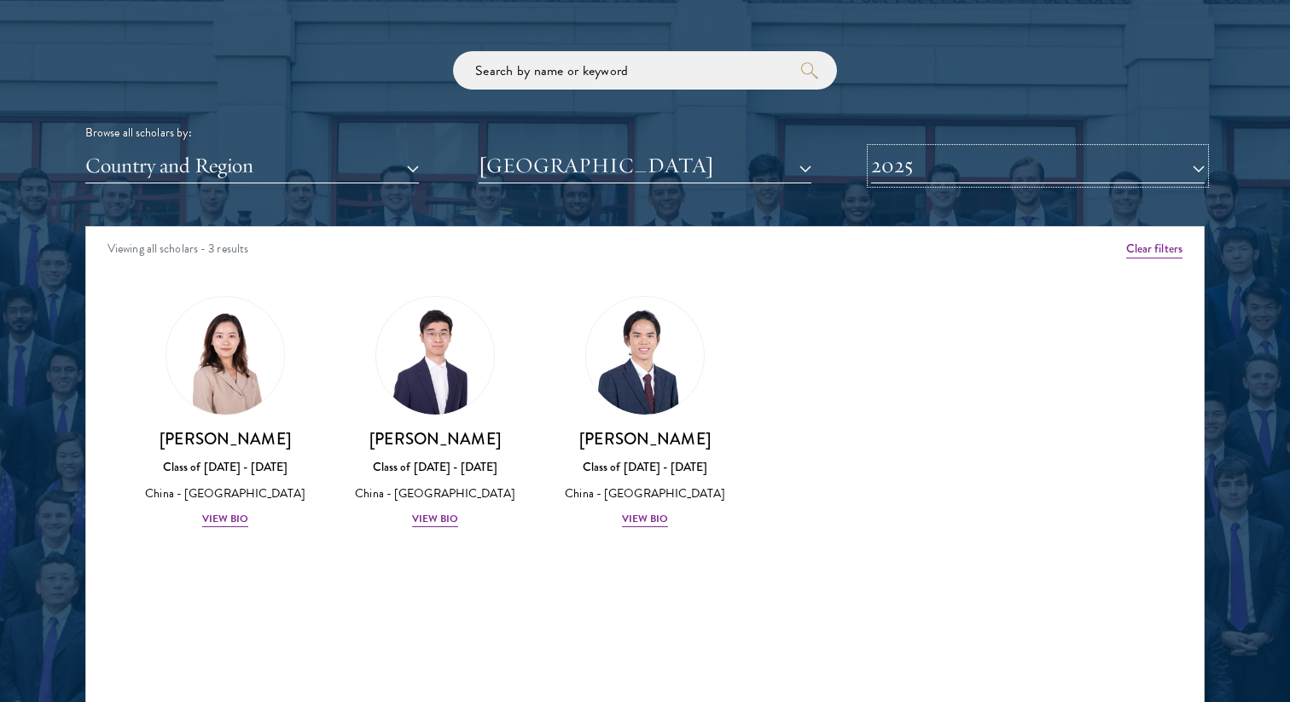
click at [978, 160] on button "2025" at bounding box center [1038, 165] width 334 height 35
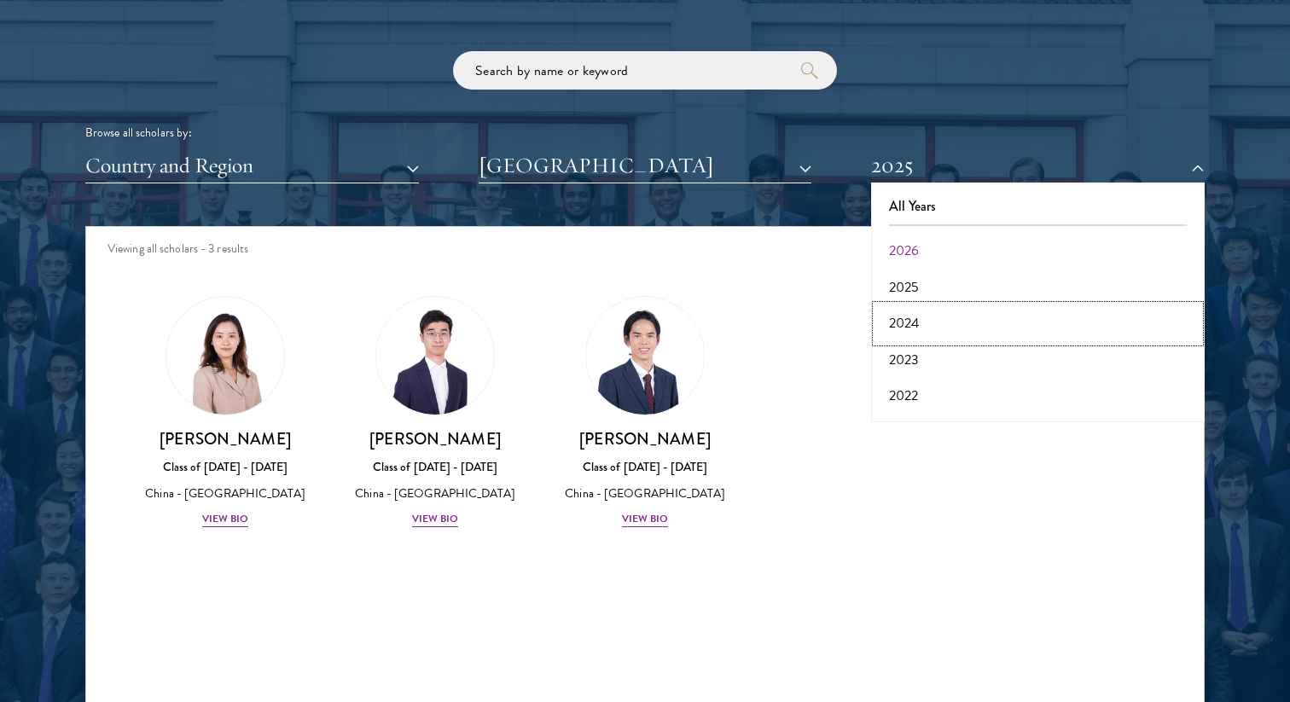
click at [943, 319] on button "2024" at bounding box center [1037, 323] width 323 height 36
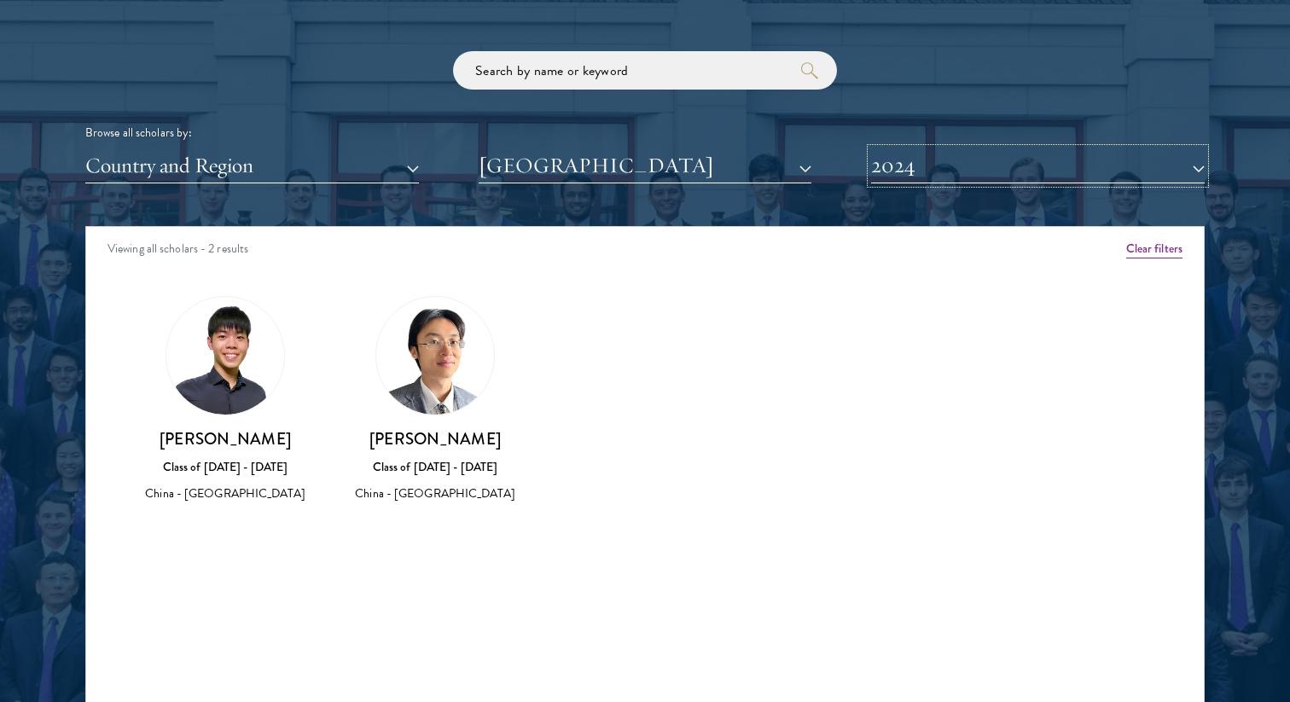
click at [983, 170] on button "2024" at bounding box center [1038, 165] width 334 height 35
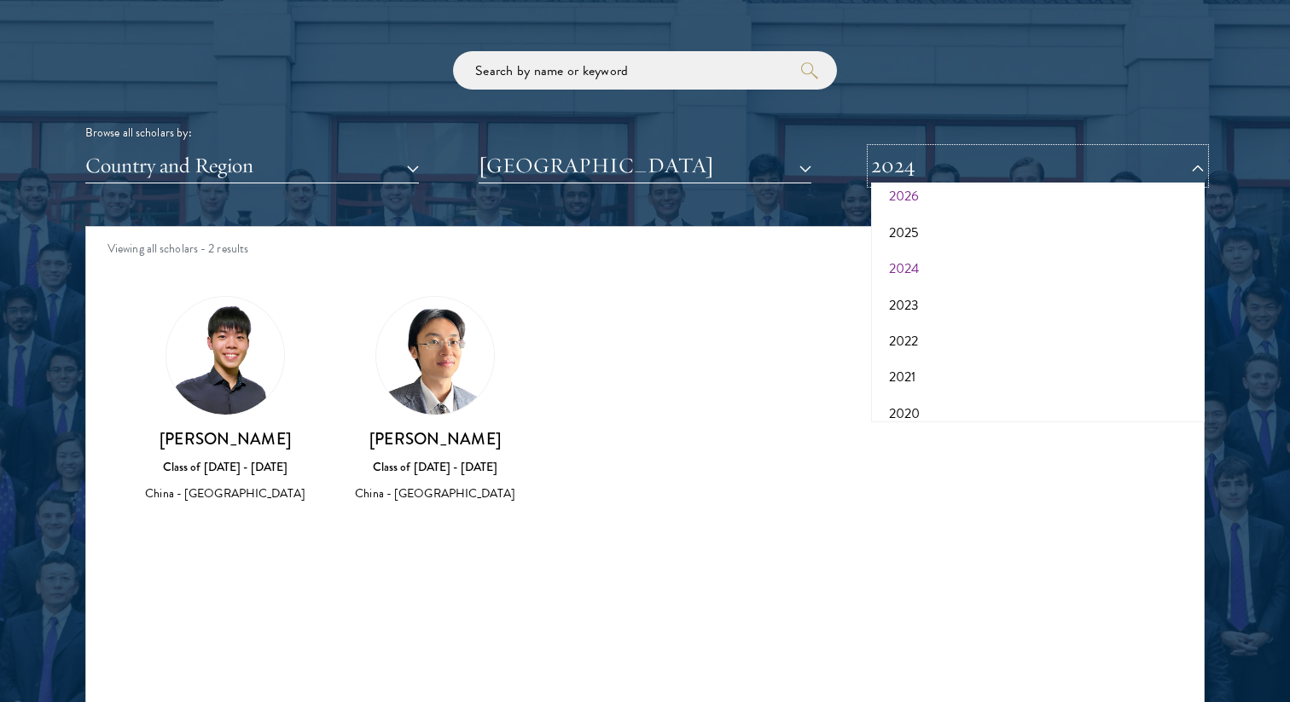
scroll to position [57, 0]
click at [932, 368] on button "2021" at bounding box center [1037, 375] width 323 height 36
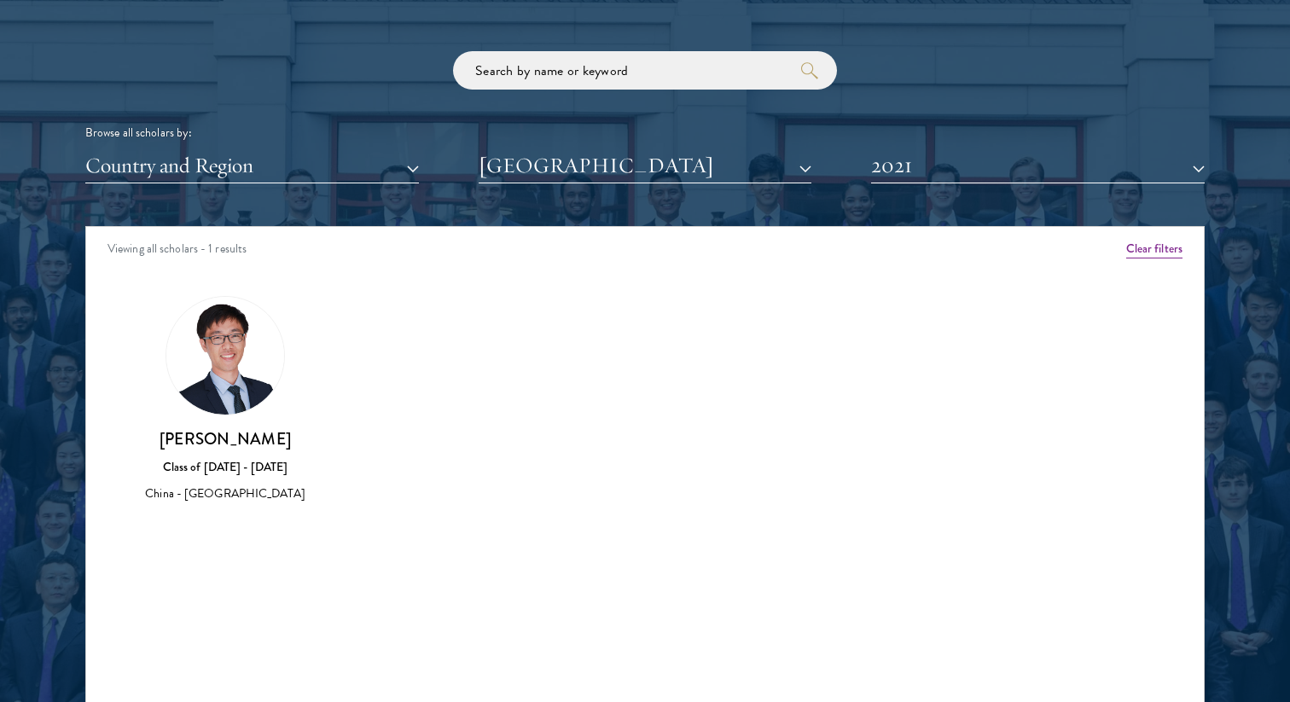
scroll to position [2077, 0]
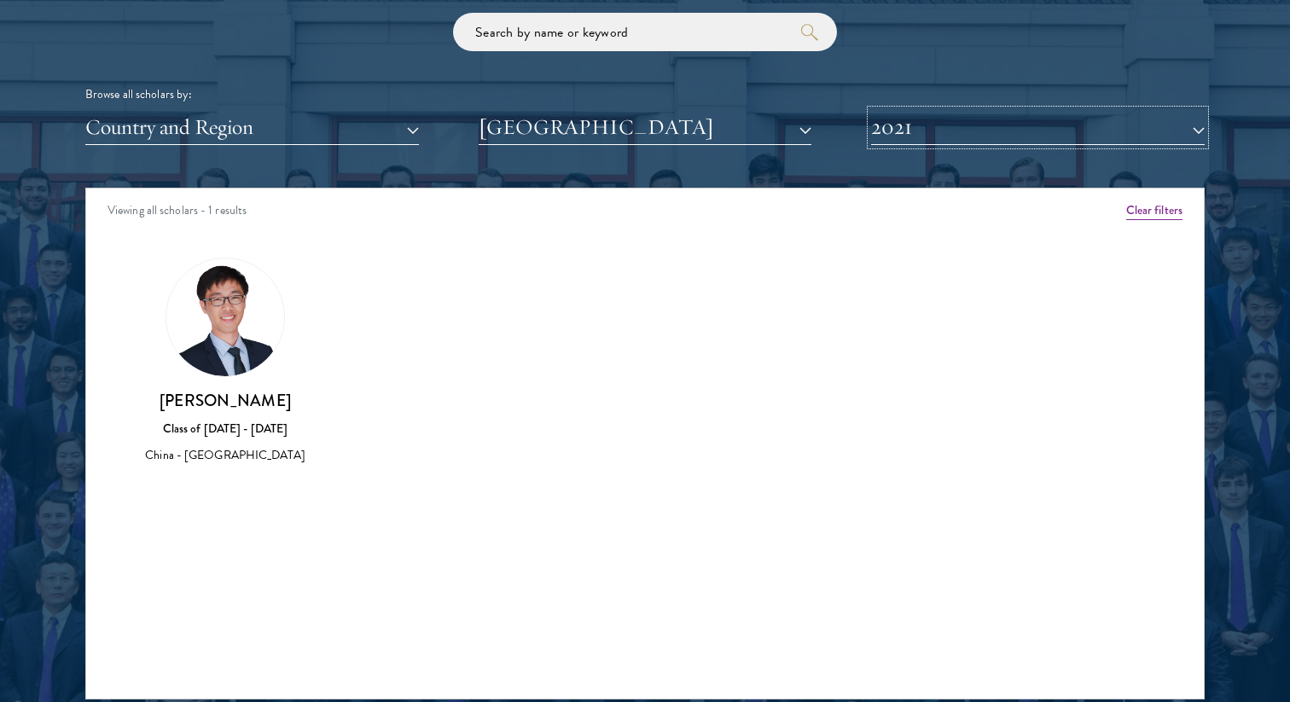
click at [990, 130] on button "2021" at bounding box center [1038, 127] width 334 height 35
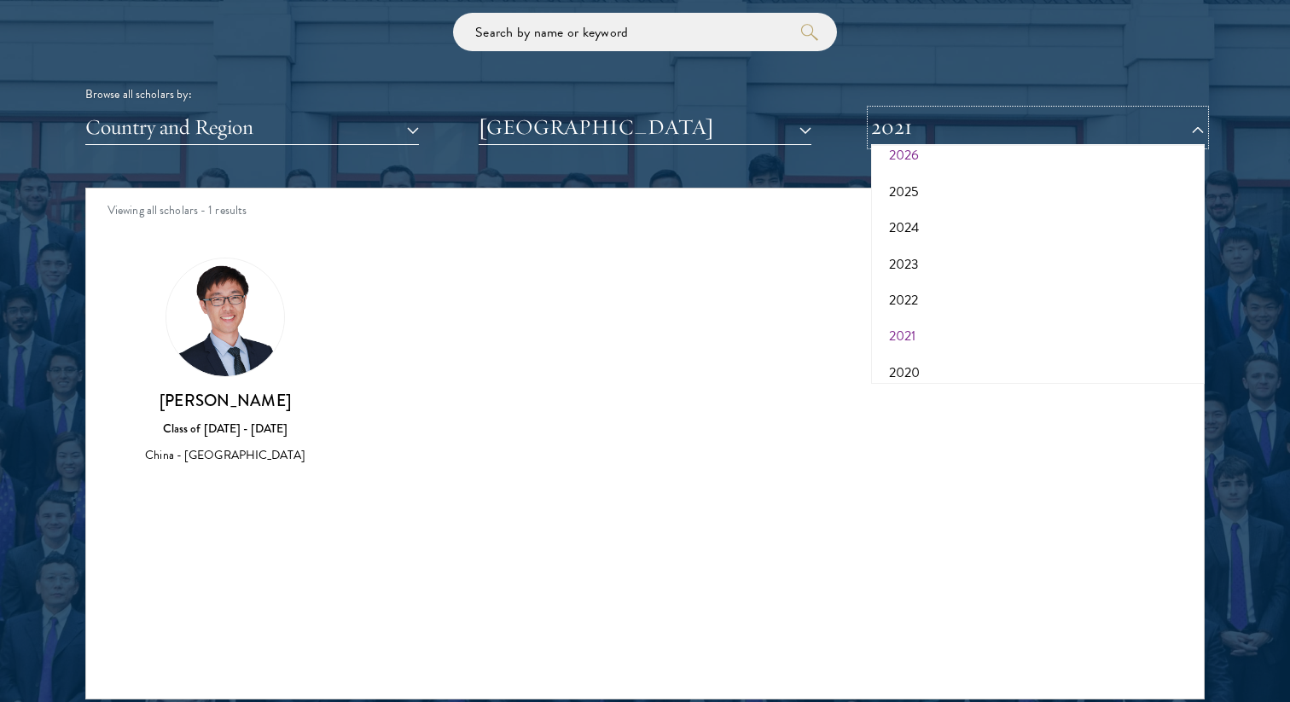
scroll to position [100, 0]
click at [935, 322] on button "2020" at bounding box center [1037, 330] width 323 height 36
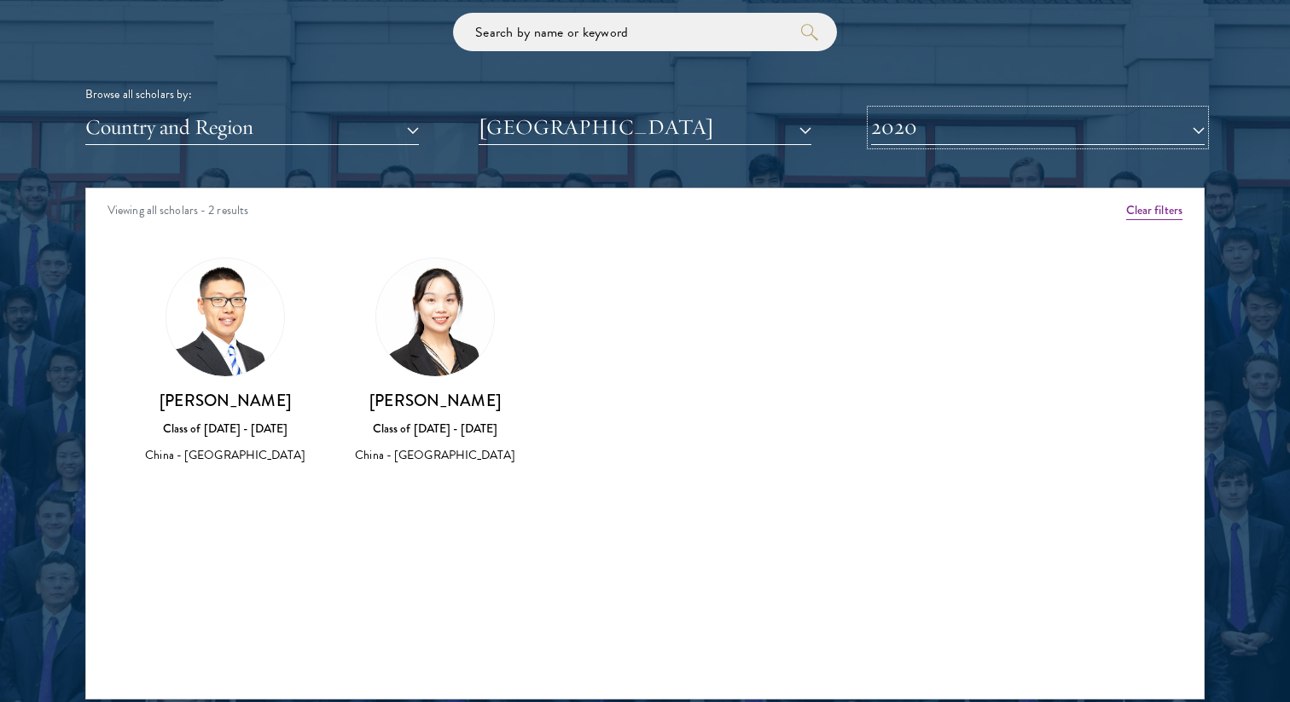
click at [1024, 136] on button "2020" at bounding box center [1038, 127] width 334 height 35
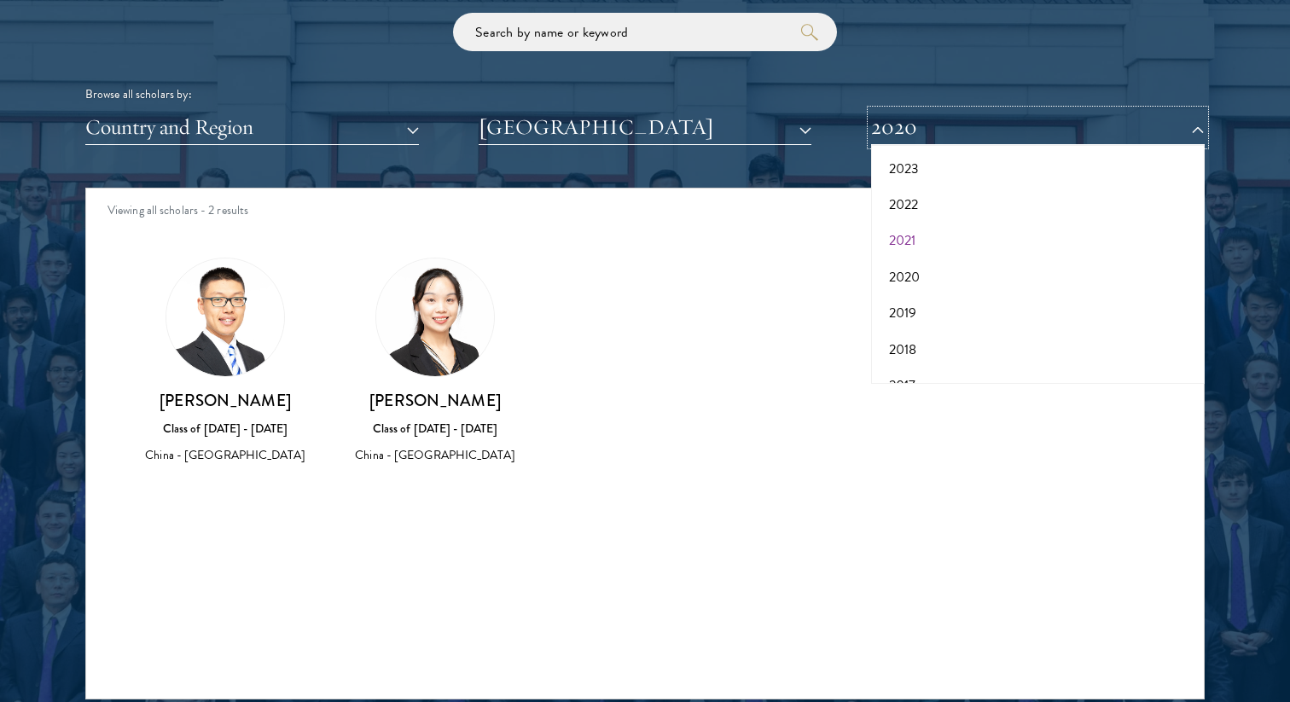
scroll to position [177, 0]
click at [937, 362] on button "2017" at bounding box center [1037, 361] width 323 height 36
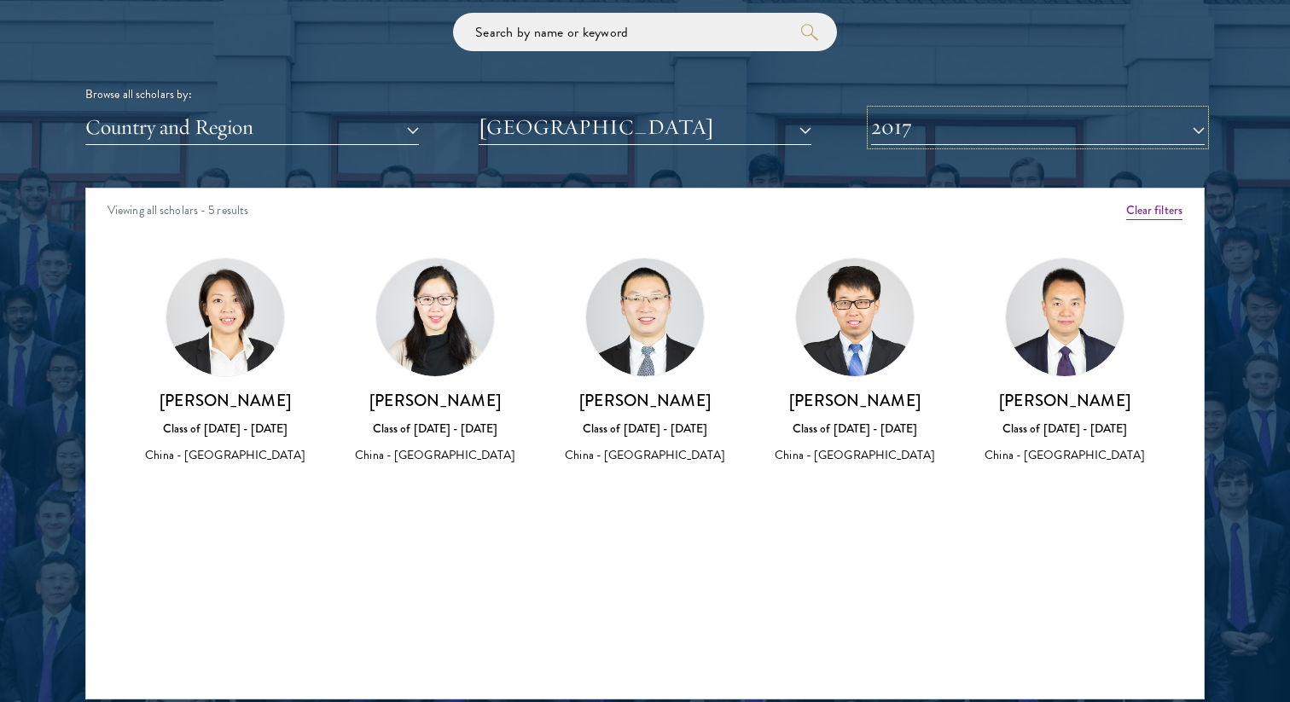
click at [980, 125] on button "2017" at bounding box center [1038, 127] width 334 height 35
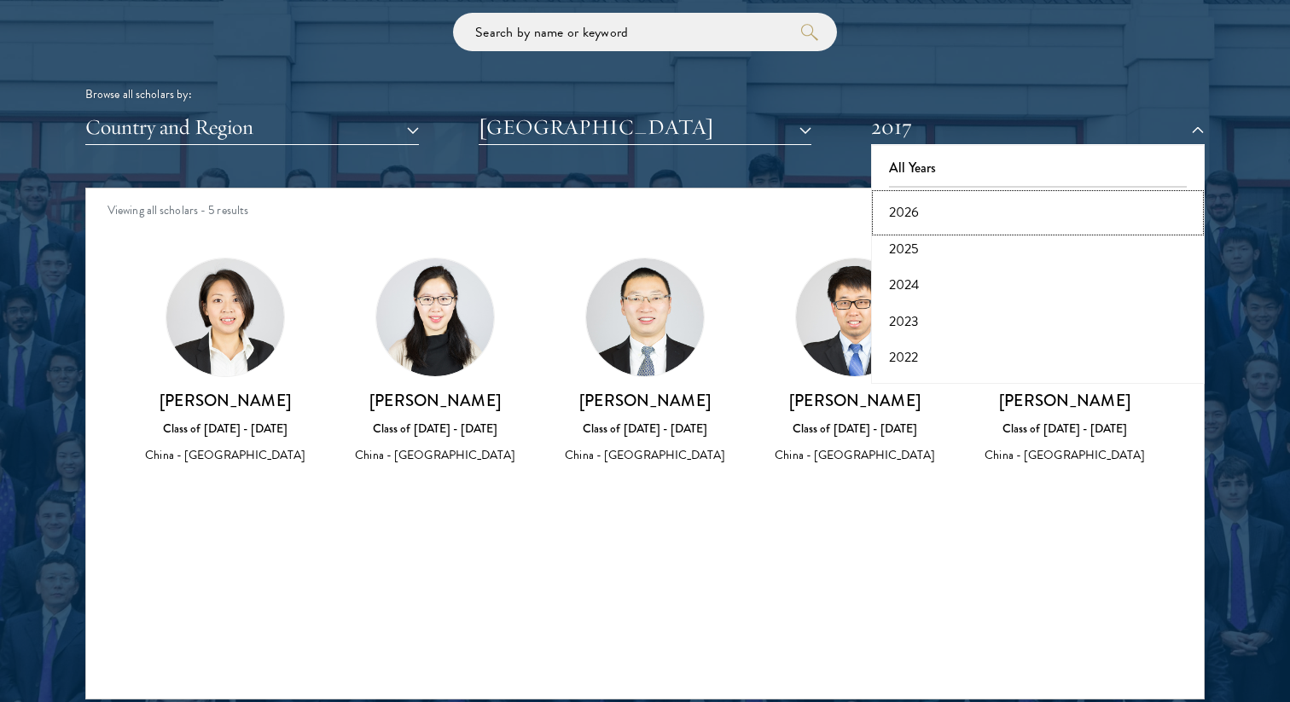
click at [929, 206] on button "2026" at bounding box center [1037, 212] width 323 height 36
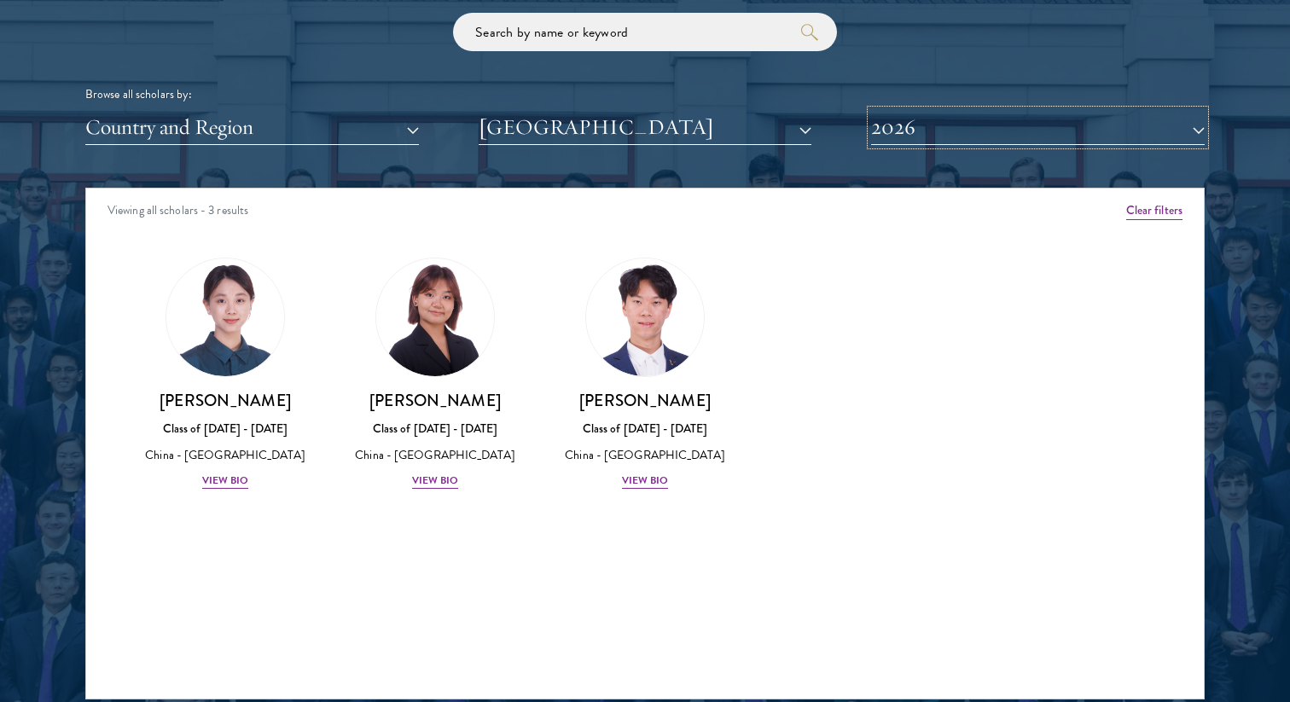
click at [951, 129] on button "2026" at bounding box center [1038, 127] width 334 height 35
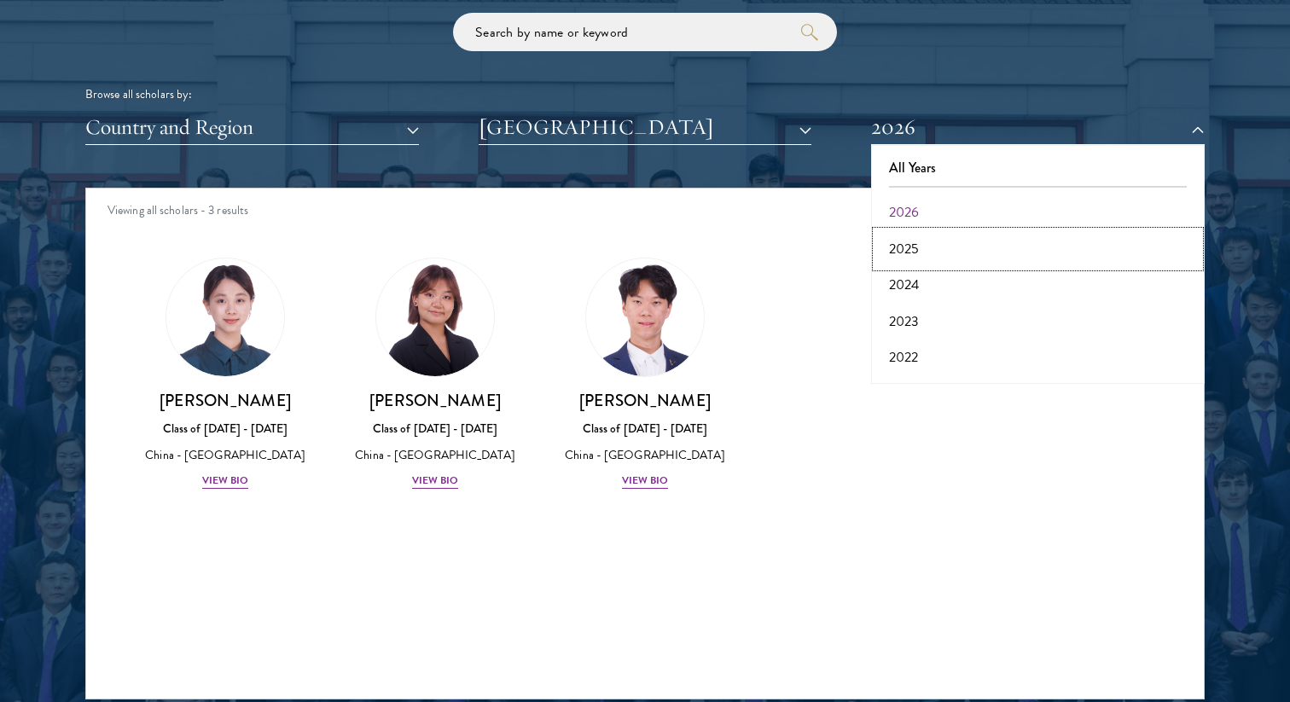
click at [919, 246] on button "2025" at bounding box center [1037, 249] width 323 height 36
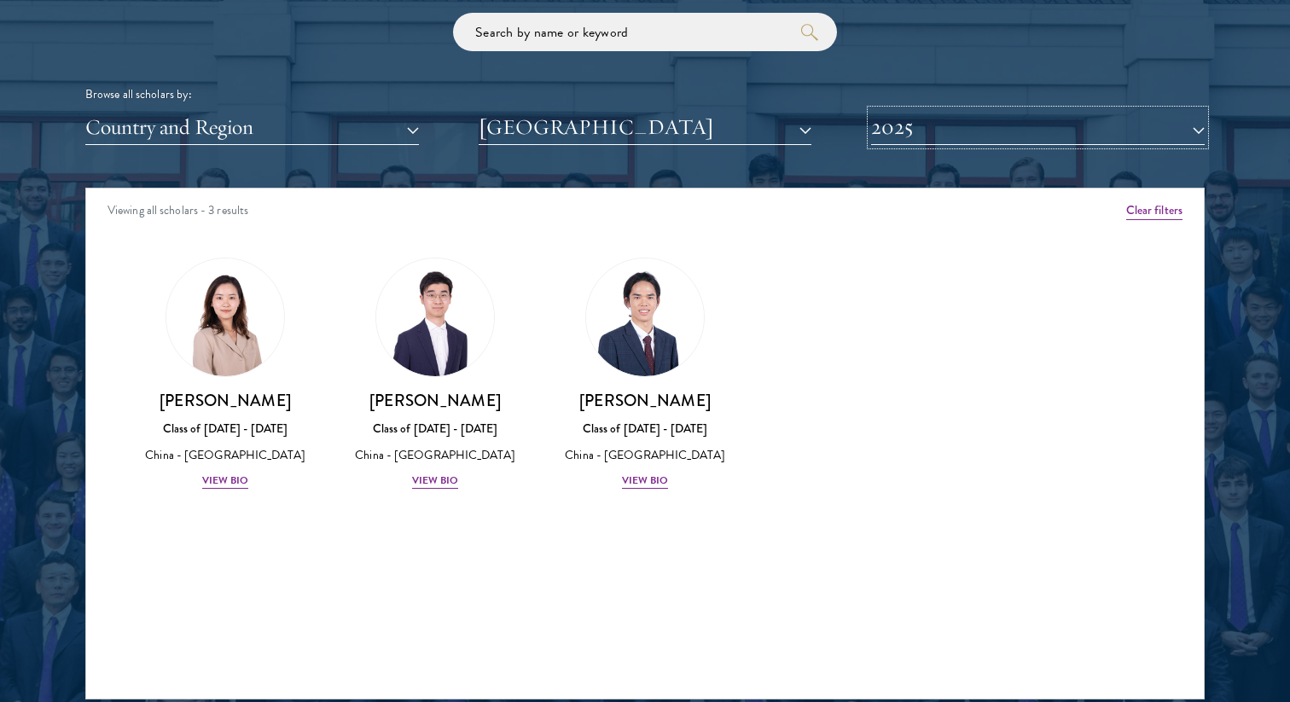
click at [975, 134] on button "2025" at bounding box center [1038, 127] width 334 height 35
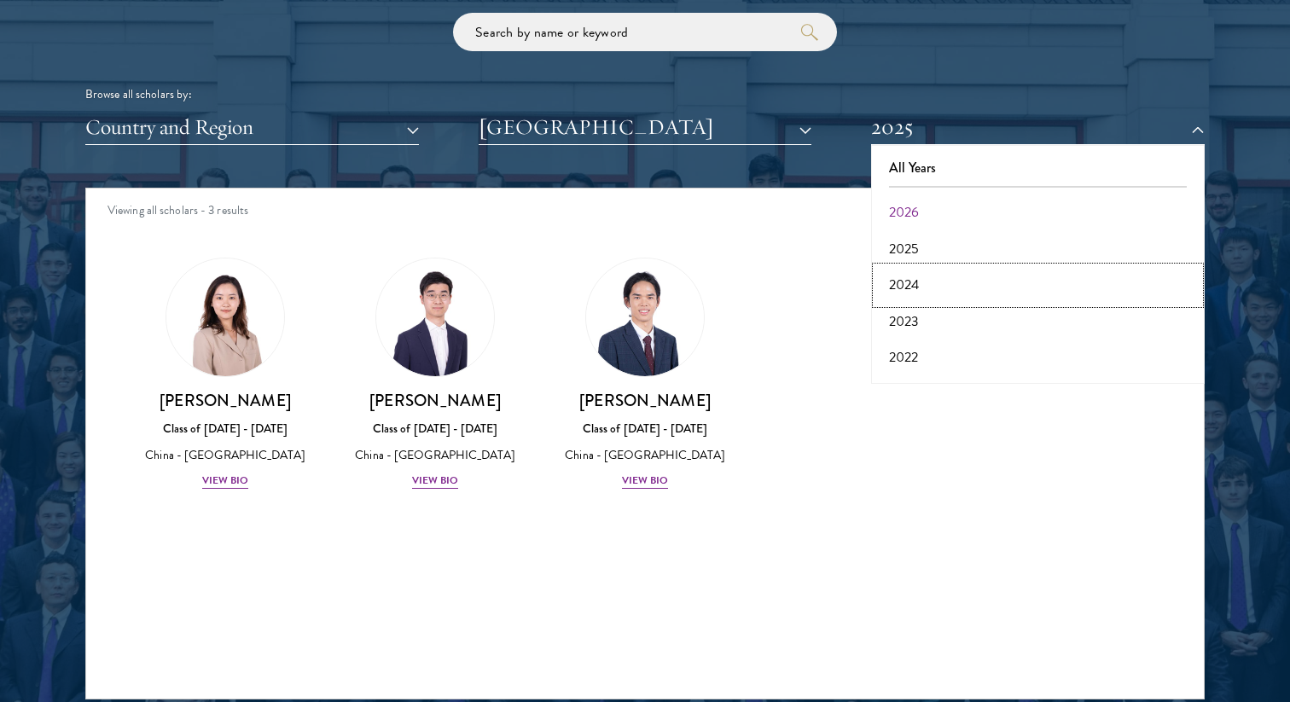
click at [935, 280] on button "2024" at bounding box center [1037, 285] width 323 height 36
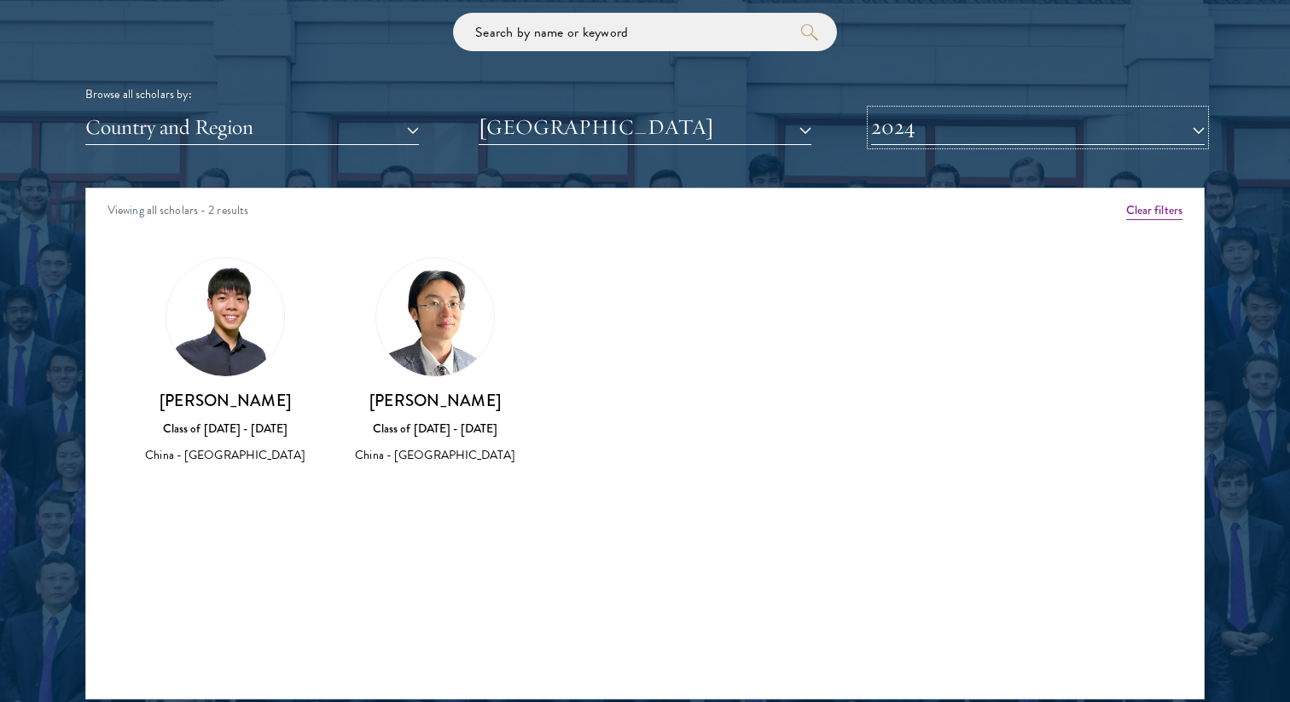
click at [1009, 134] on button "2024" at bounding box center [1038, 127] width 334 height 35
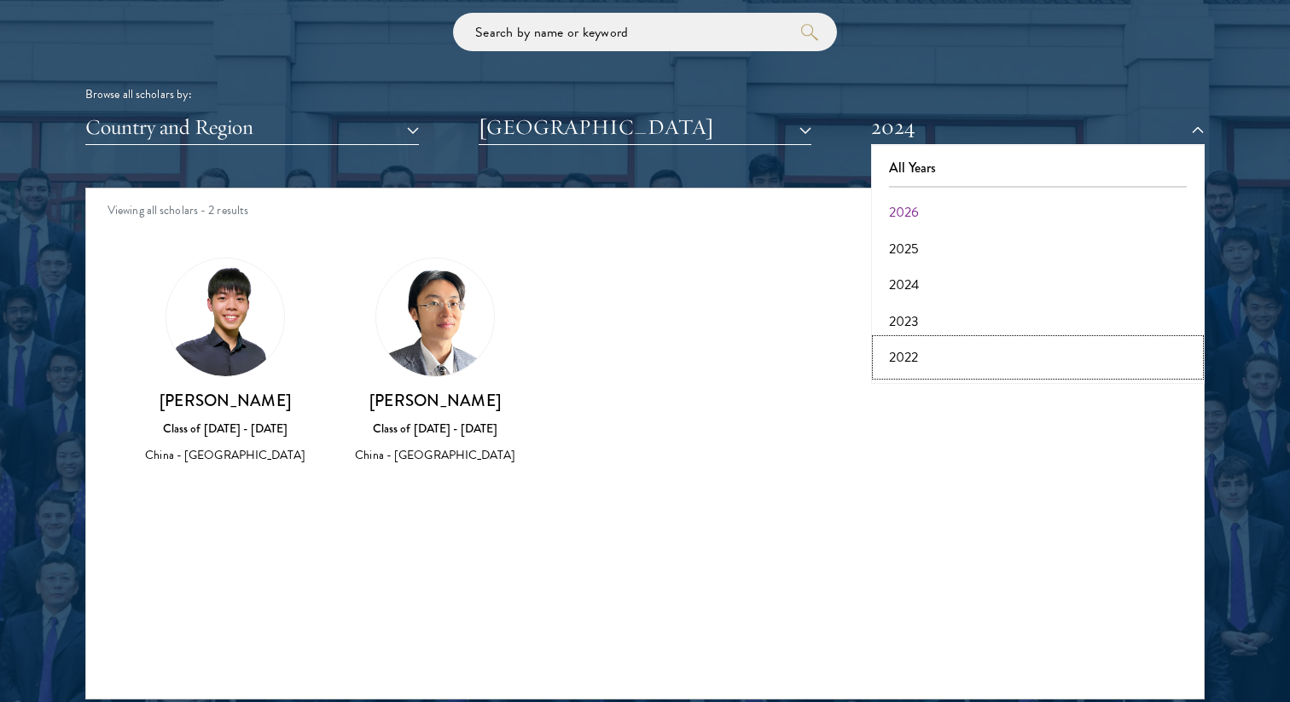
click at [947, 347] on button "2022" at bounding box center [1037, 357] width 323 height 36
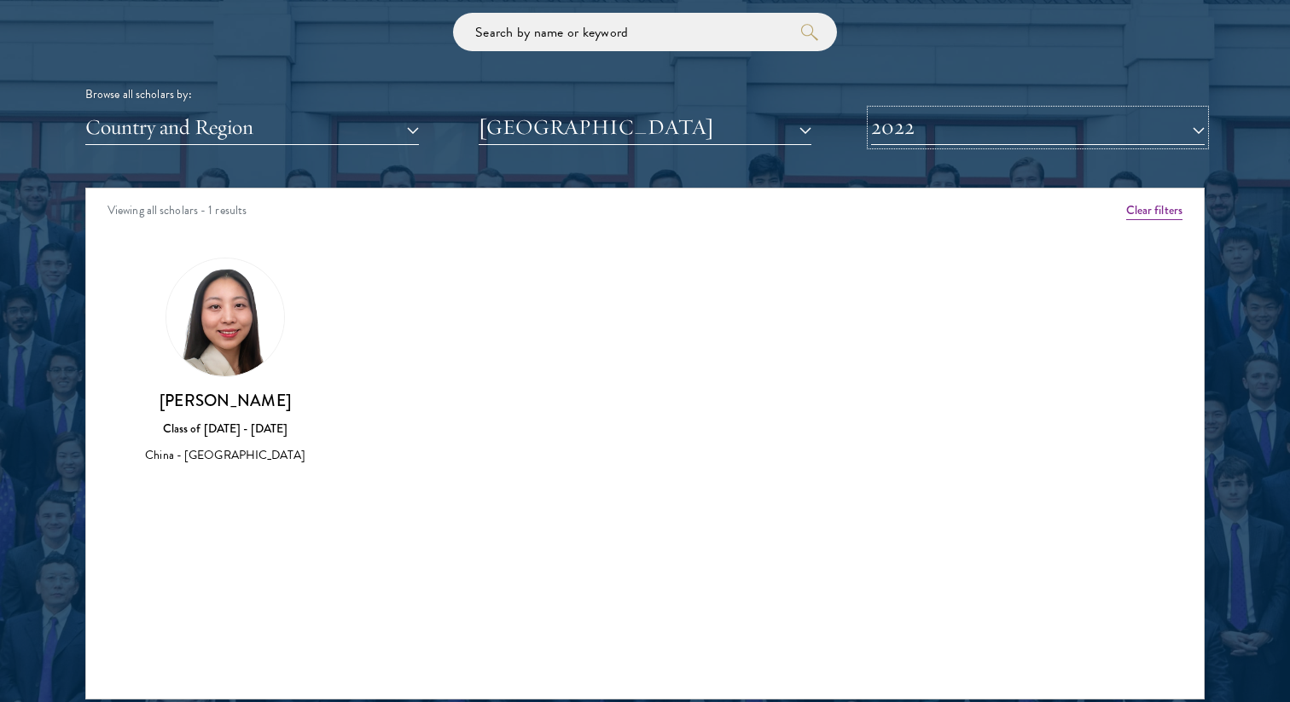
click at [1001, 127] on button "2022" at bounding box center [1038, 127] width 334 height 35
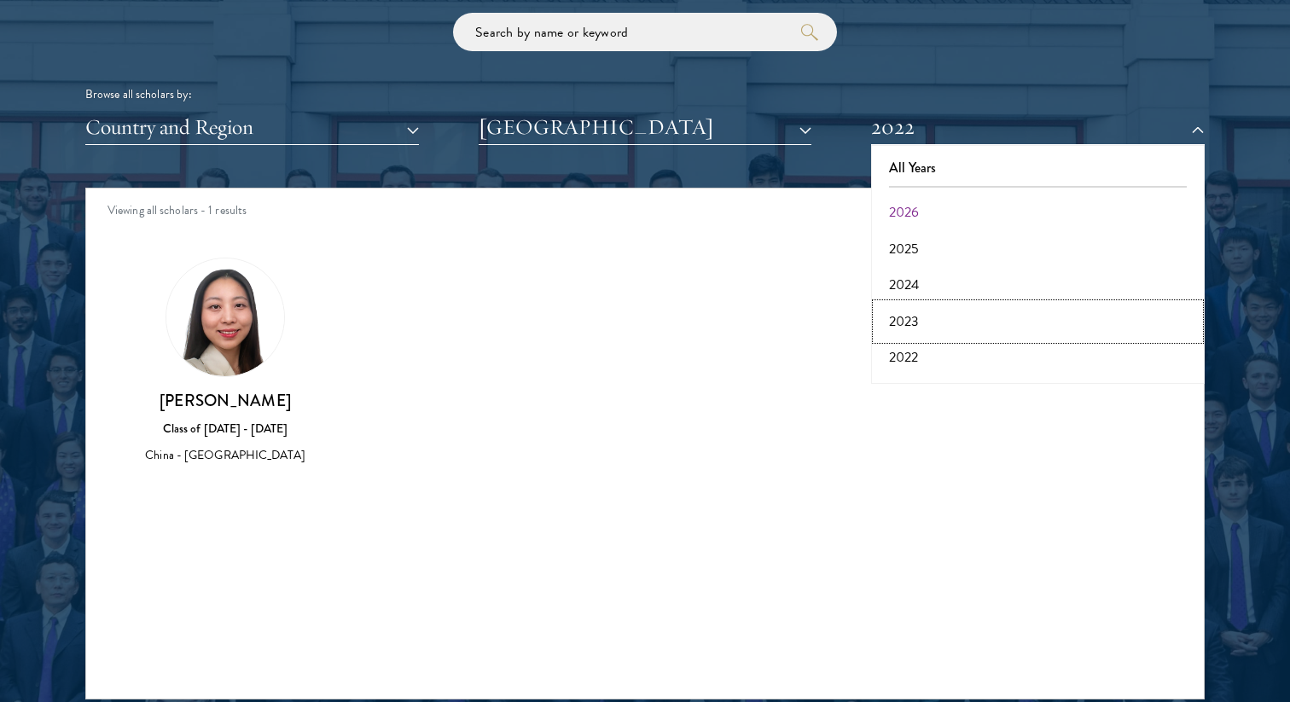
click at [932, 333] on button "2023" at bounding box center [1037, 322] width 323 height 36
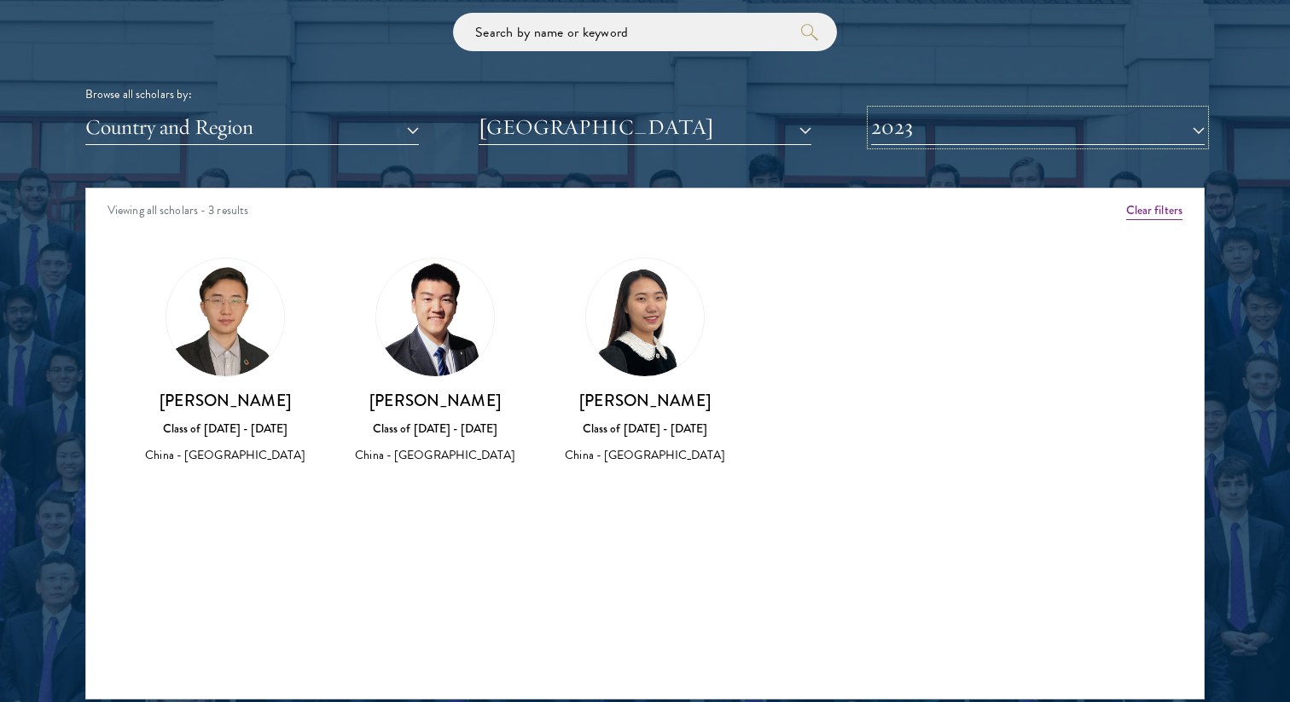
click at [989, 128] on button "2023" at bounding box center [1038, 127] width 334 height 35
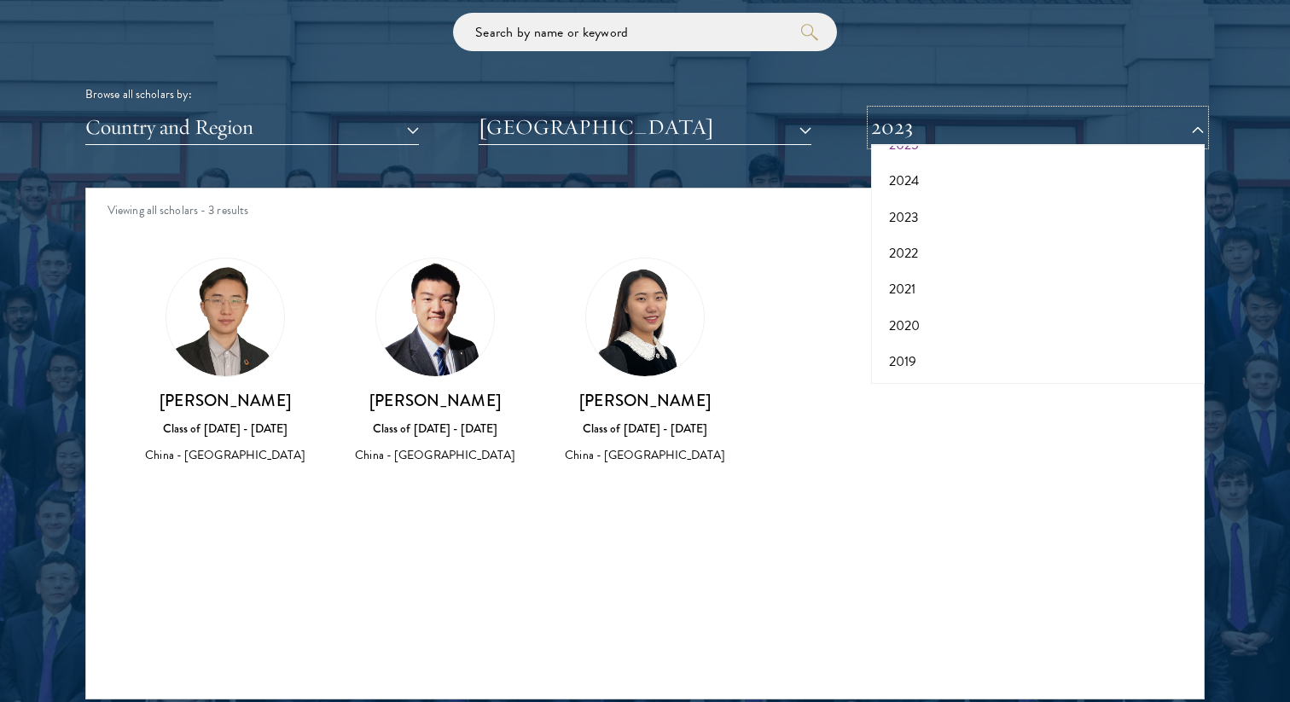
scroll to position [105, 0]
click at [920, 299] on button "2021" at bounding box center [1037, 288] width 323 height 36
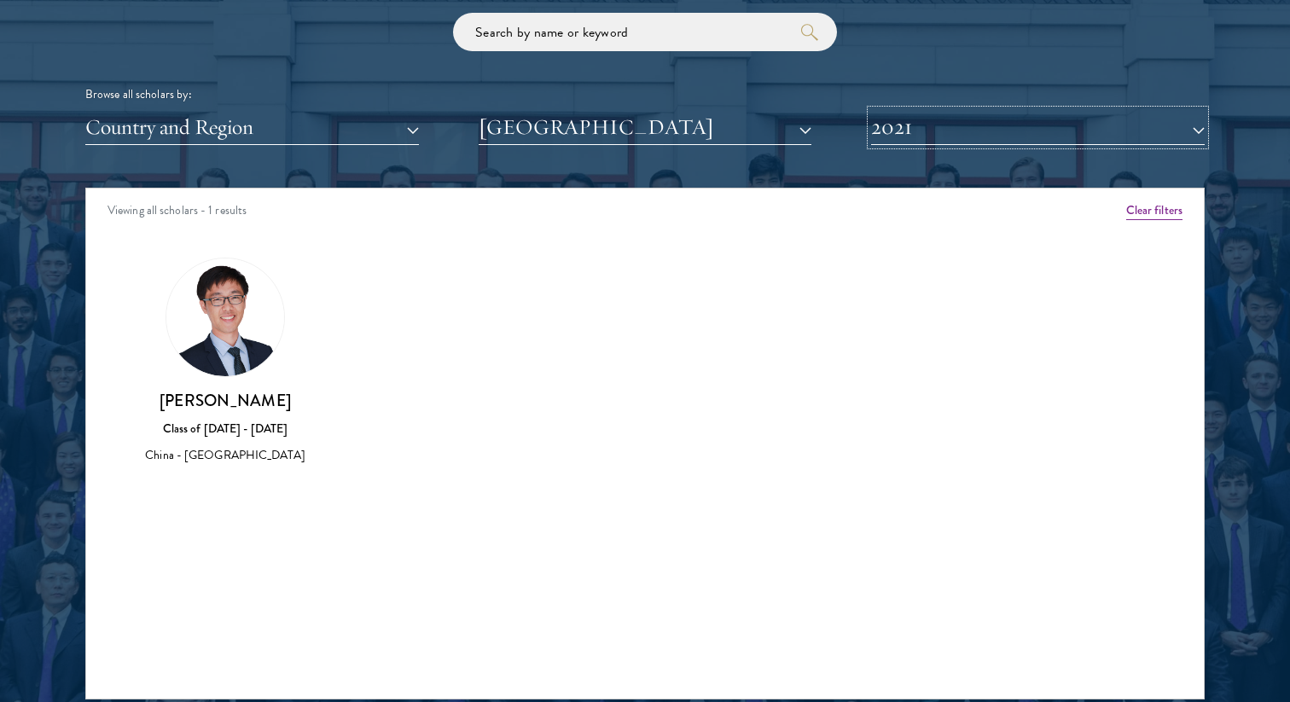
click at [972, 134] on button "2021" at bounding box center [1038, 127] width 334 height 35
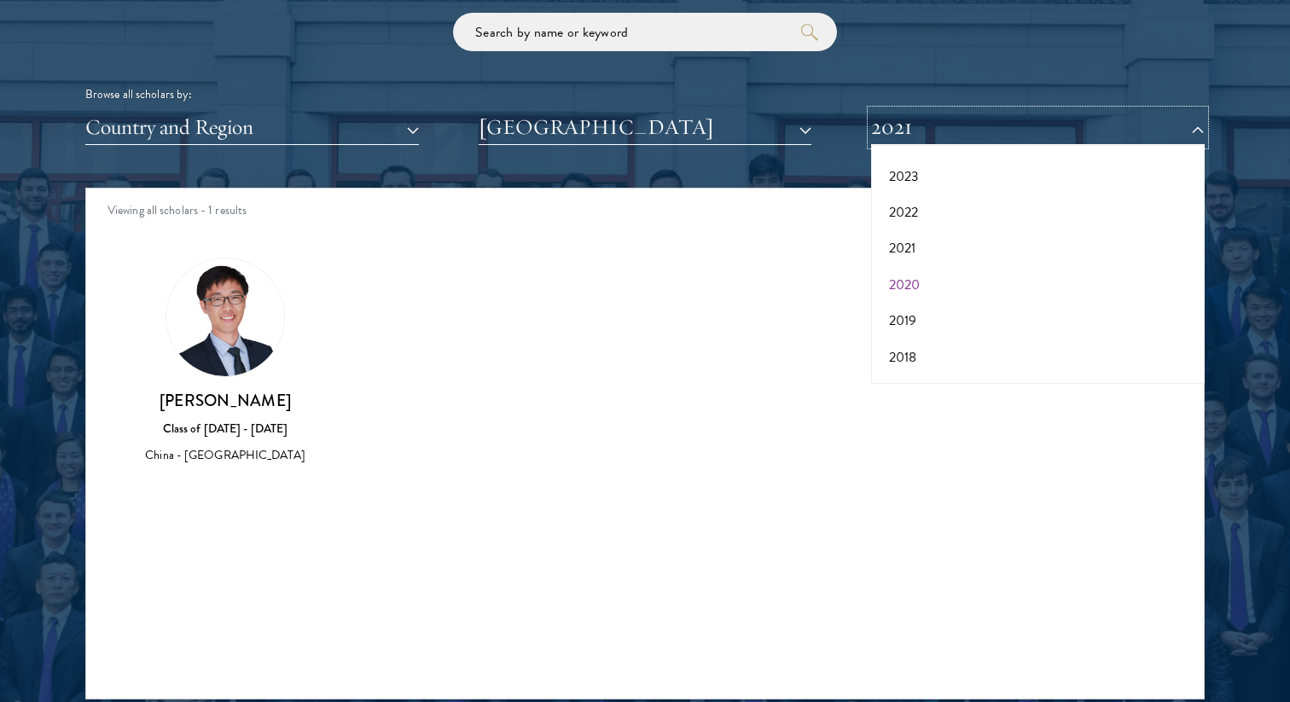
scroll to position [147, 0]
click at [943, 319] on button "2019" at bounding box center [1037, 319] width 323 height 36
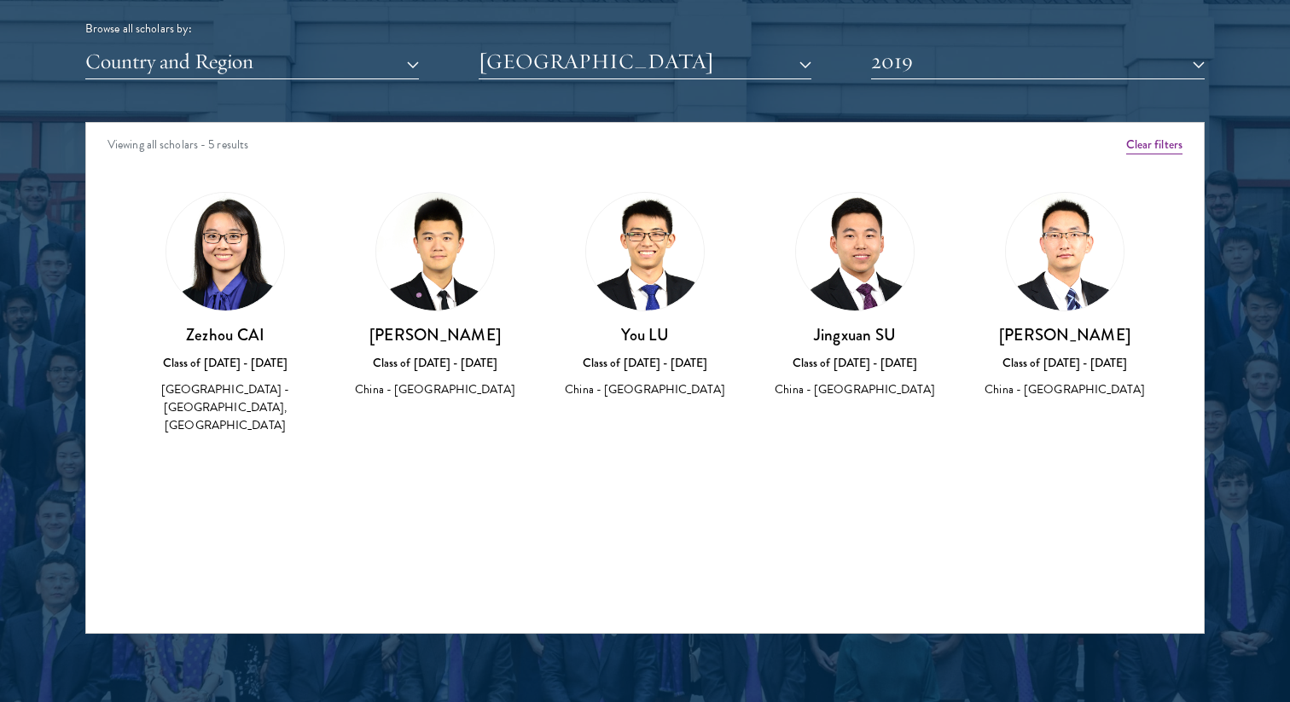
scroll to position [2144, 0]
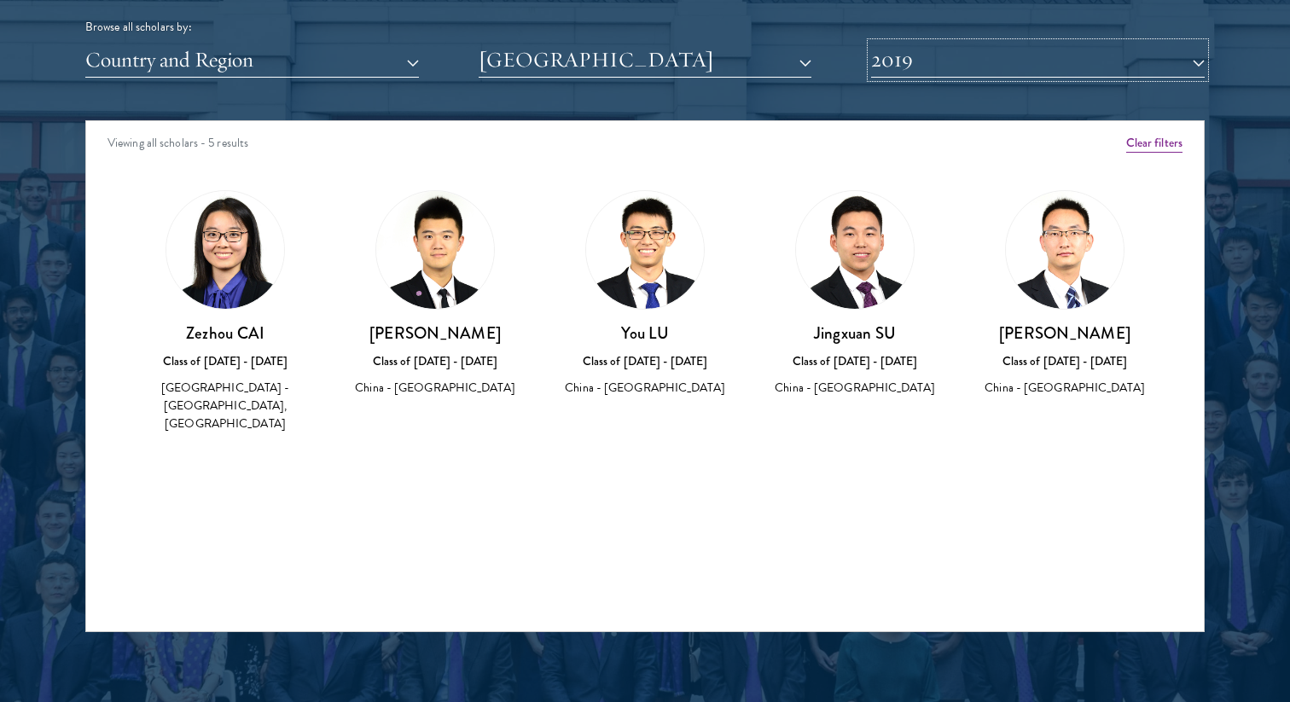
click at [1009, 50] on button "2019" at bounding box center [1038, 60] width 334 height 35
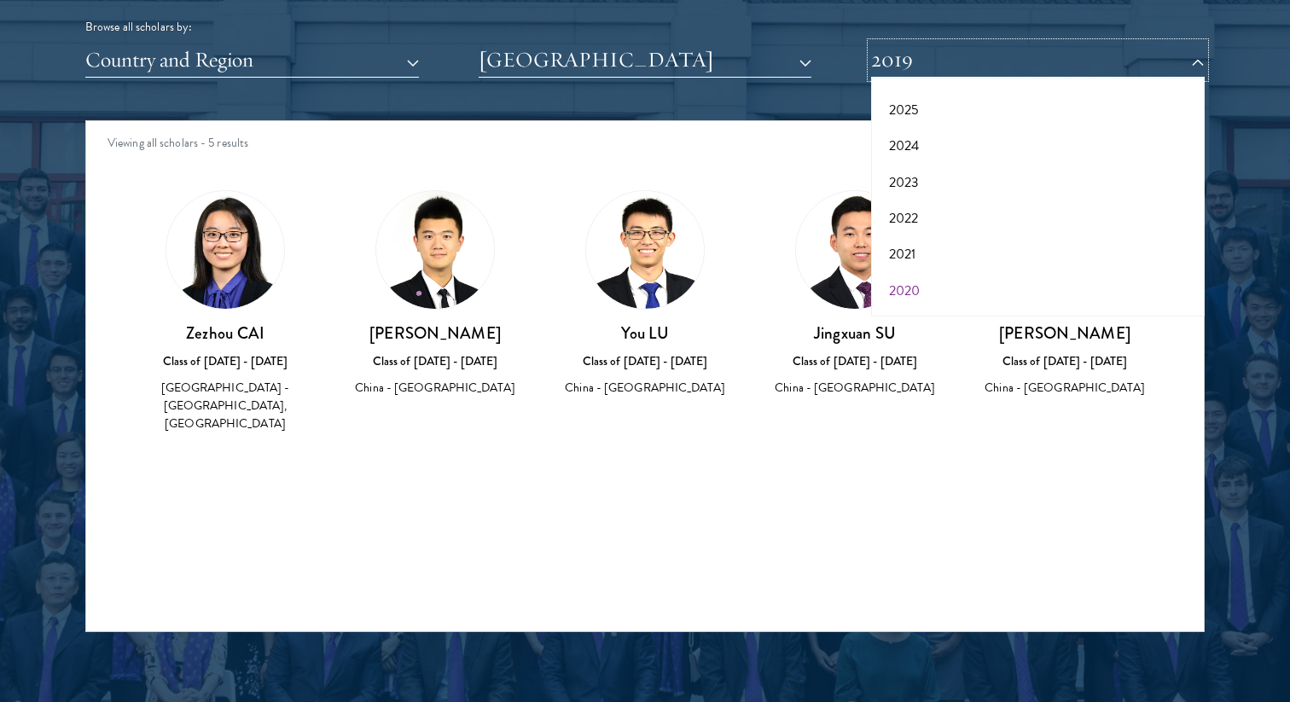
scroll to position [84, 0]
click at [925, 126] on button "2024" at bounding box center [1037, 133] width 323 height 36
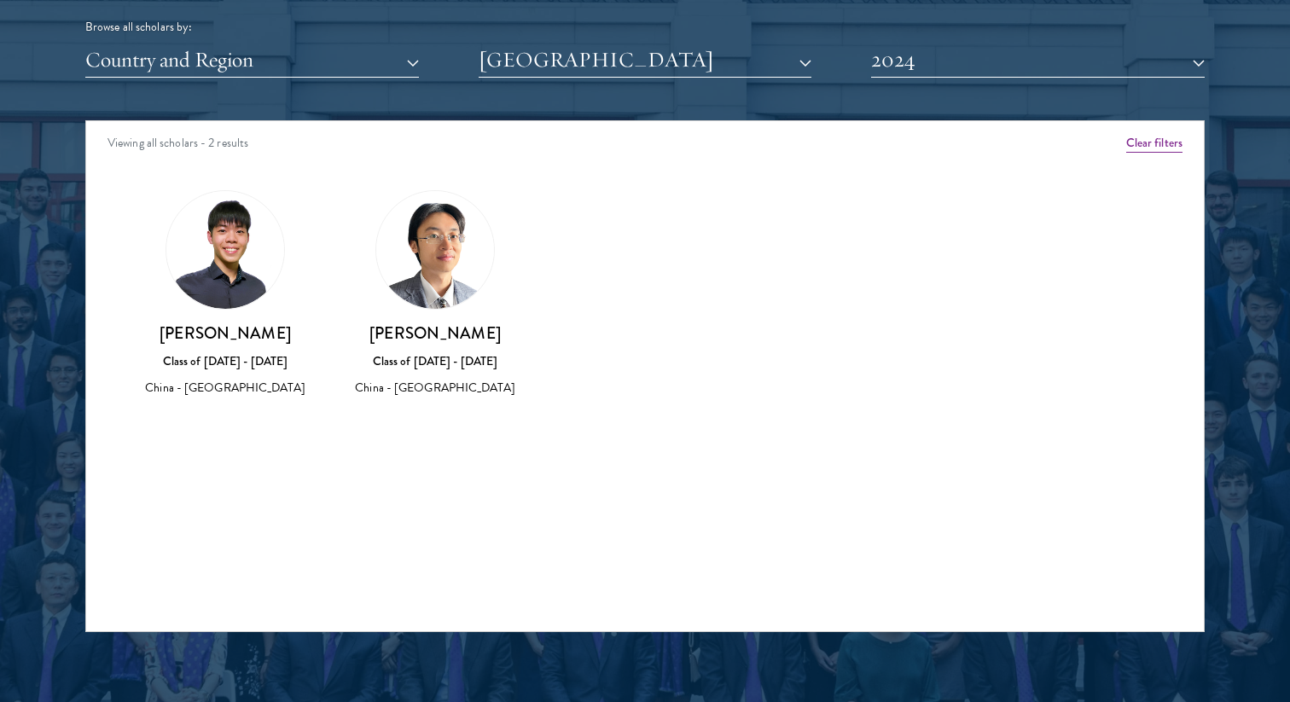
click at [236, 358] on div "Class of 2023 - 2024" at bounding box center [225, 361] width 176 height 18
